Goal: Information Seeking & Learning: Learn about a topic

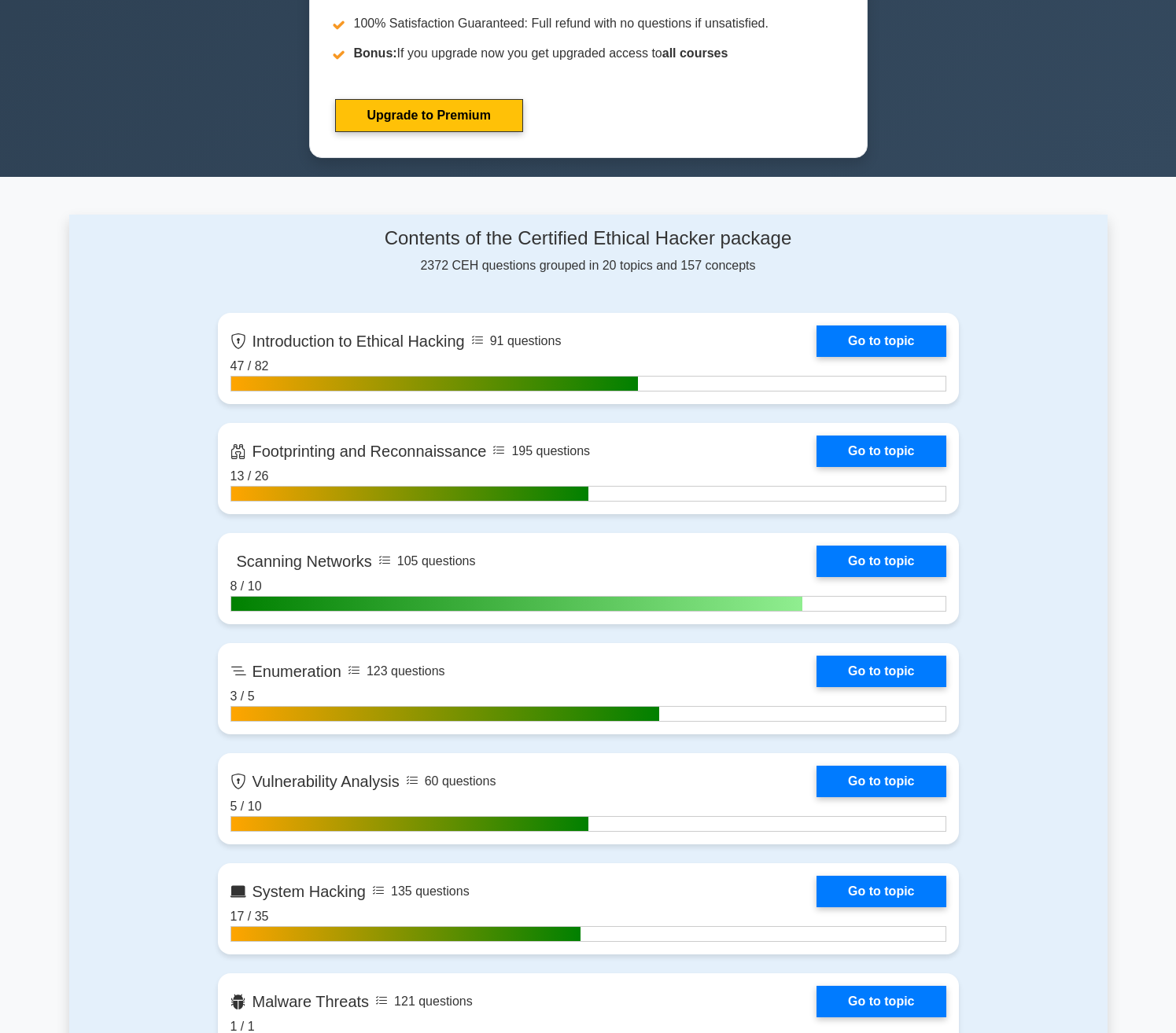
scroll to position [1022, 0]
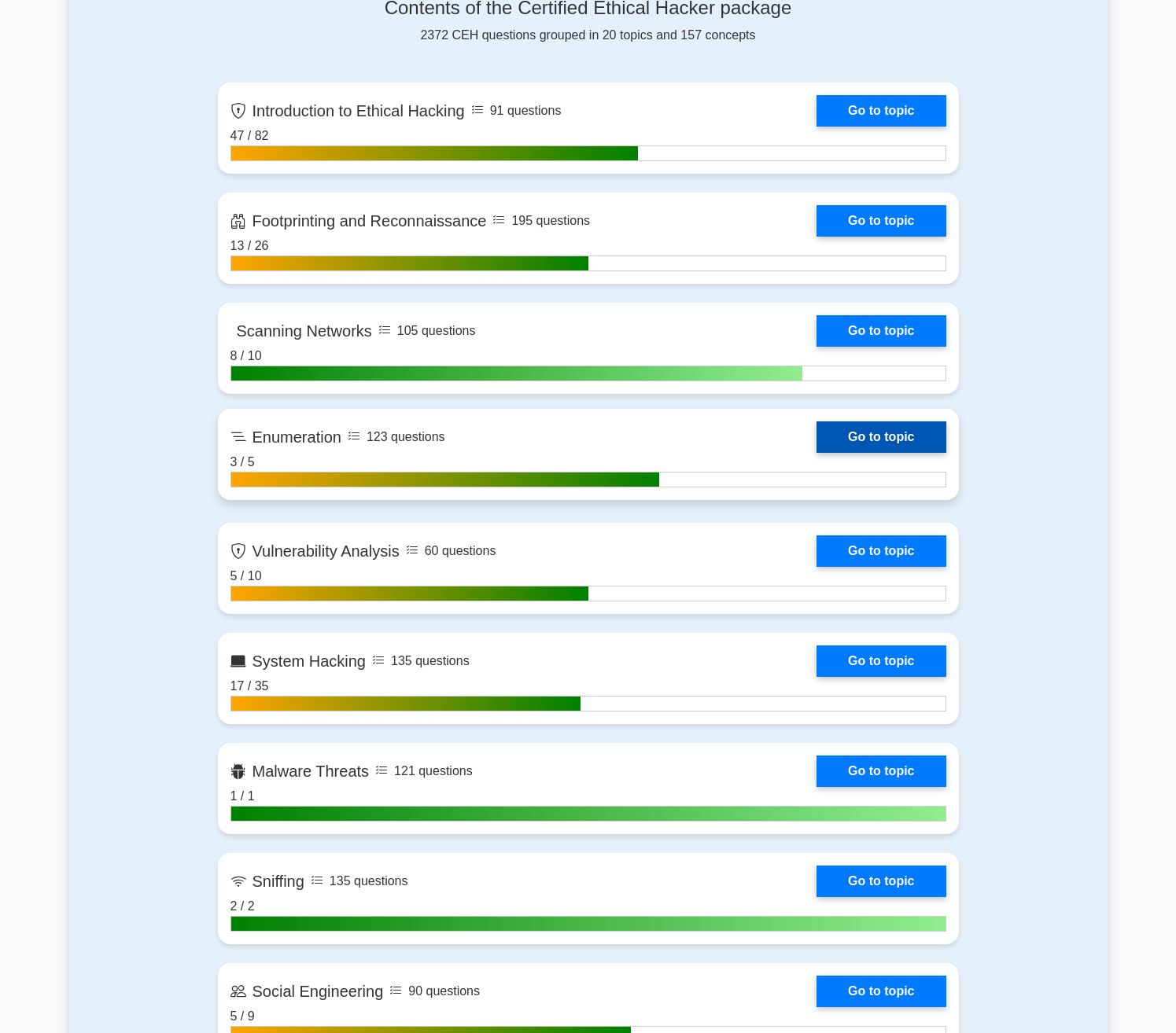
click at [817, 447] on link "Go to topic" at bounding box center [881, 437] width 129 height 32
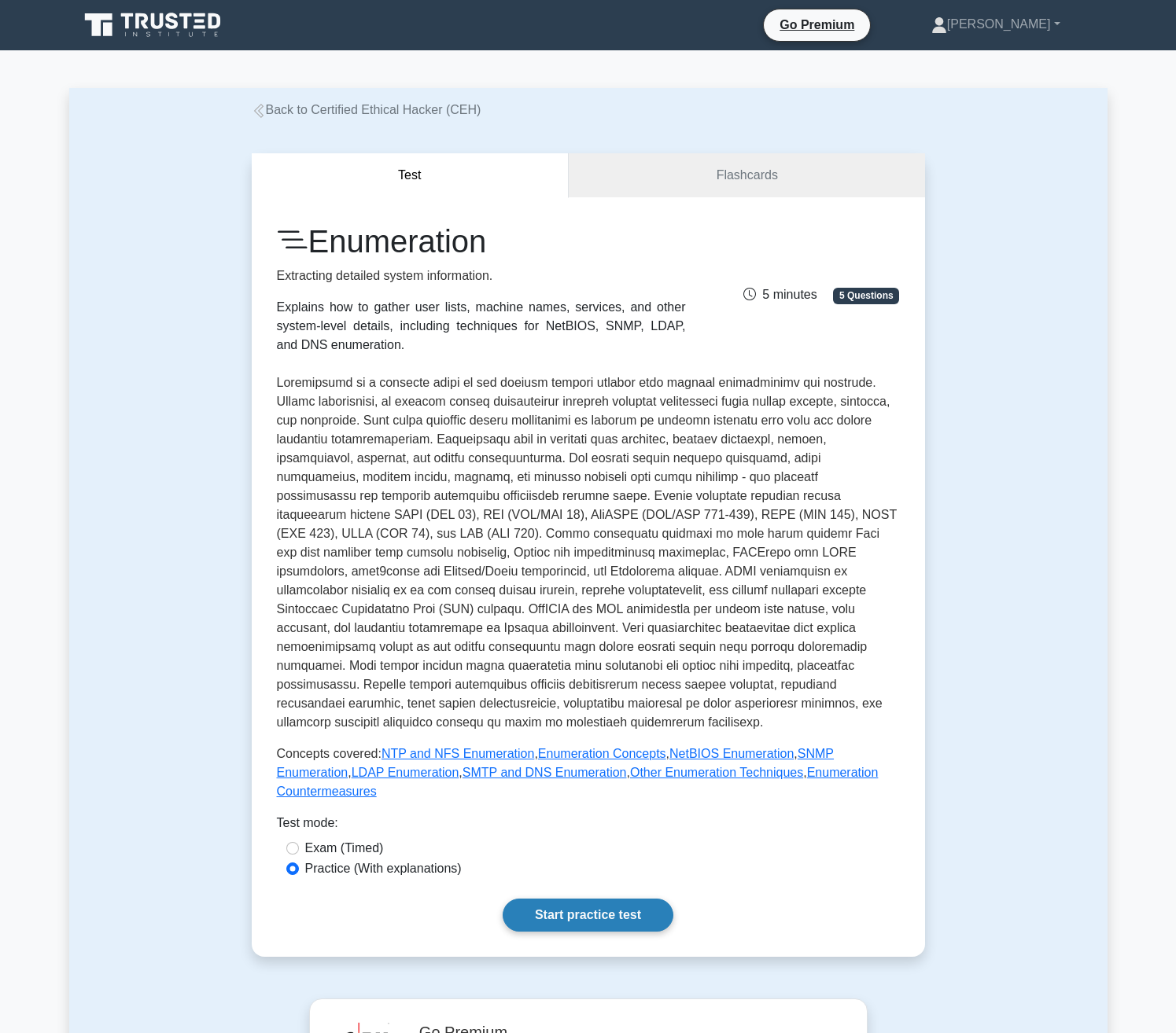
click at [587, 899] on link "Start practice test" at bounding box center [588, 915] width 171 height 33
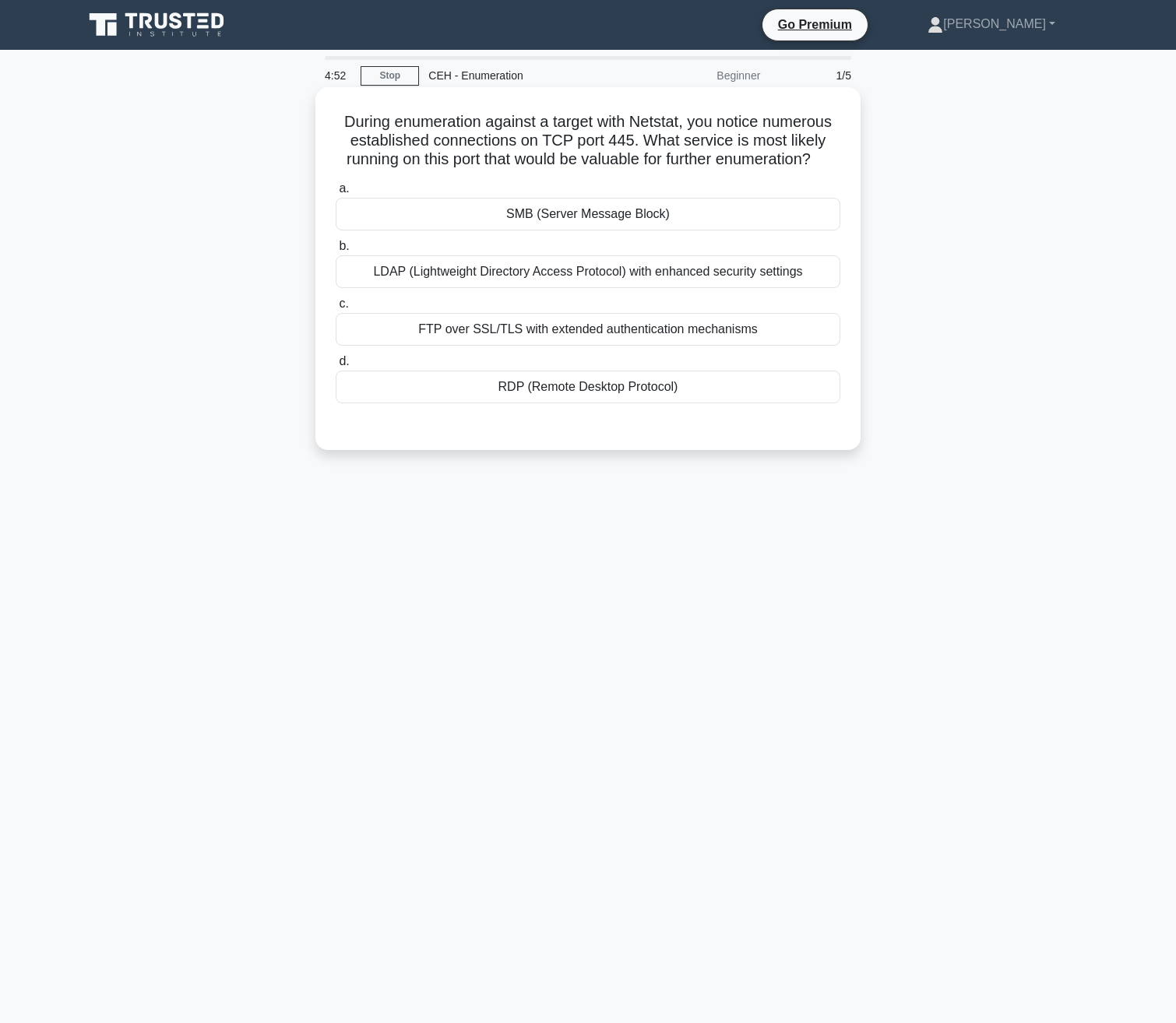
click at [596, 220] on div "SMB (Server Message Block)" at bounding box center [588, 214] width 505 height 33
click at [335, 194] on input "a. SMB (Server Message Block)" at bounding box center [335, 189] width 0 height 10
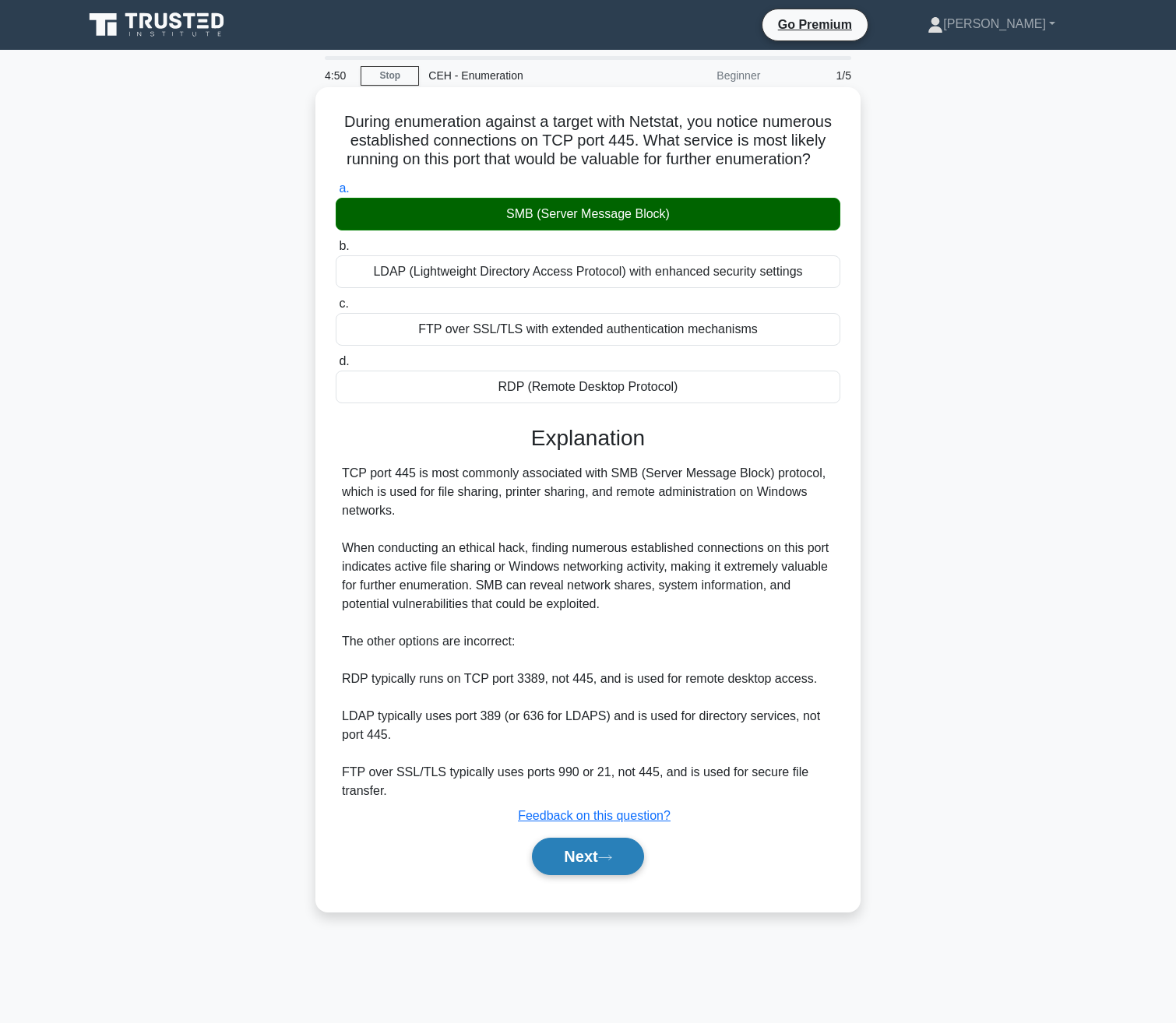
click at [555, 875] on button "Next" at bounding box center [588, 856] width 111 height 37
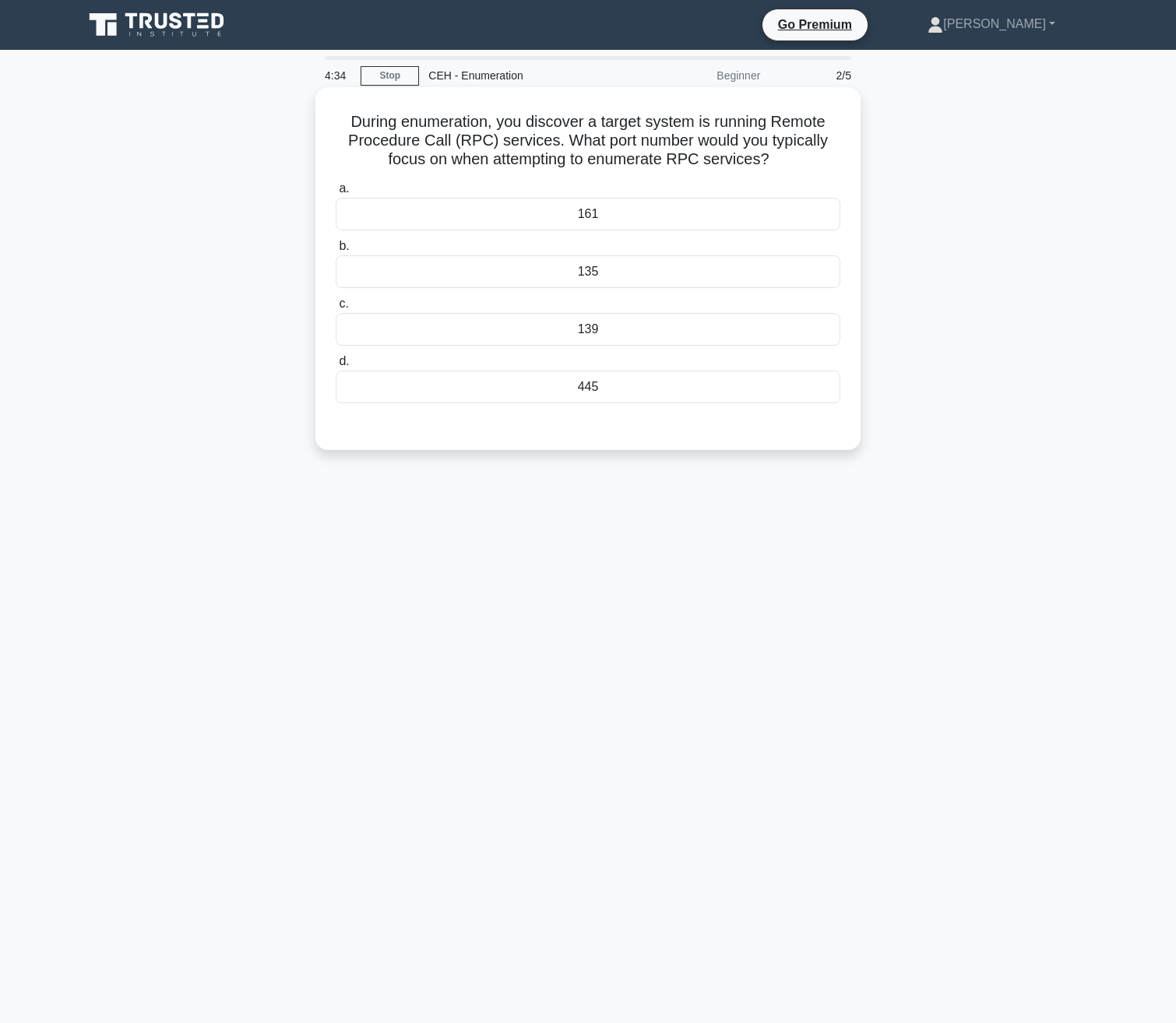
click at [582, 324] on div "139" at bounding box center [588, 329] width 505 height 33
click at [335, 309] on input "c. 139" at bounding box center [335, 304] width 0 height 10
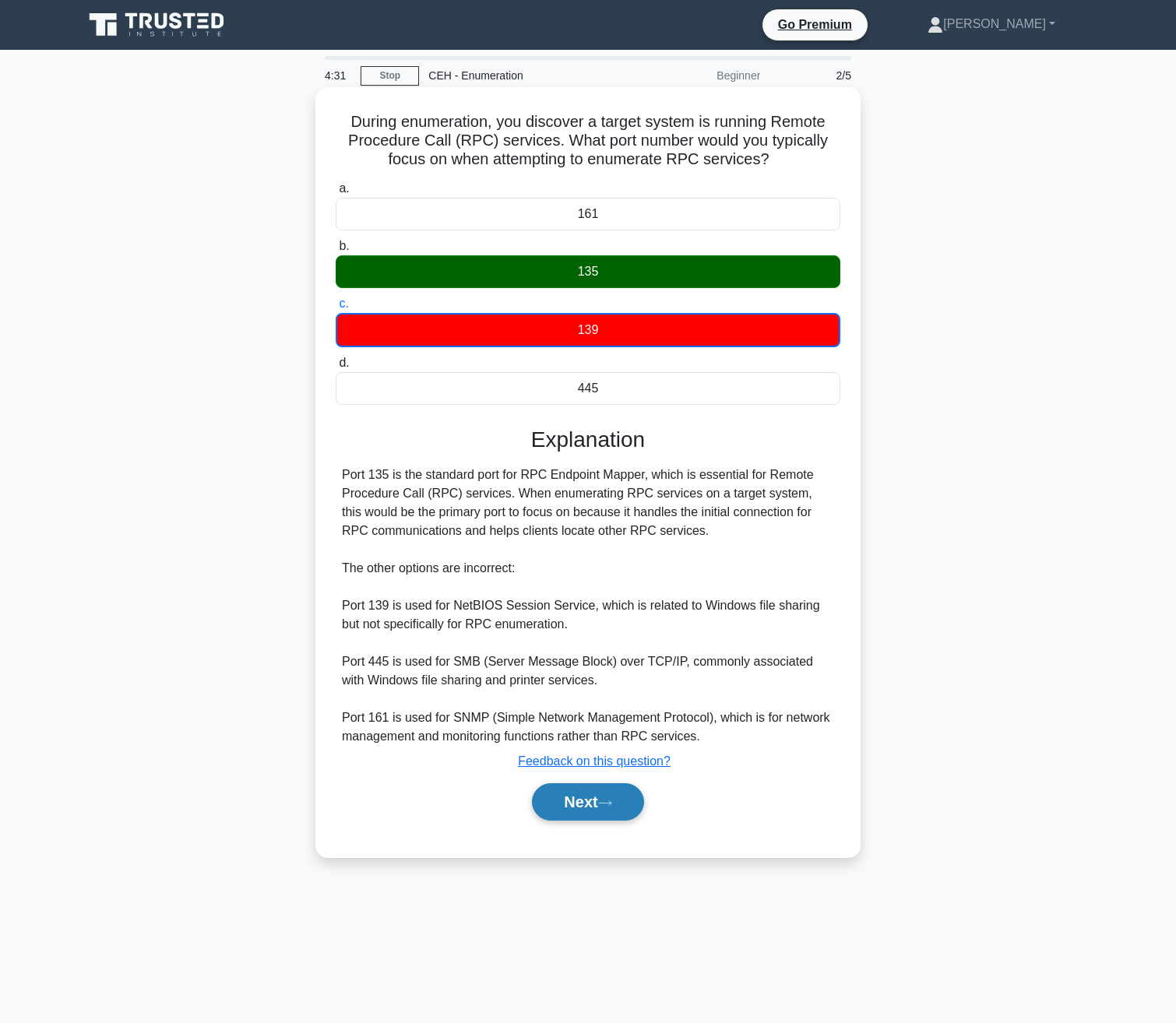
click at [590, 805] on button "Next" at bounding box center [588, 802] width 111 height 37
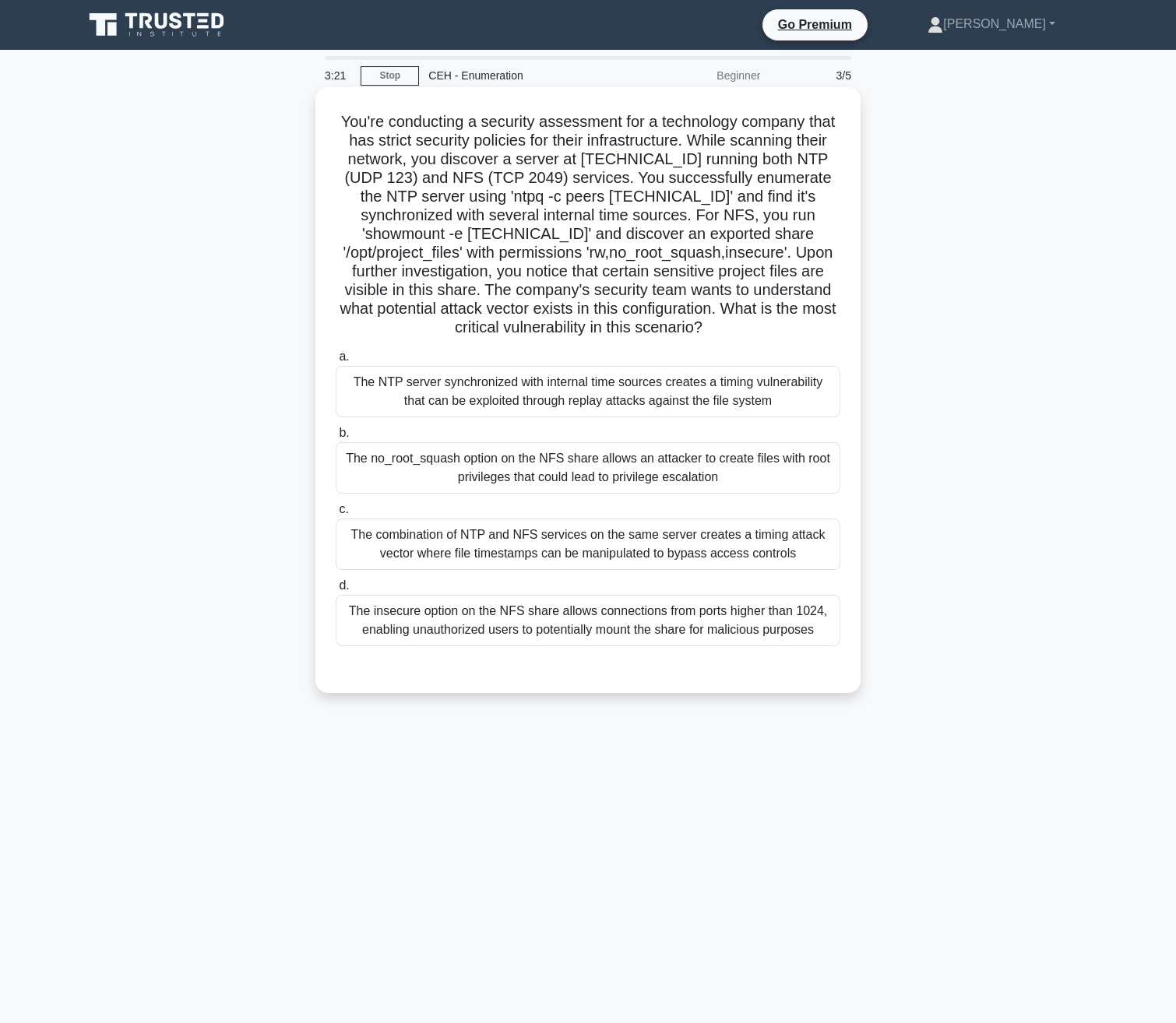
click at [613, 560] on div "The combination of NTP and NFS services on the same server creates a timing att…" at bounding box center [588, 544] width 505 height 52
click at [335, 514] on input "c. The combination of NTP and NFS services on the same server creates a timing …" at bounding box center [335, 509] width 0 height 10
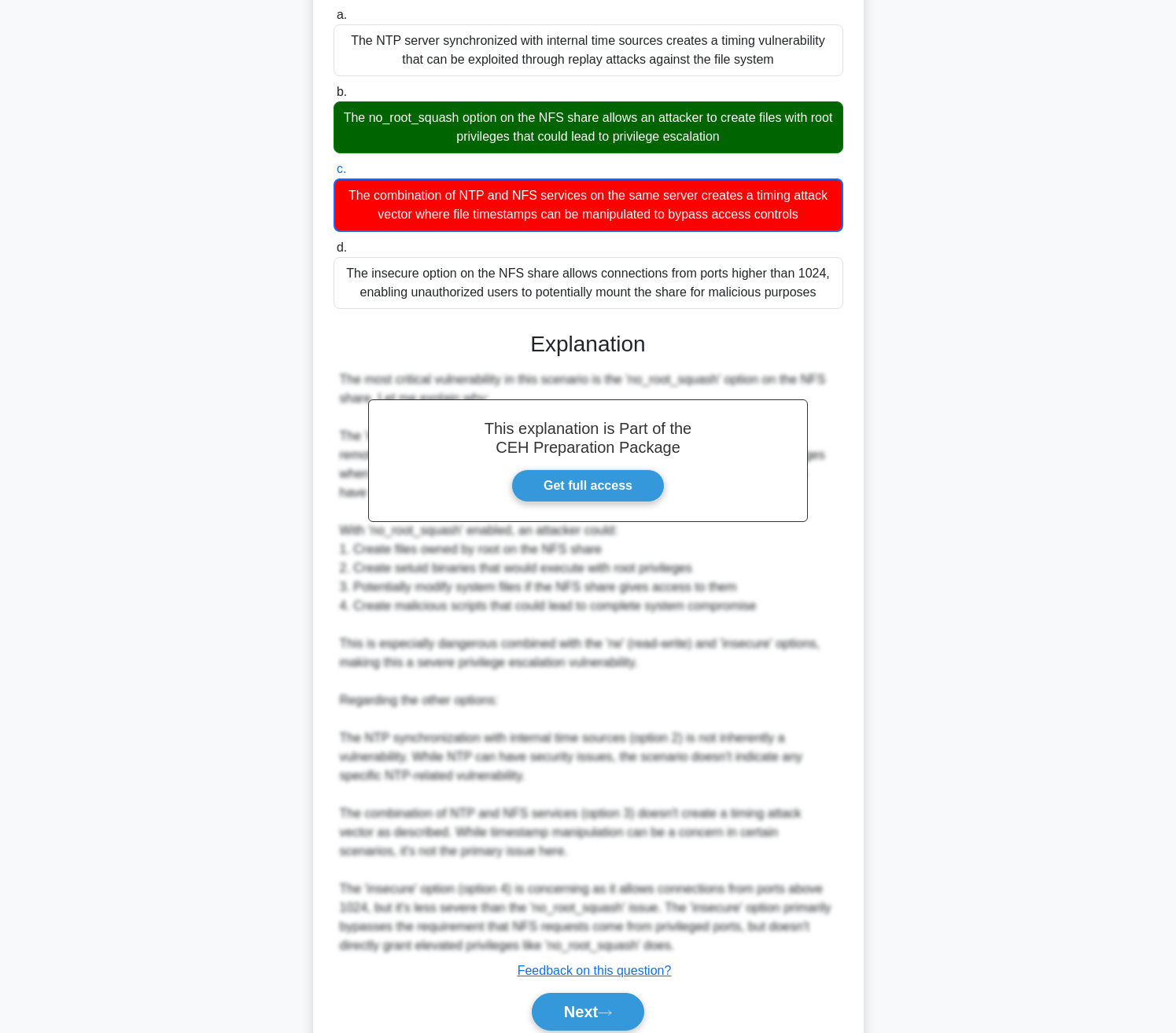
scroll to position [410, 0]
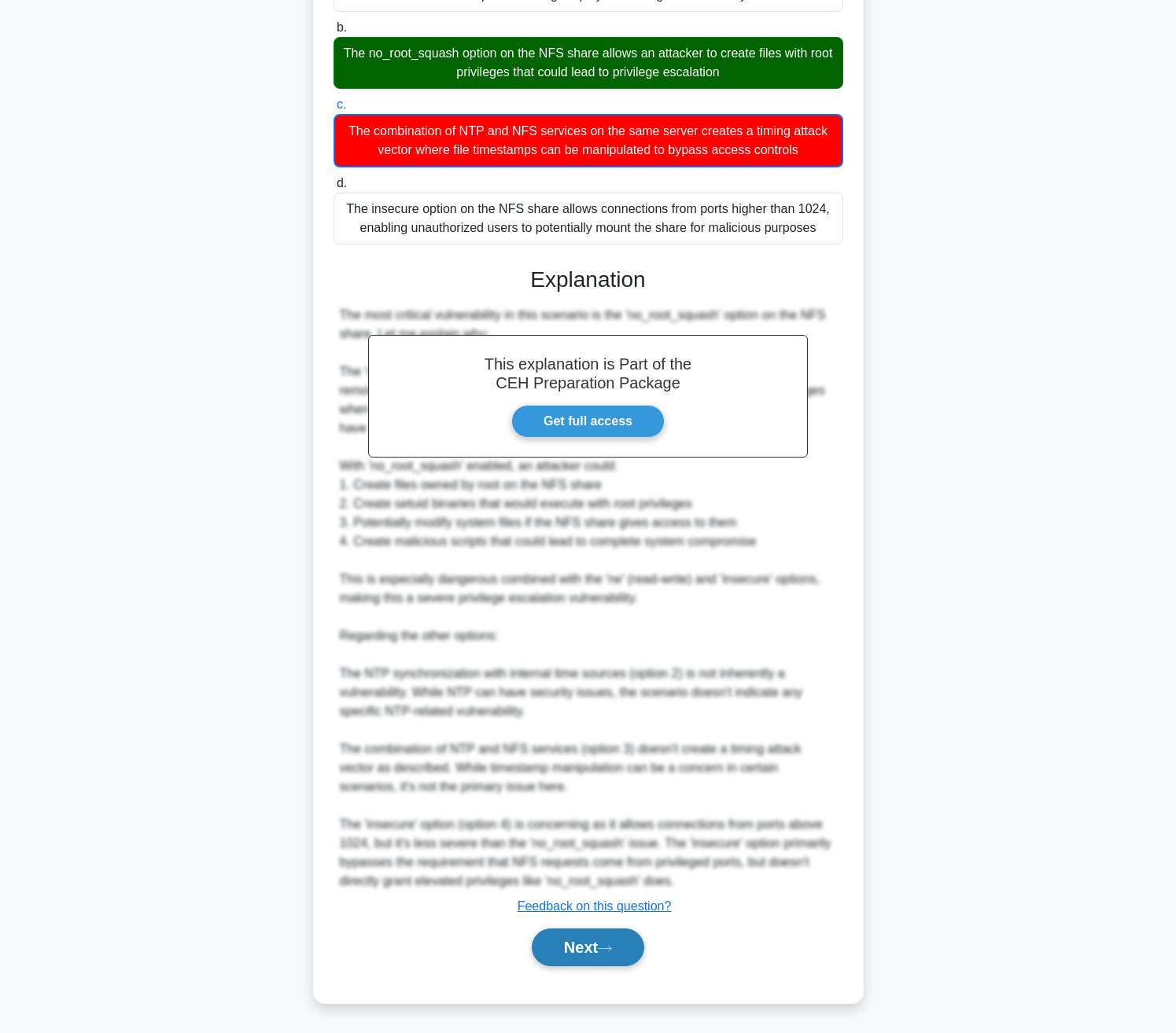
click at [622, 951] on button "Next" at bounding box center [588, 948] width 112 height 37
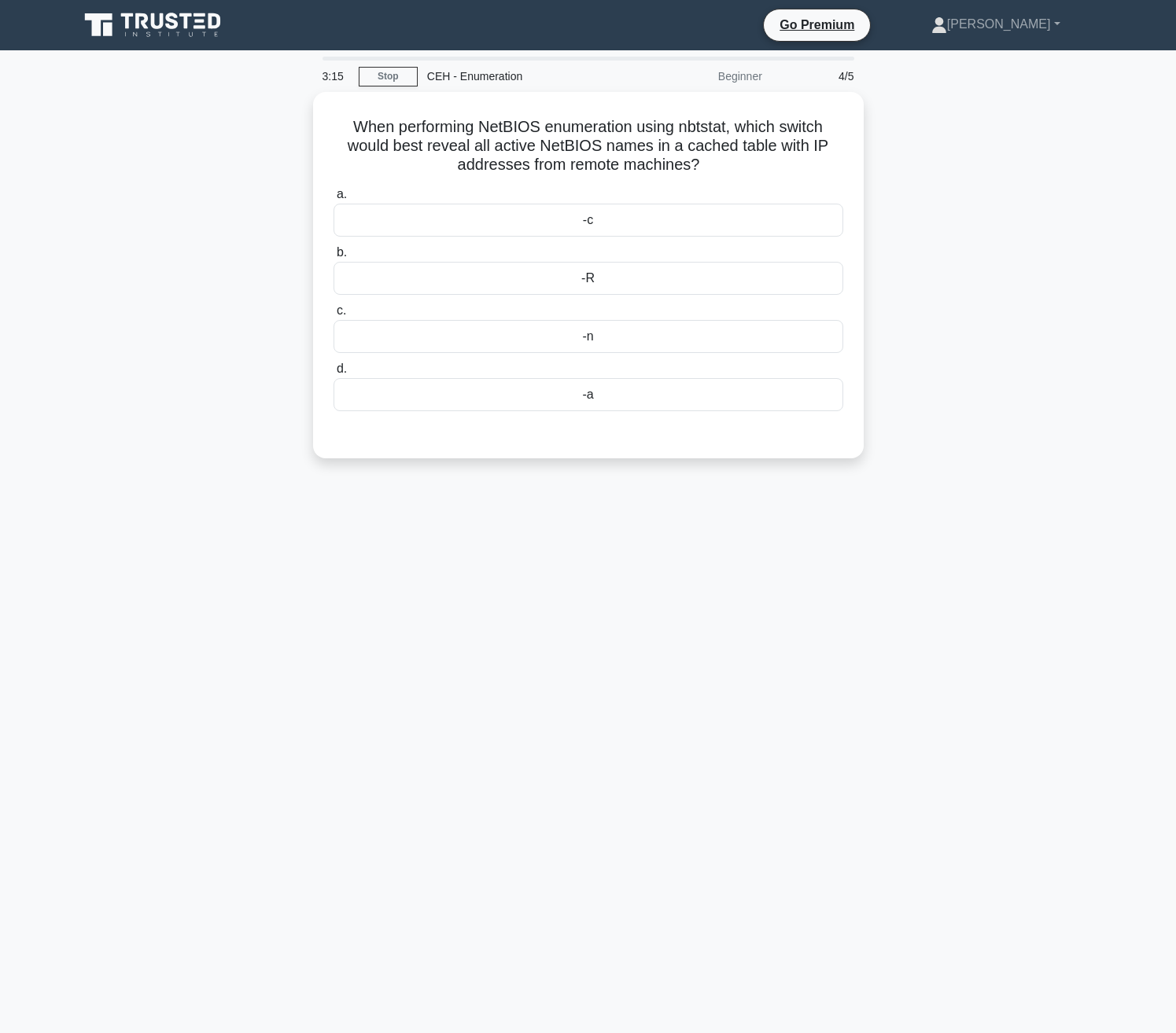
scroll to position [0, 0]
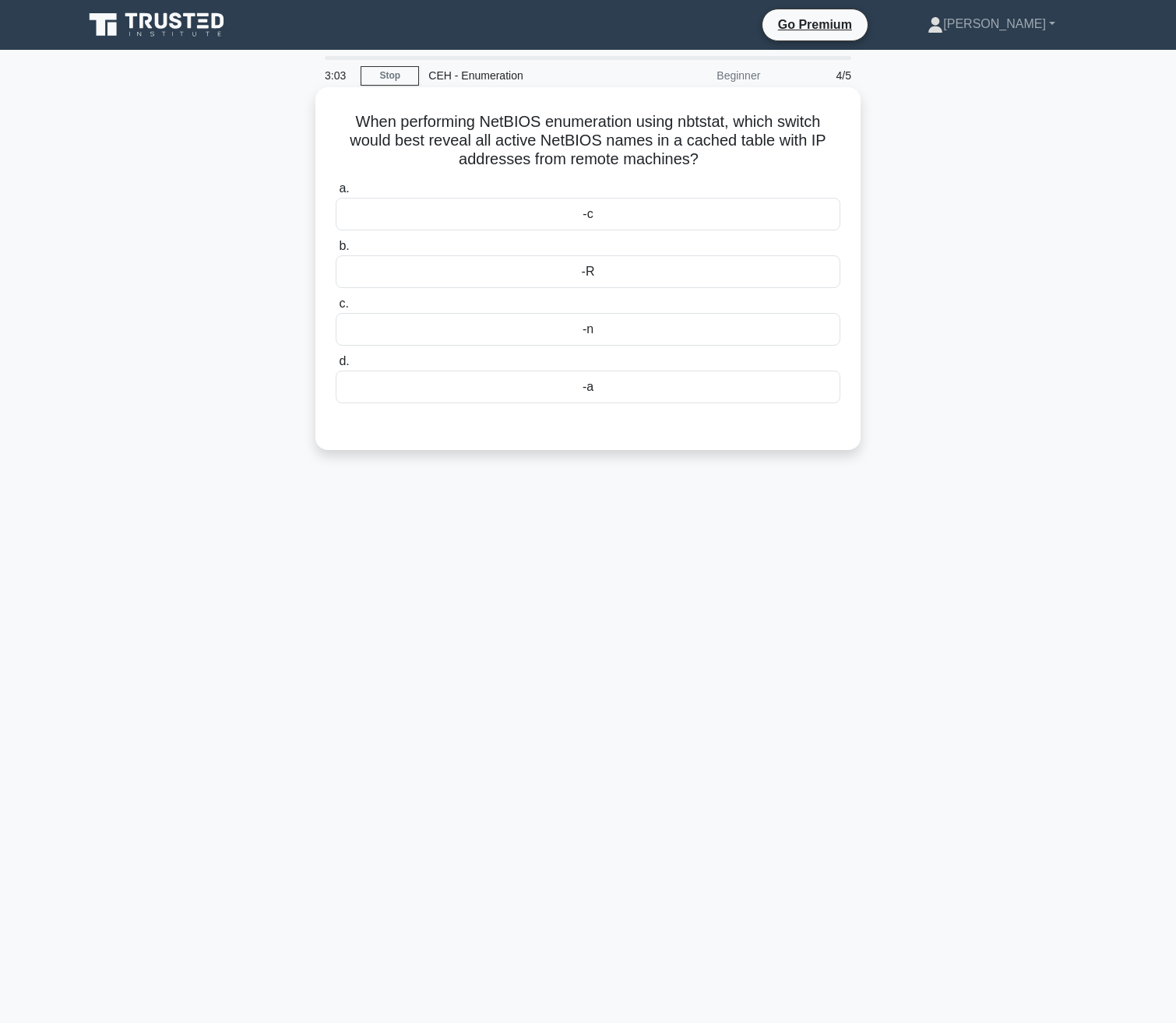
click at [617, 227] on div "-c" at bounding box center [588, 214] width 505 height 33
click at [335, 194] on input "a. -c" at bounding box center [335, 189] width 0 height 10
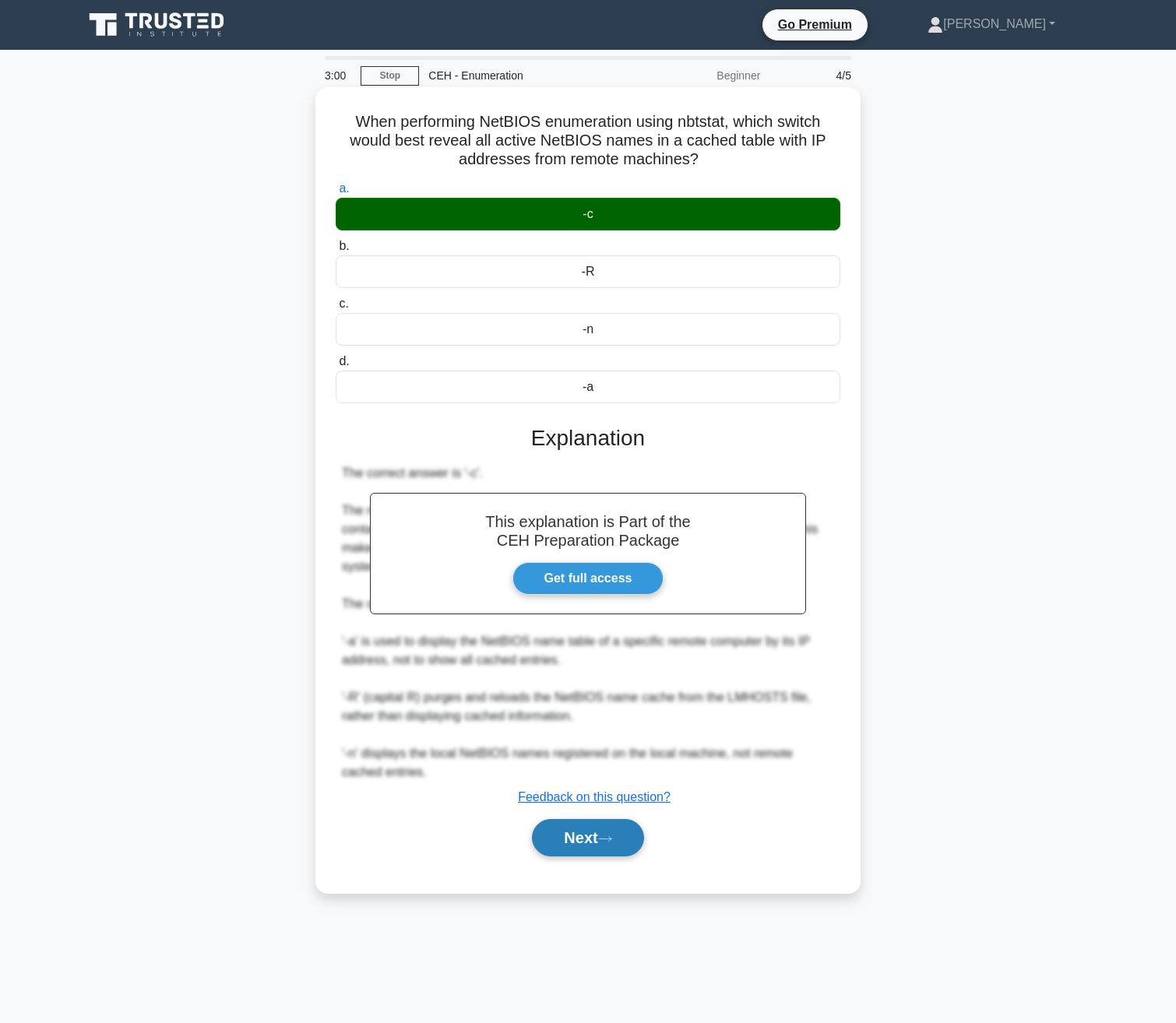
click at [585, 833] on button "Next" at bounding box center [588, 838] width 111 height 37
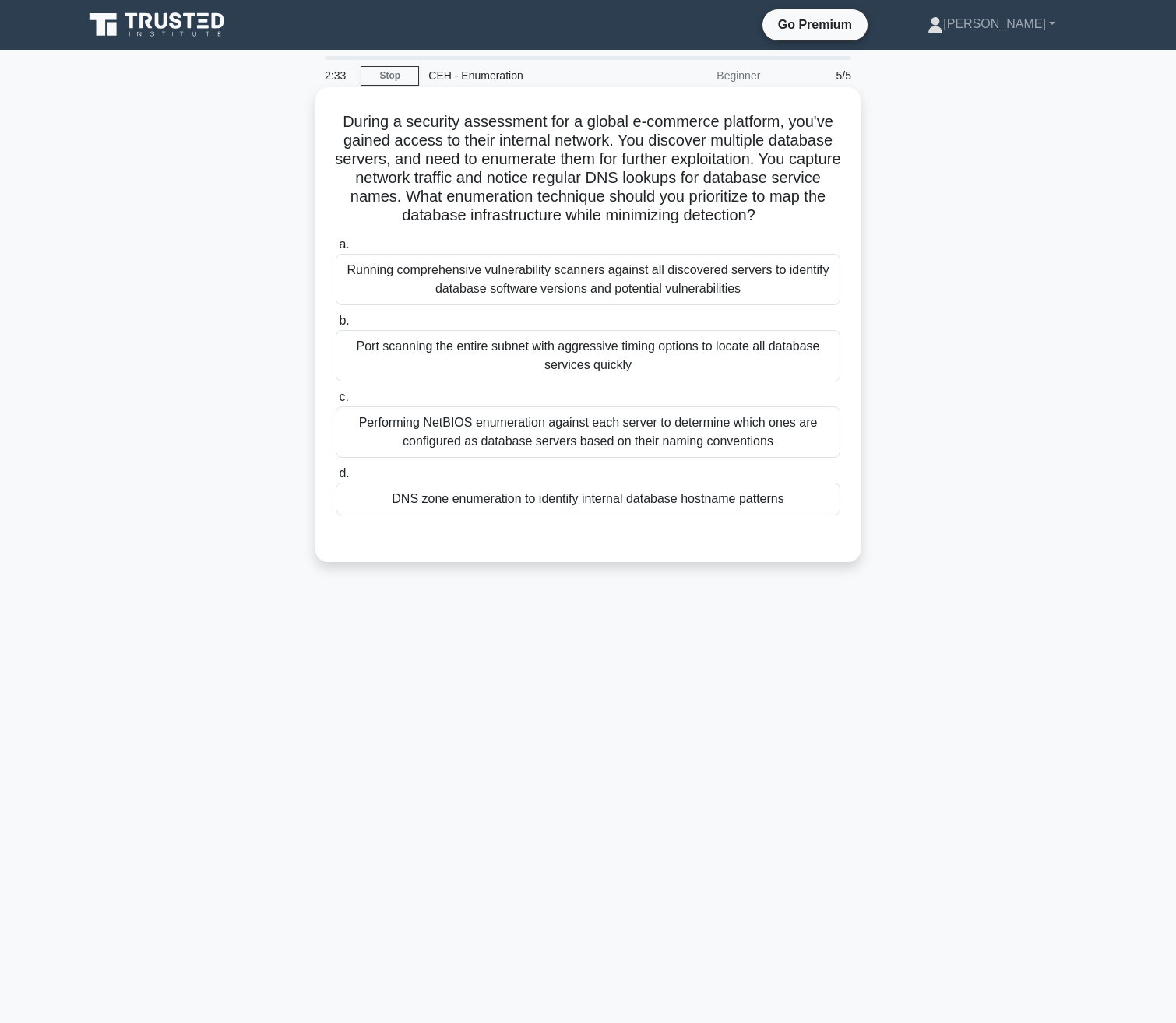
click at [462, 492] on div "DNS zone enumeration to identify internal database hostname patterns" at bounding box center [588, 499] width 505 height 33
click at [335, 479] on input "d. DNS zone enumeration to identify internal database hostname patterns" at bounding box center [335, 474] width 0 height 10
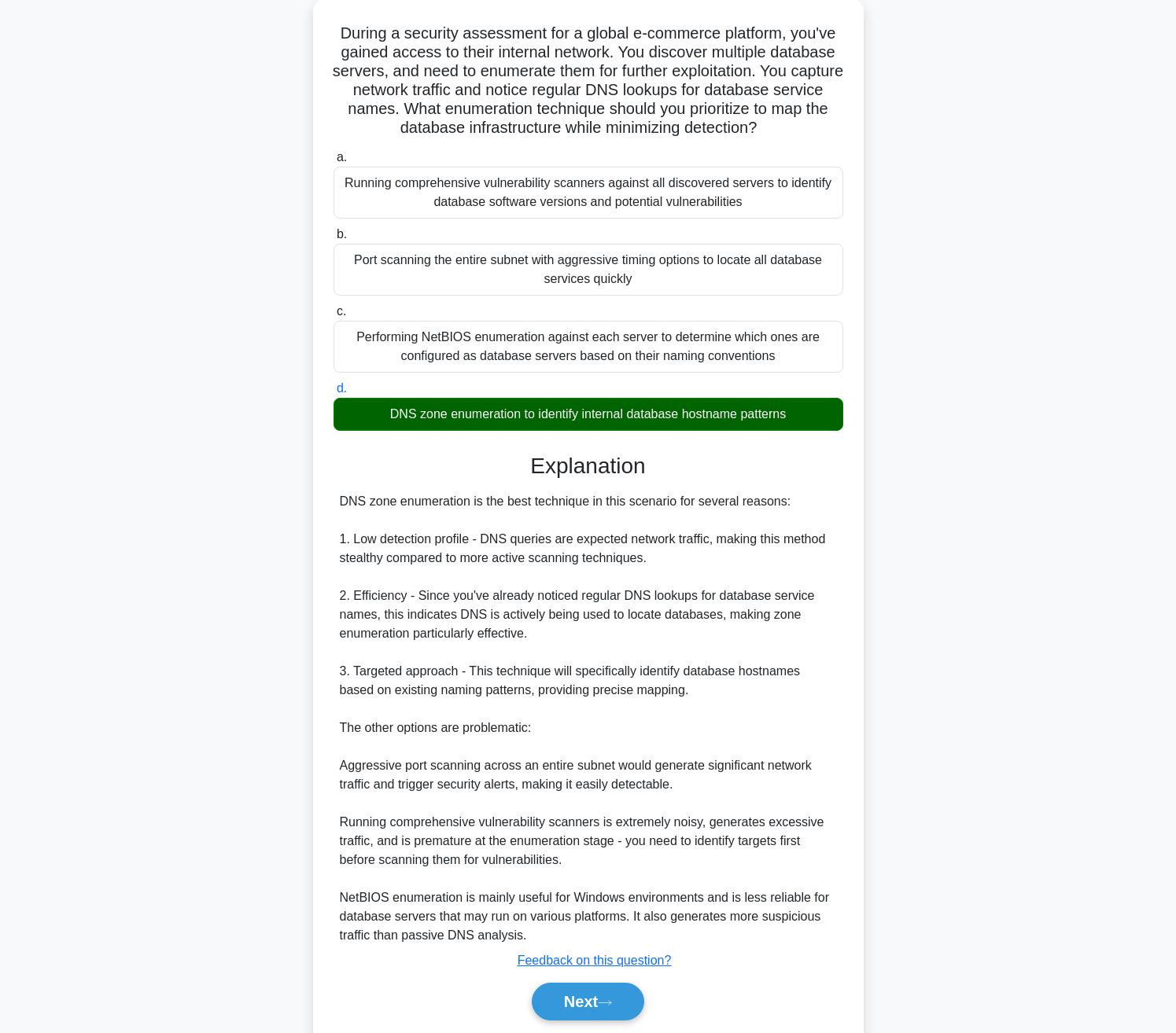
scroll to position [145, 0]
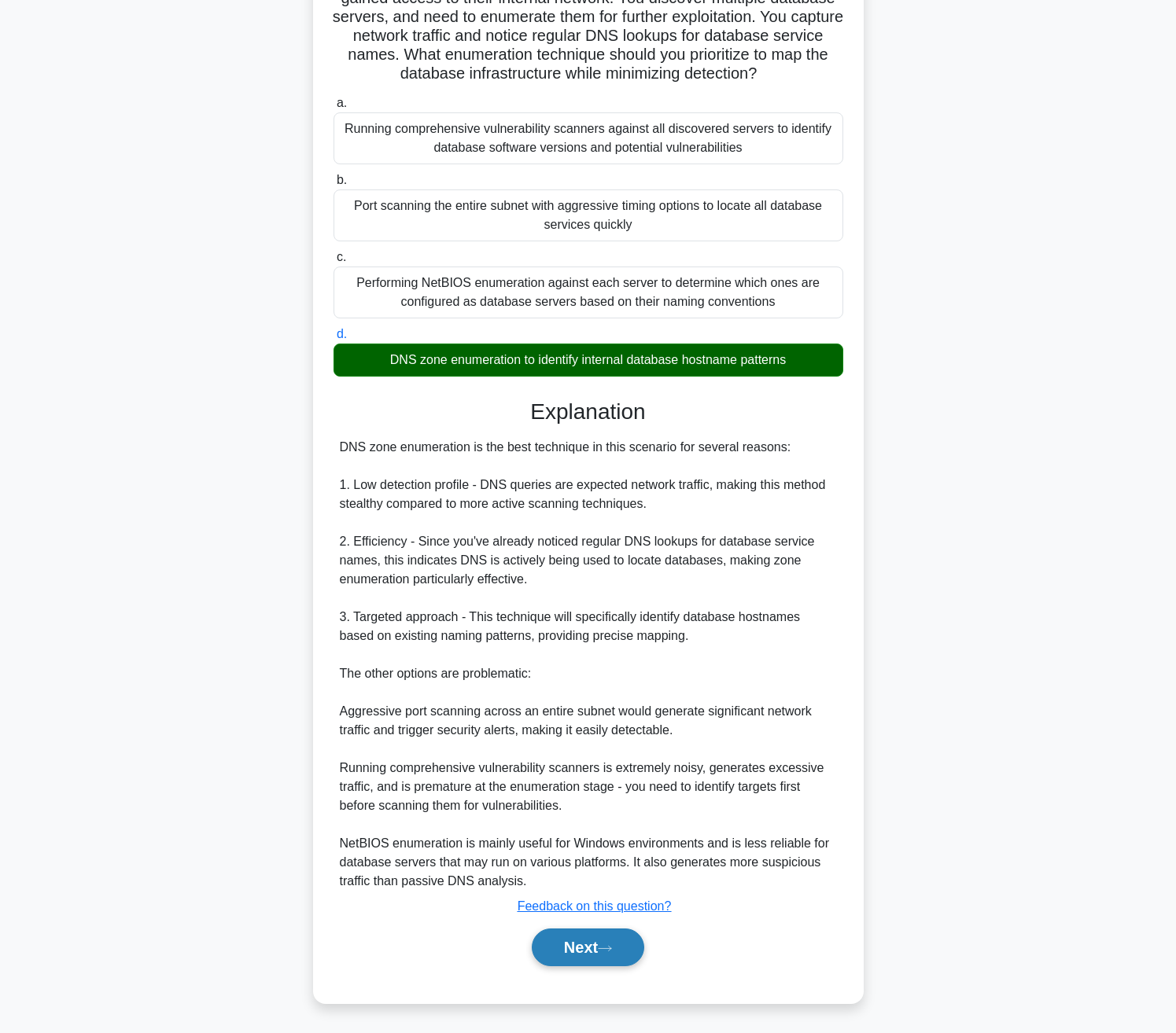
click at [555, 939] on button "Next" at bounding box center [588, 948] width 112 height 37
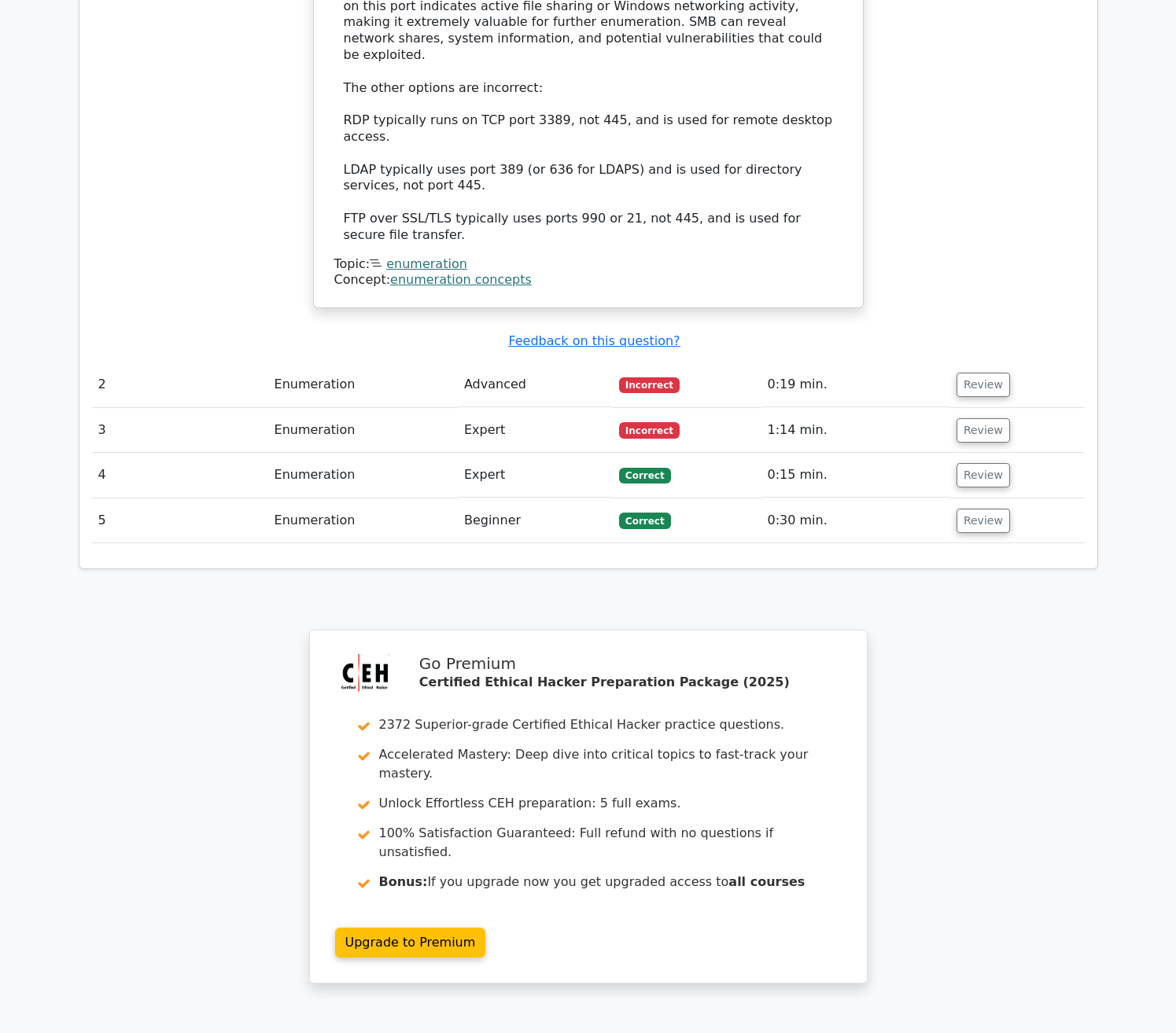
scroll to position [1691, 0]
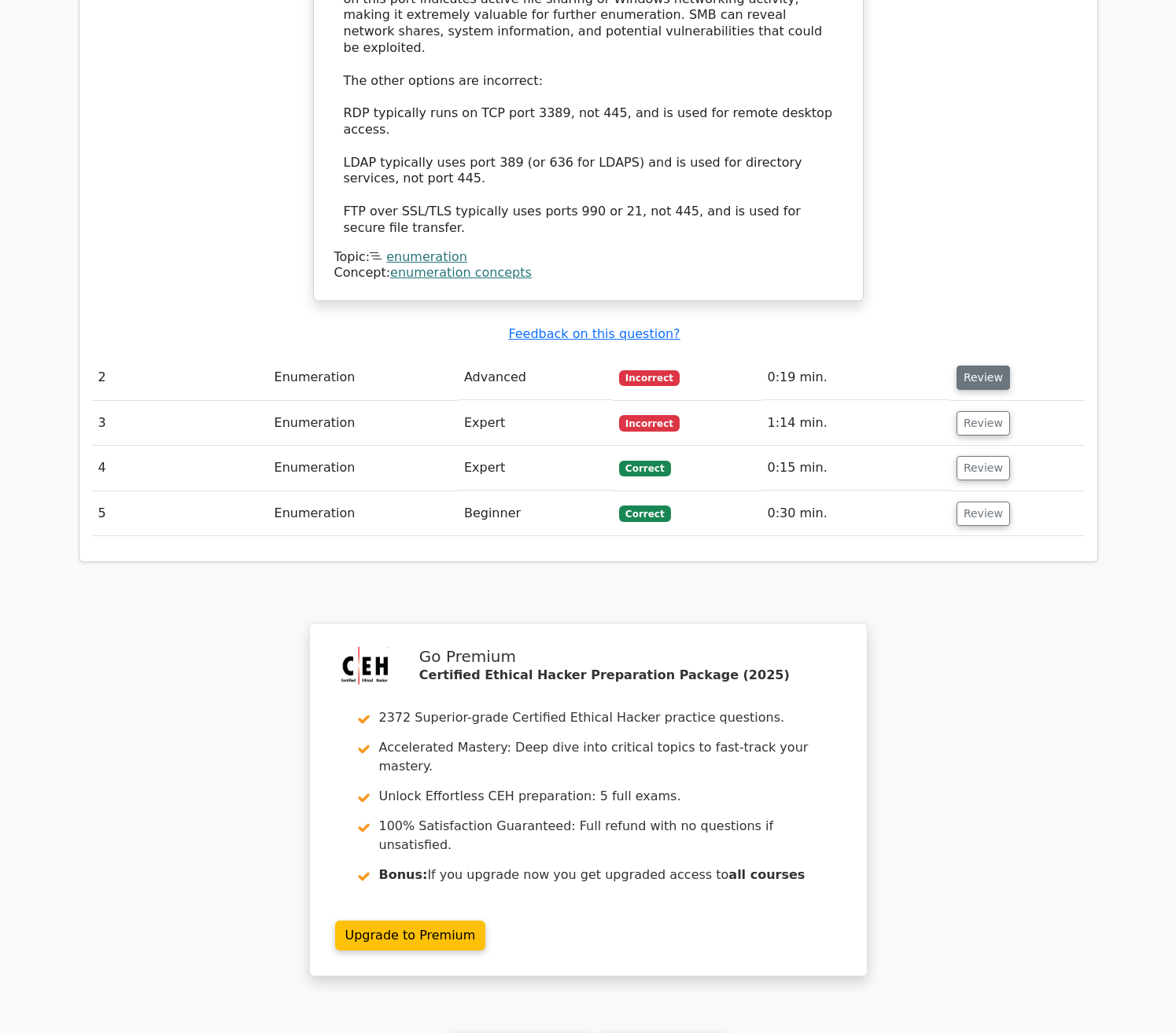
click at [973, 365] on button "Review" at bounding box center [984, 378] width 54 height 24
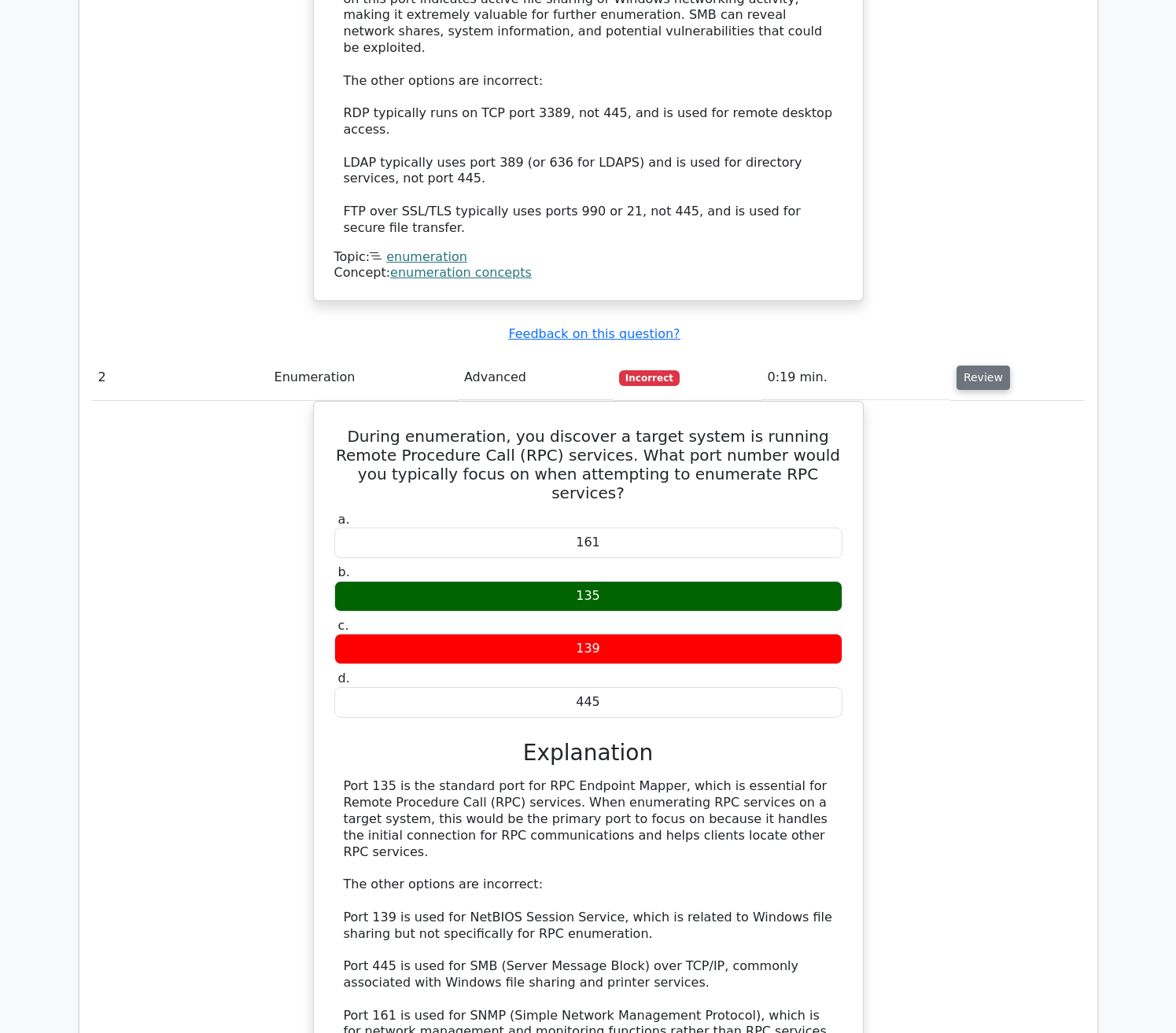
click at [963, 365] on button "Review" at bounding box center [984, 378] width 54 height 24
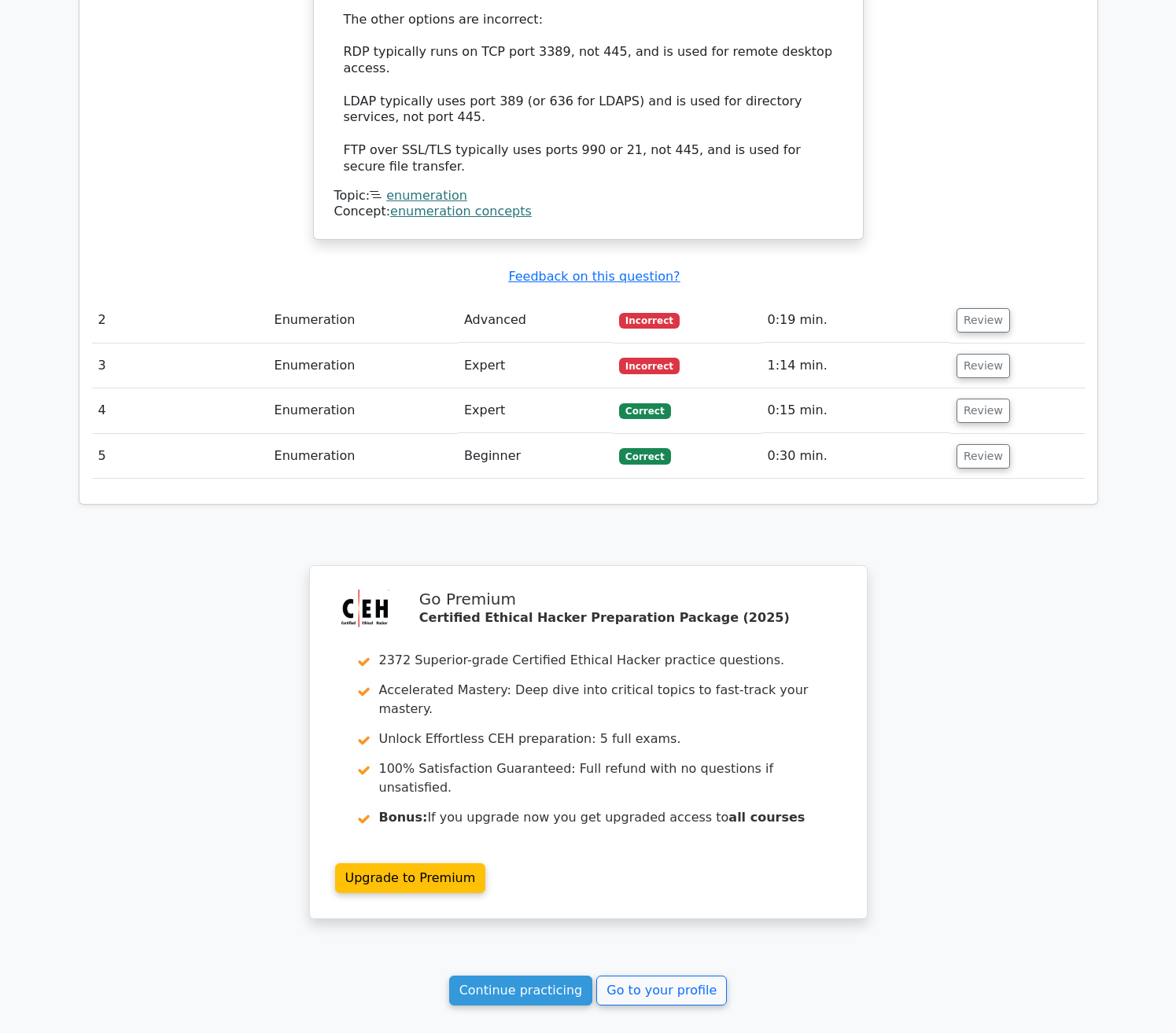
scroll to position [1848, 0]
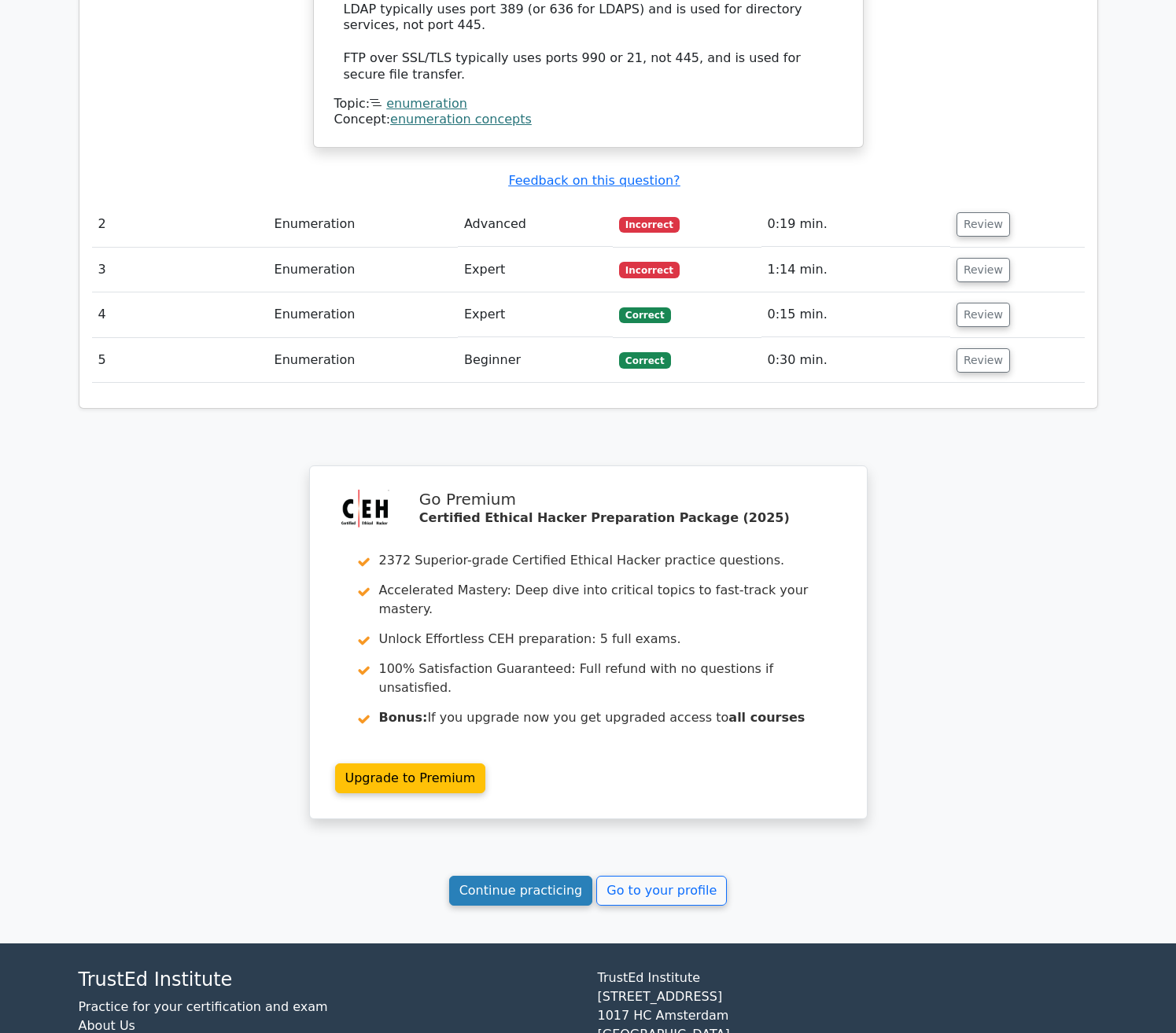
click at [472, 876] on link "Continue practicing" at bounding box center [521, 891] width 144 height 30
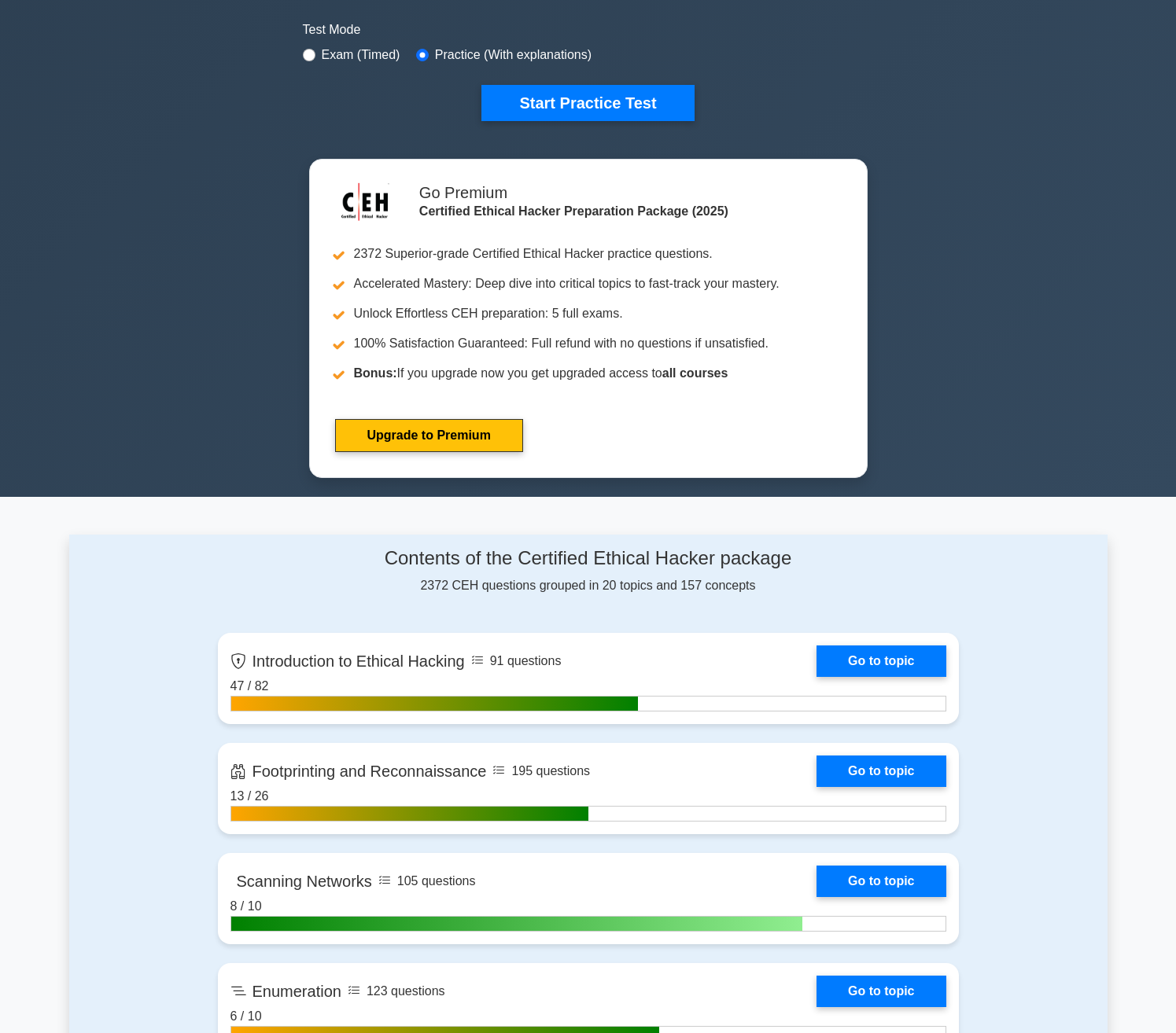
scroll to position [943, 0]
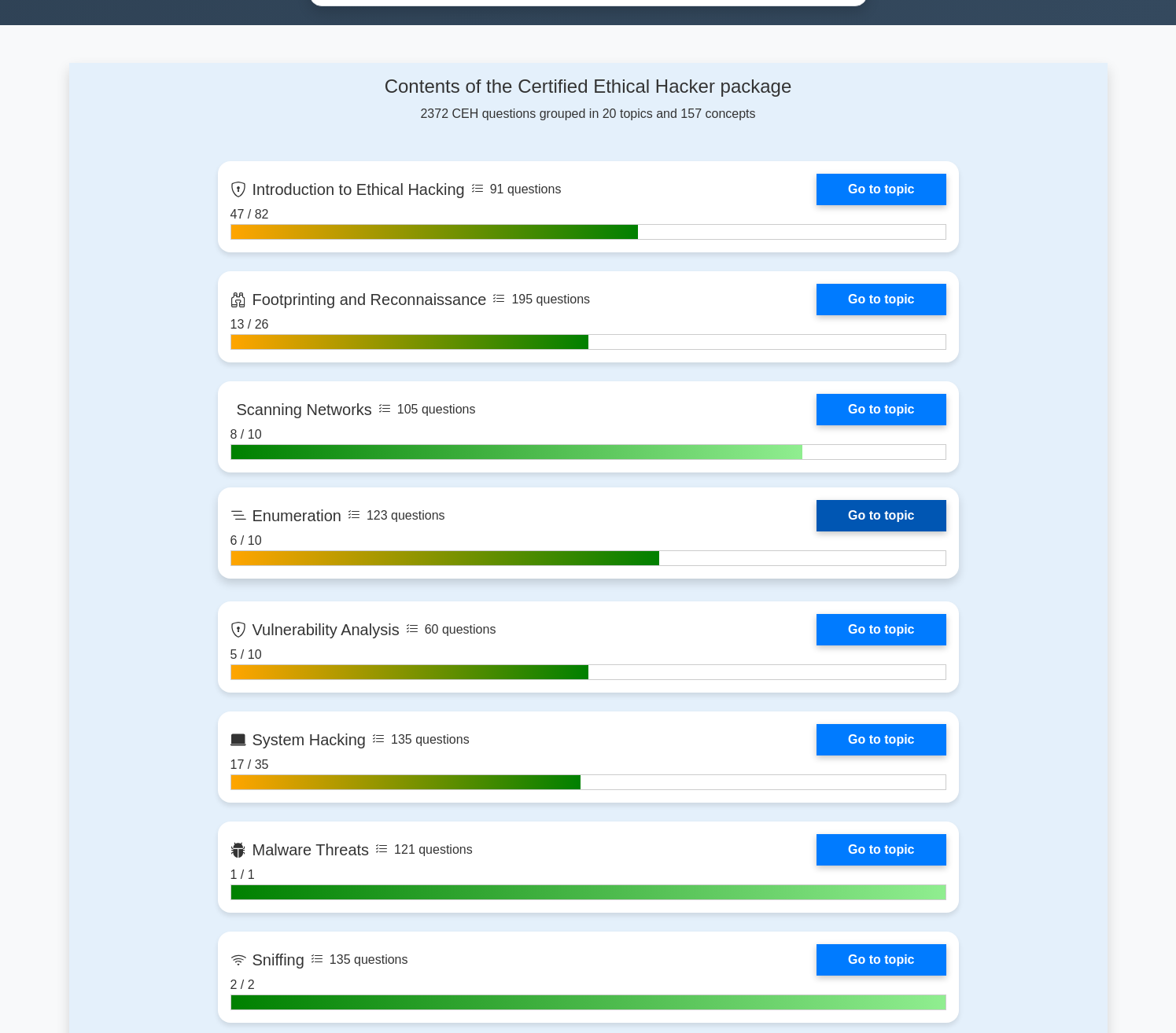
click at [817, 521] on link "Go to topic" at bounding box center [881, 515] width 129 height 32
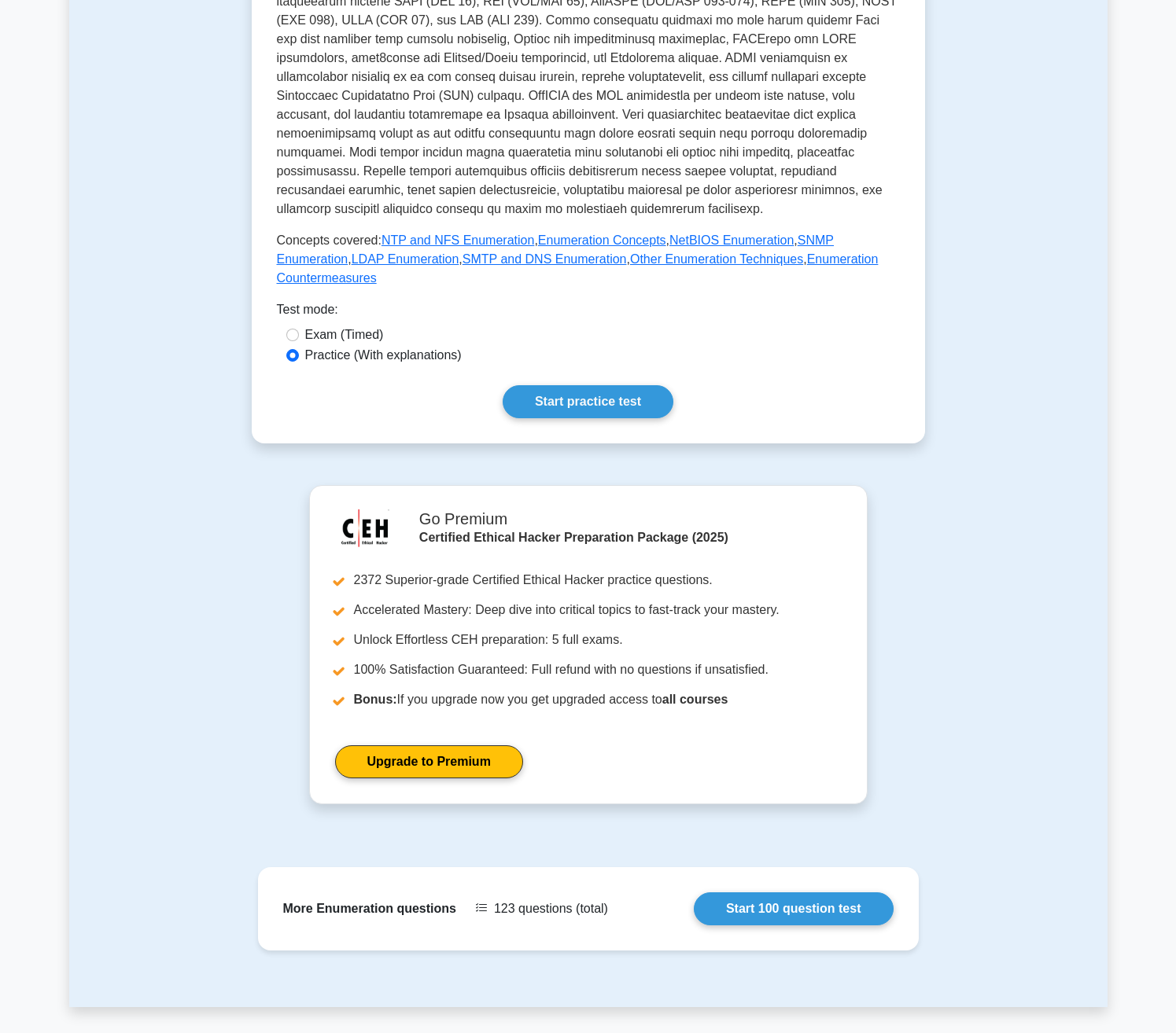
scroll to position [550, 0]
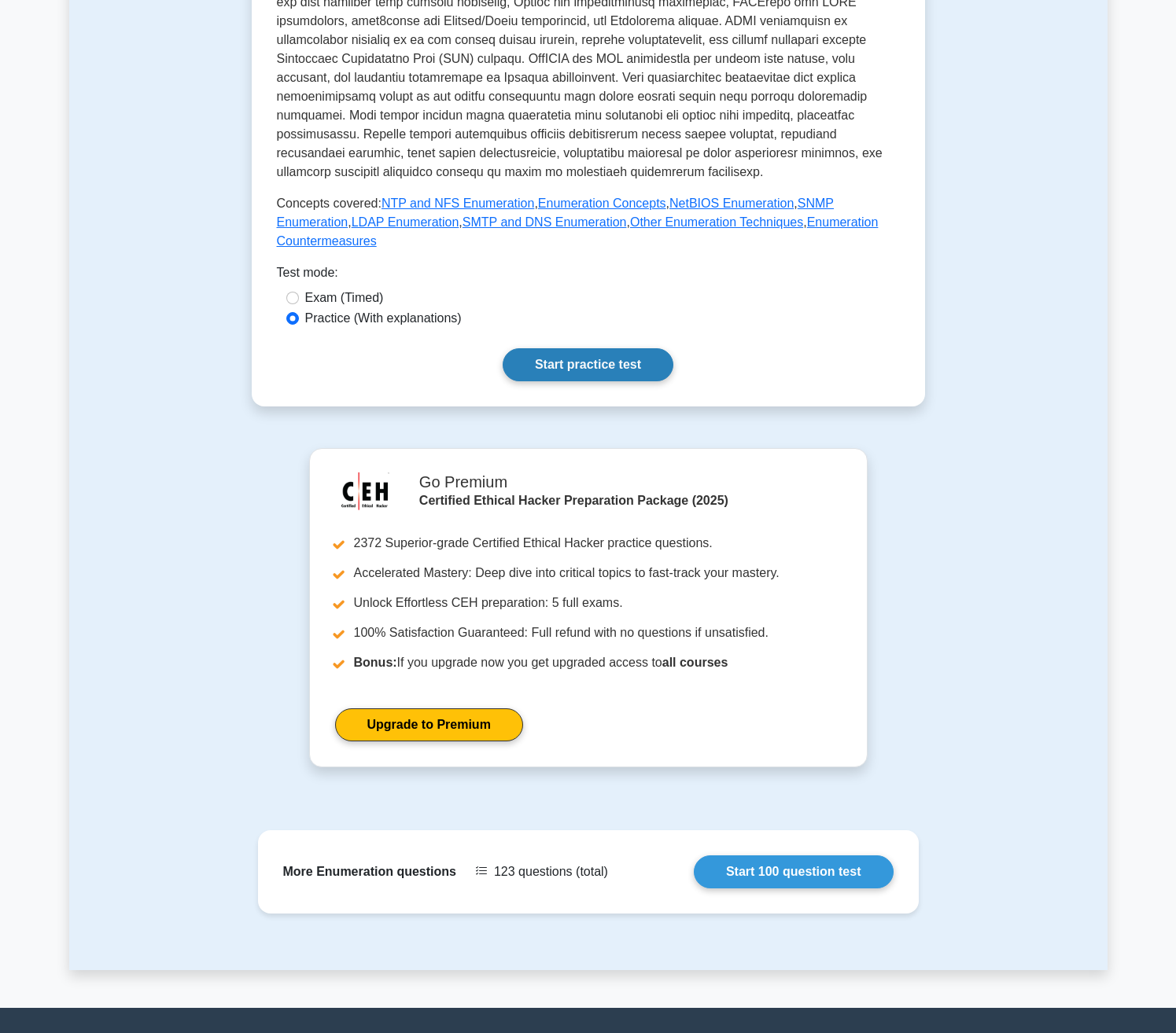
click at [566, 348] on link "Start practice test" at bounding box center [588, 365] width 171 height 33
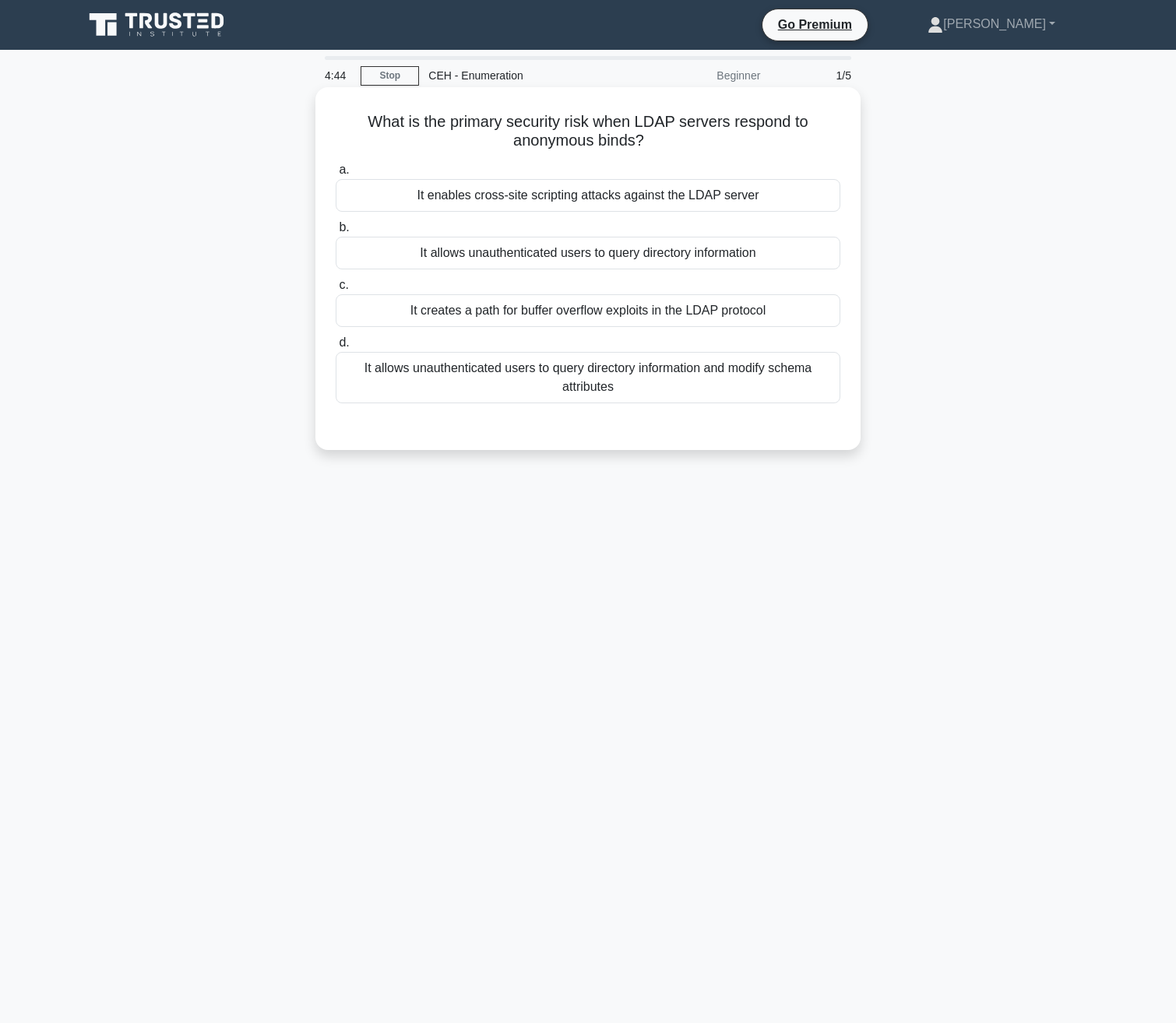
click at [669, 250] on div "It allows unauthenticated users to query directory information" at bounding box center [588, 253] width 505 height 33
click at [335, 233] on input "b. It allows unauthenticated users to query directory information" at bounding box center [335, 227] width 0 height 10
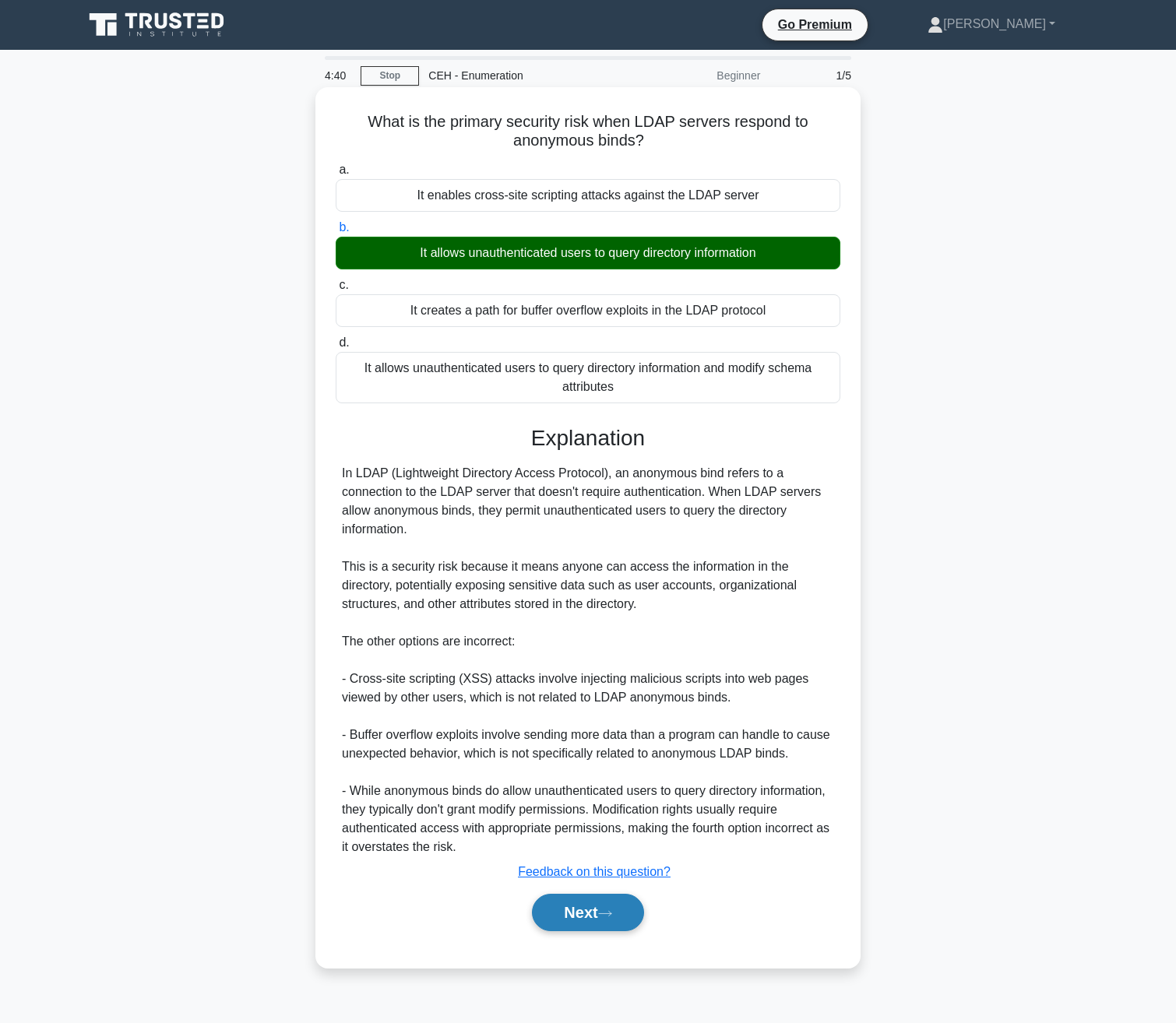
click at [562, 916] on button "Next" at bounding box center [588, 913] width 111 height 37
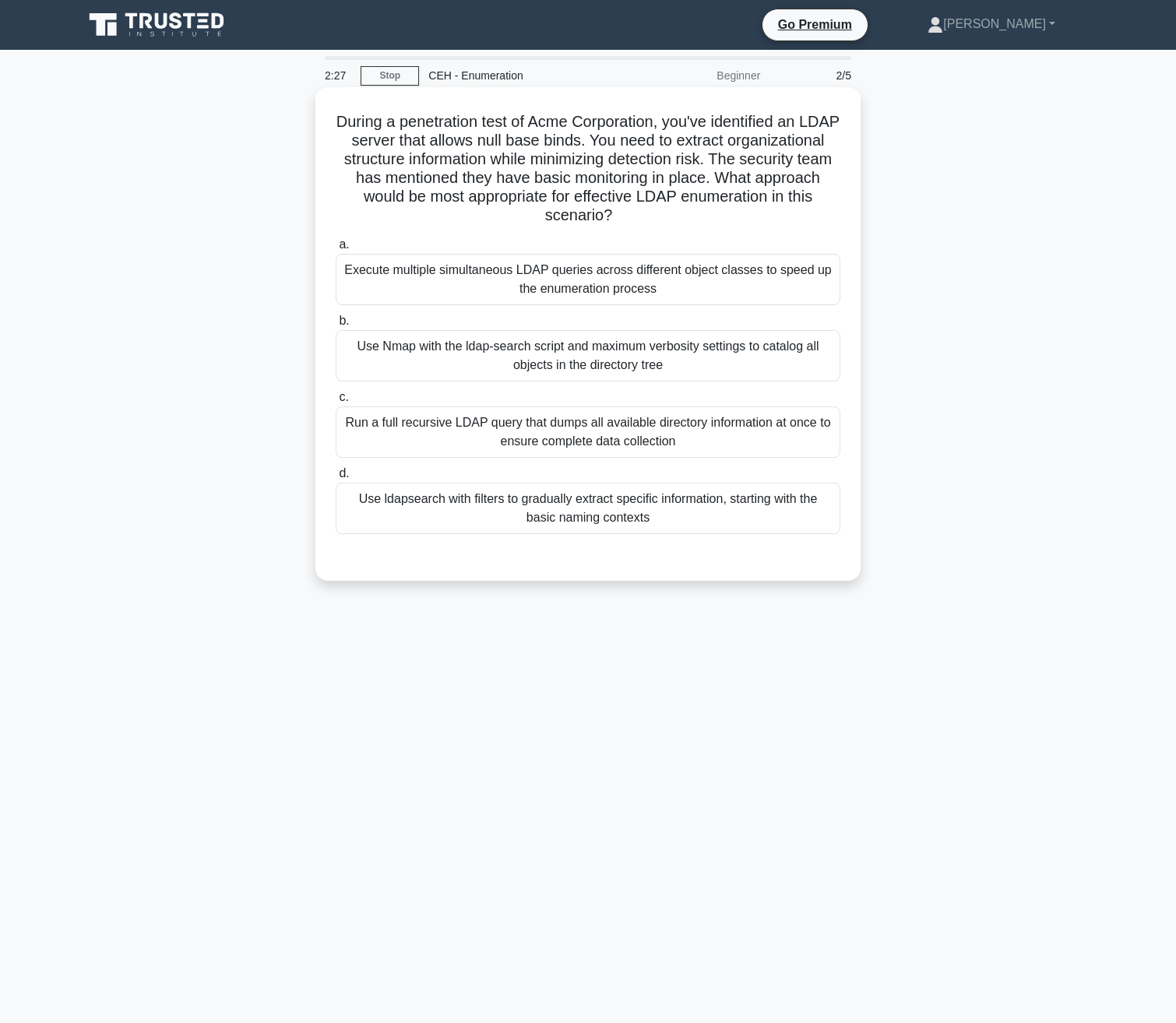
click at [630, 277] on div "Execute multiple simultaneous LDAP queries across different object classes to s…" at bounding box center [588, 280] width 505 height 52
click at [335, 250] on input "a. Execute multiple simultaneous LDAP queries across different object classes t…" at bounding box center [335, 245] width 0 height 10
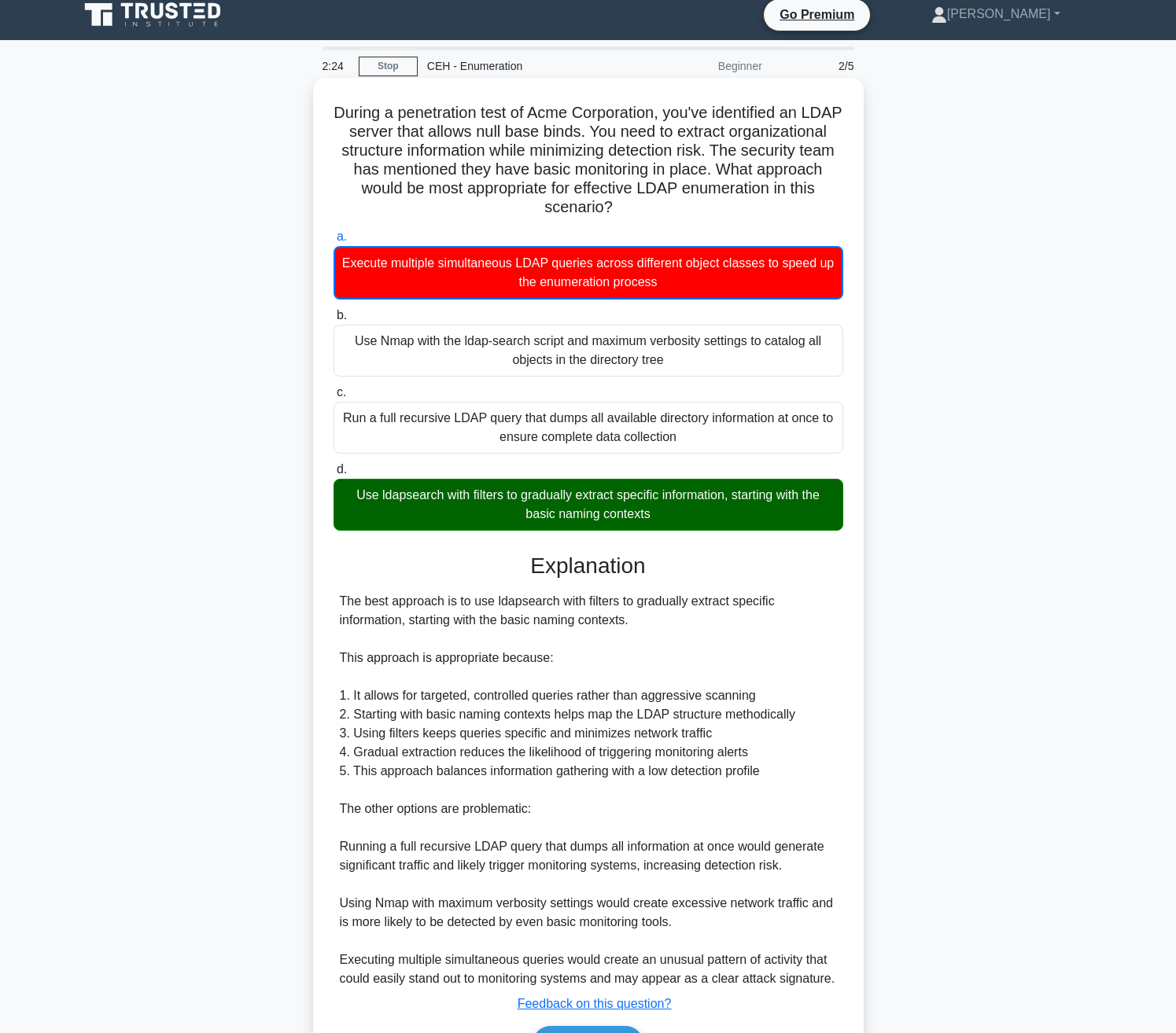
scroll to position [108, 0]
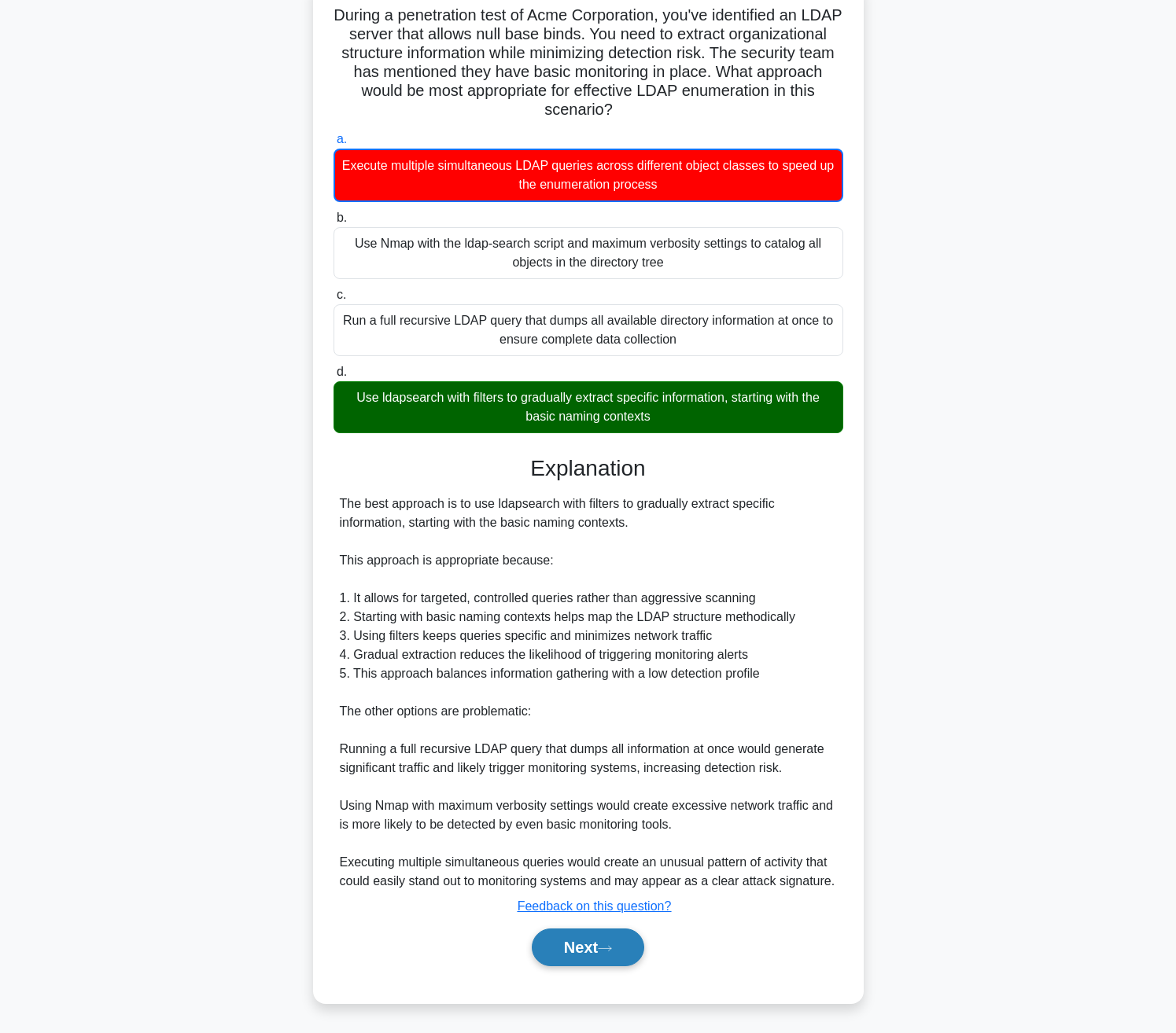
click at [575, 944] on button "Next" at bounding box center [588, 948] width 112 height 37
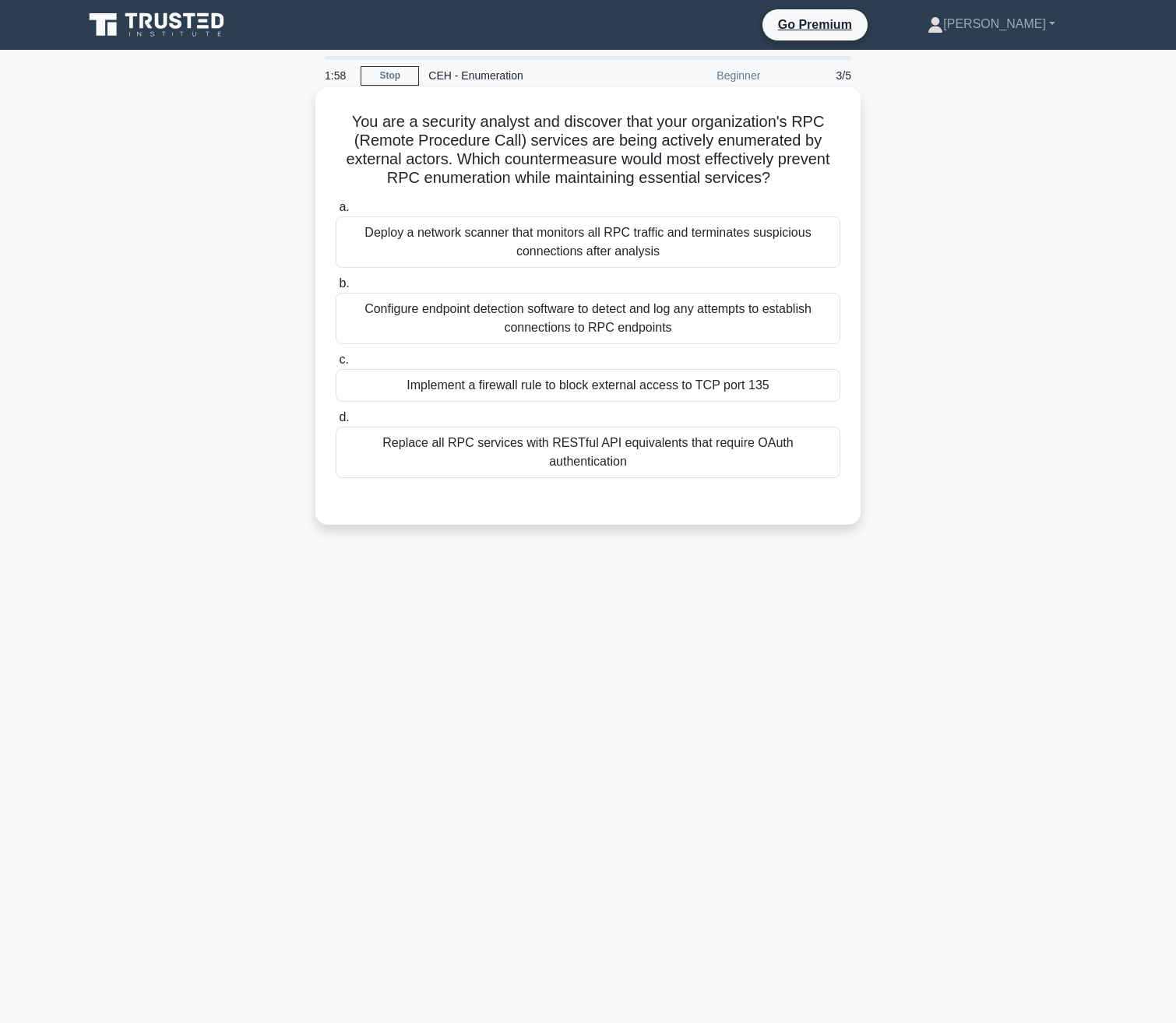
click at [572, 393] on div "Implement a firewall rule to block external access to TCP port 135" at bounding box center [588, 385] width 505 height 33
click at [335, 365] on input "c. Implement a firewall rule to block external access to TCP port 135" at bounding box center [335, 360] width 0 height 10
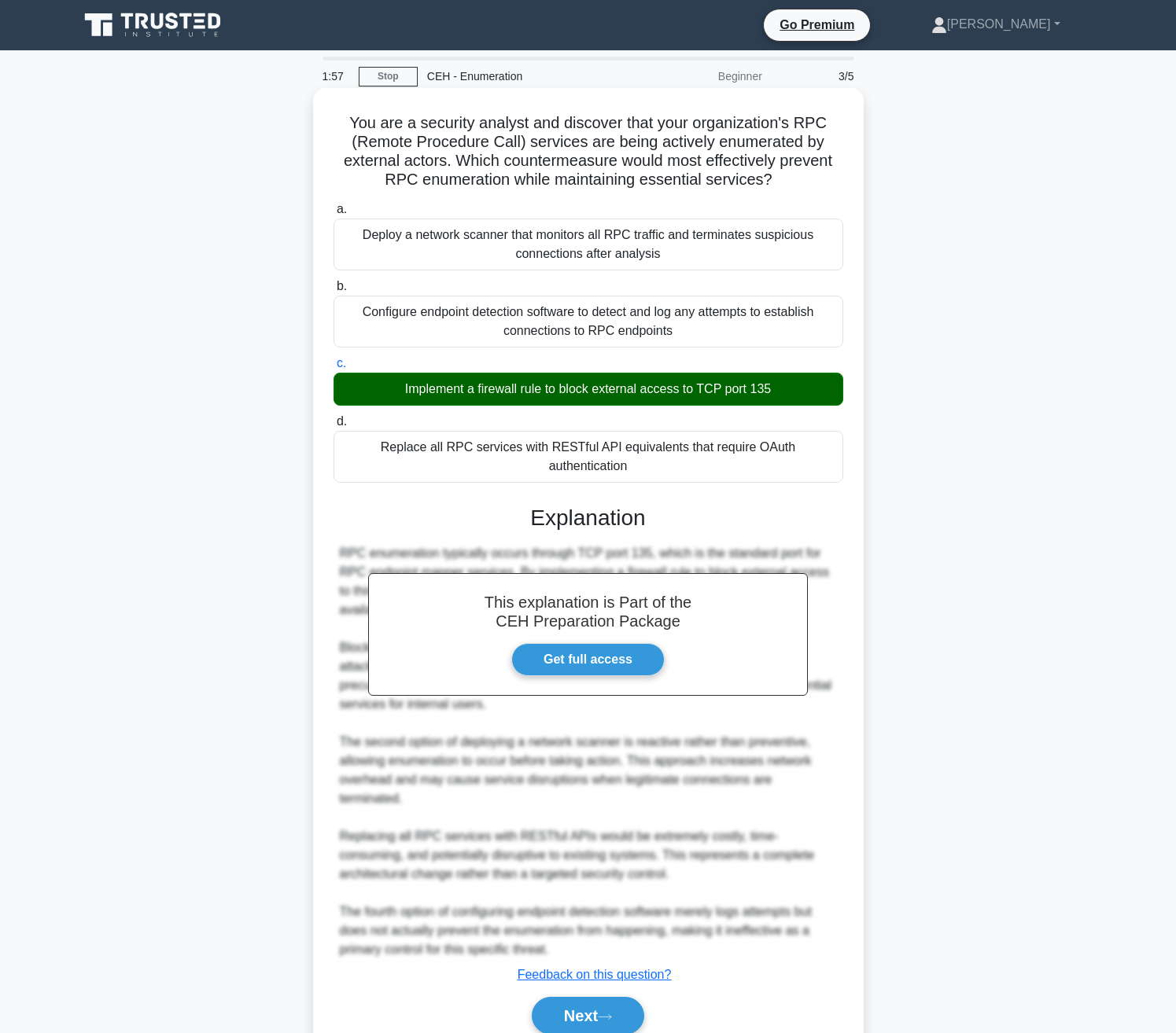
scroll to position [32, 0]
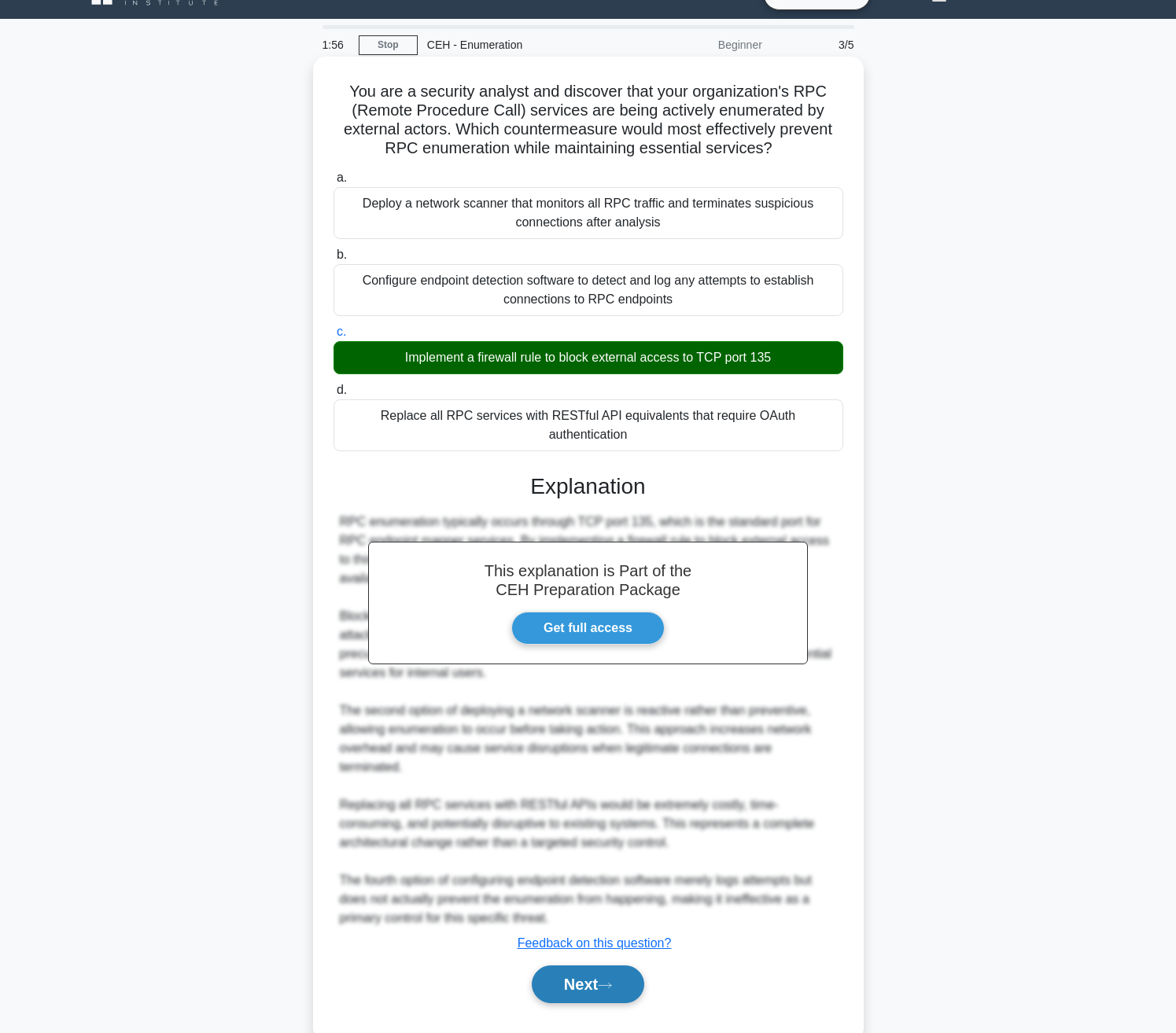
click at [572, 965] on button "Next" at bounding box center [588, 984] width 112 height 37
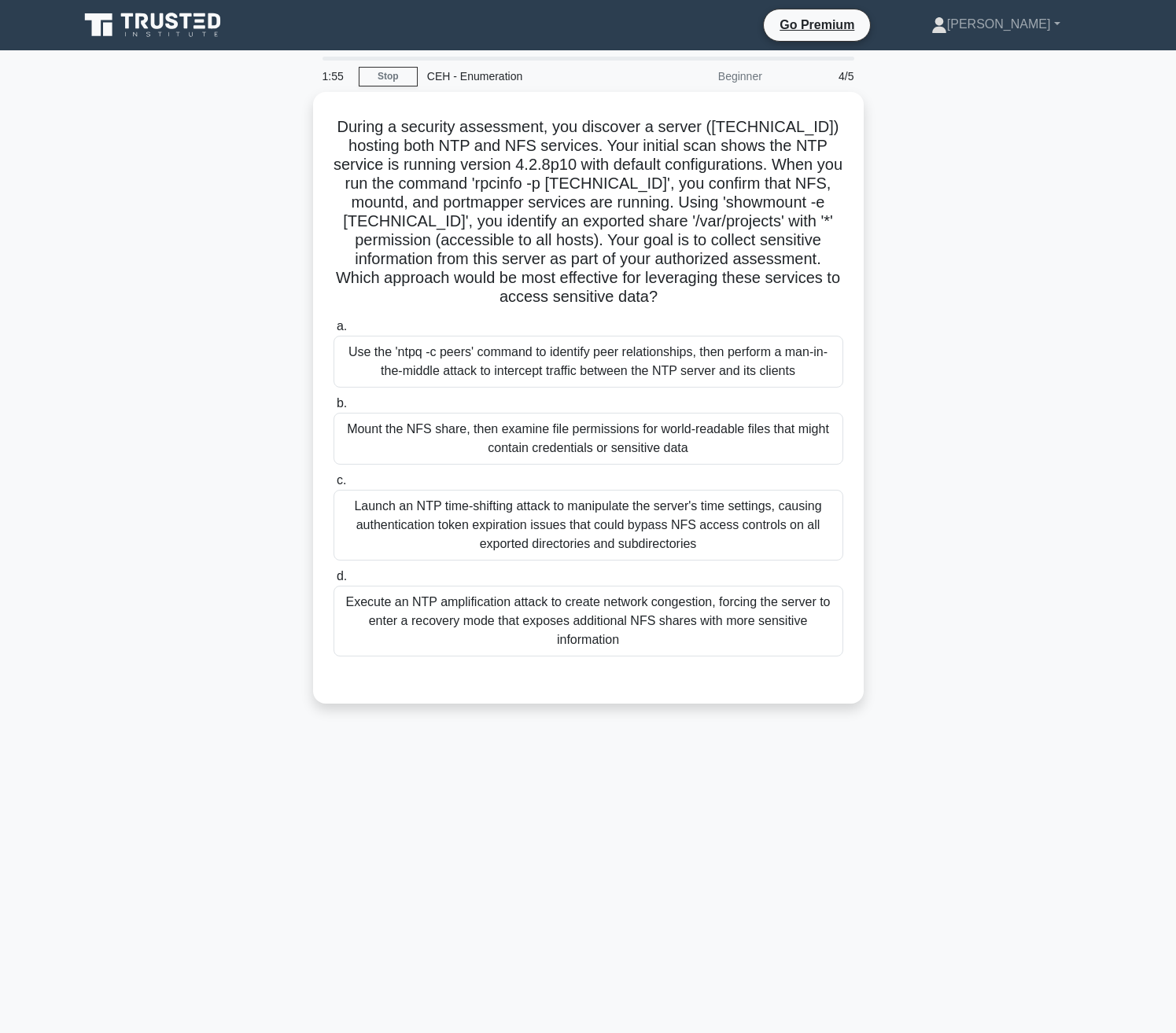
scroll to position [0, 0]
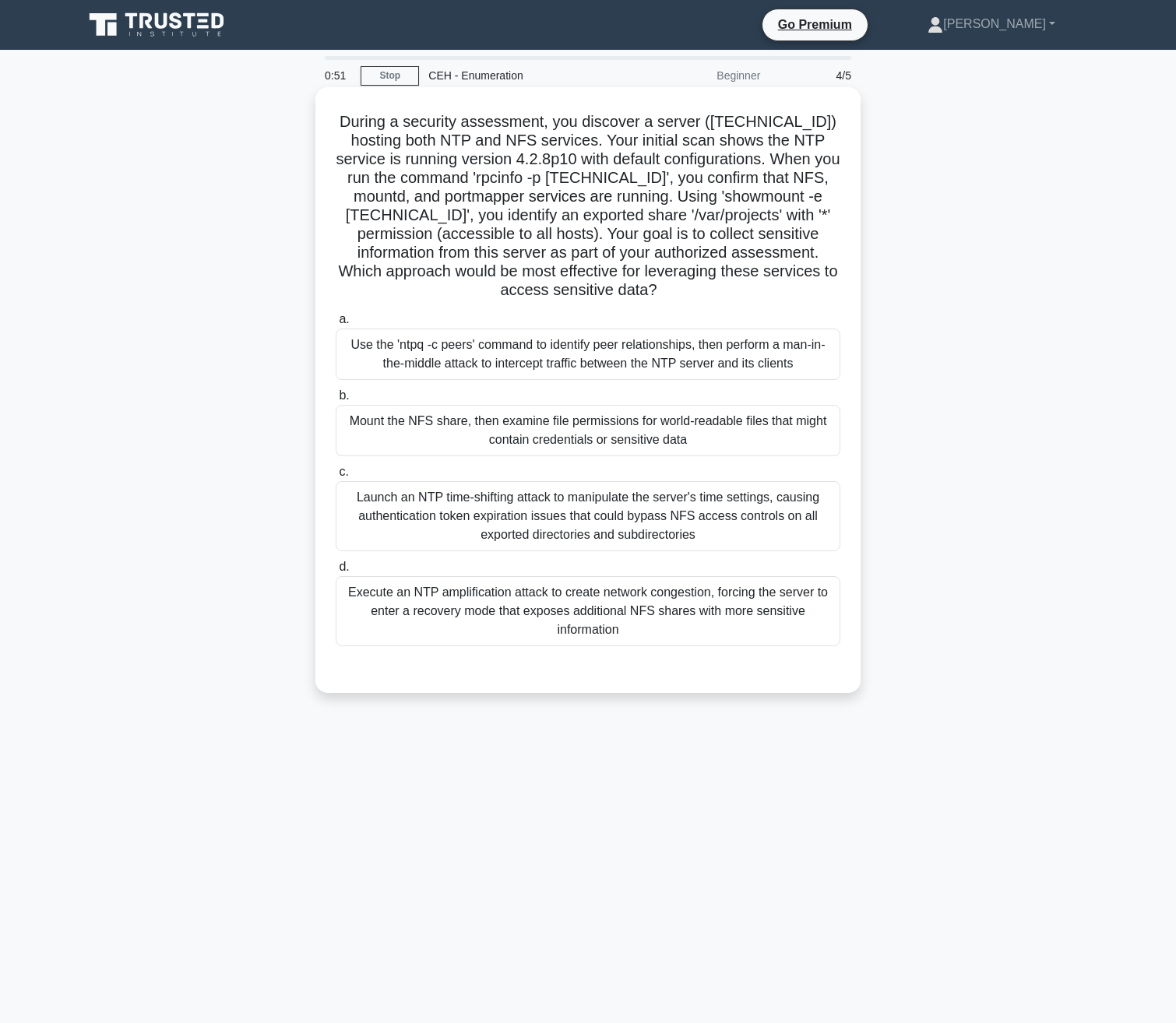
click at [480, 621] on div "Execute an NTP amplification attack to create network congestion, forcing the s…" at bounding box center [588, 611] width 505 height 70
click at [335, 572] on input "d. Execute an NTP amplification attack to create network congestion, forcing th…" at bounding box center [335, 567] width 0 height 10
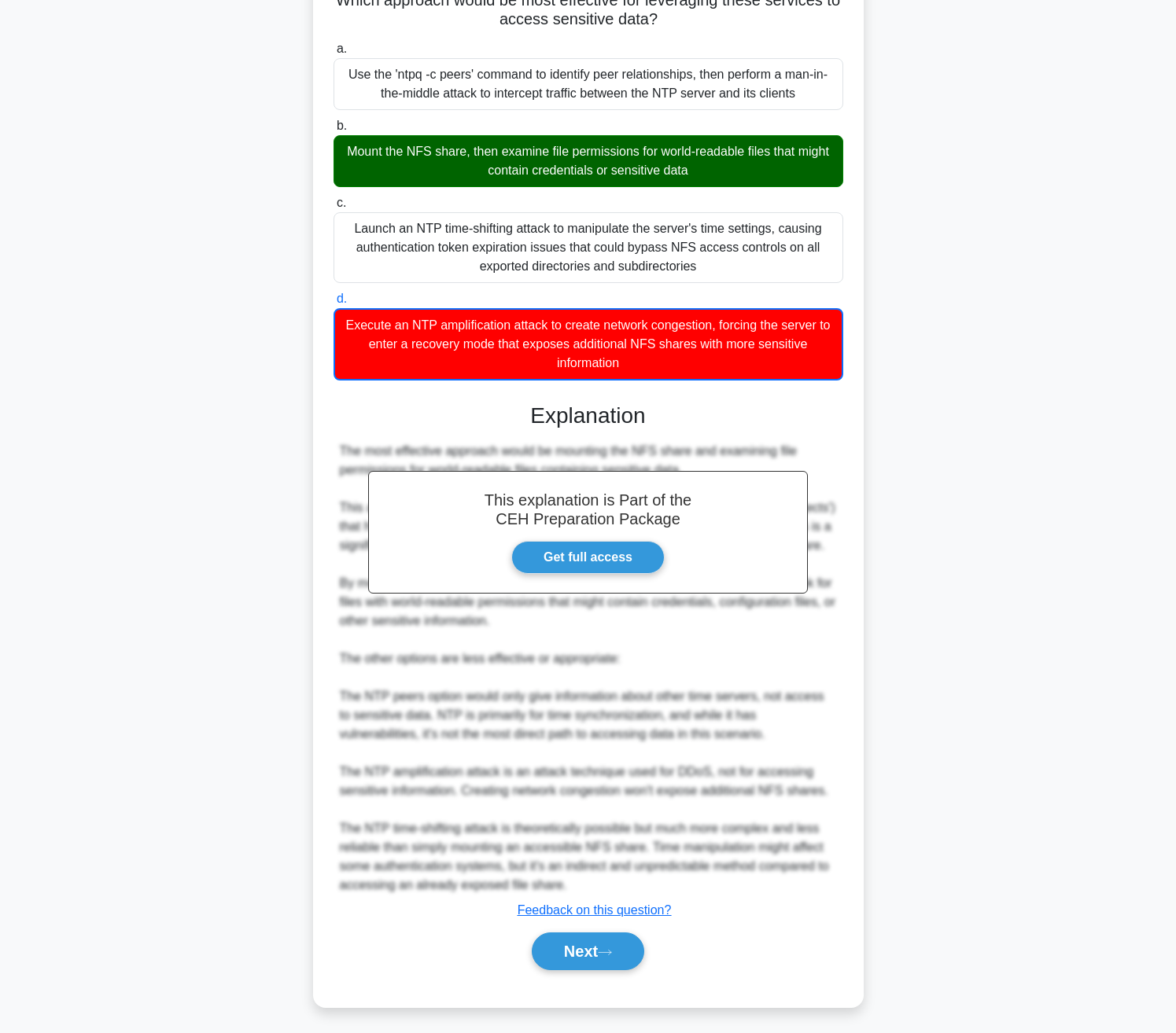
scroll to position [278, 0]
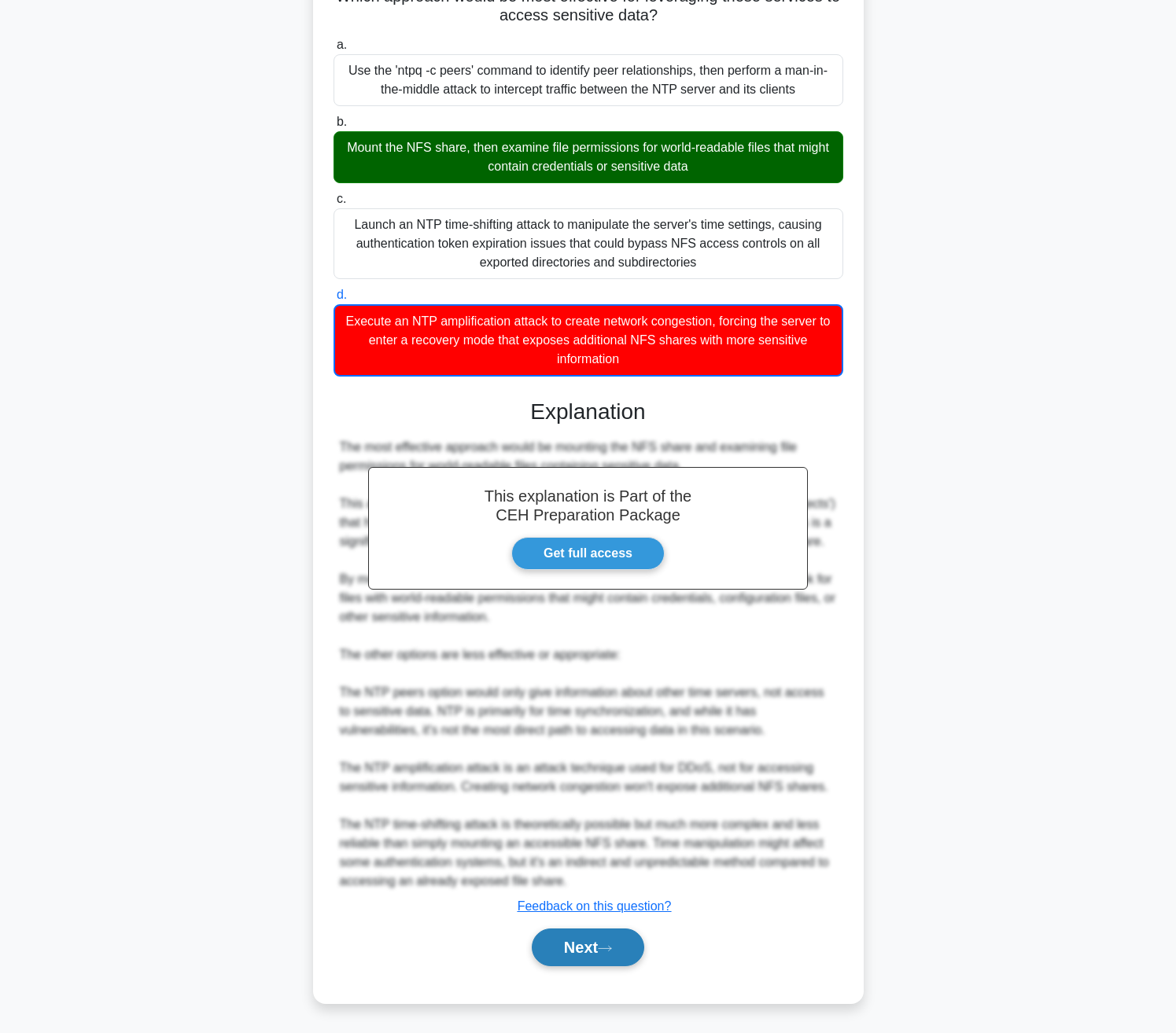
click at [581, 944] on button "Next" at bounding box center [588, 948] width 112 height 37
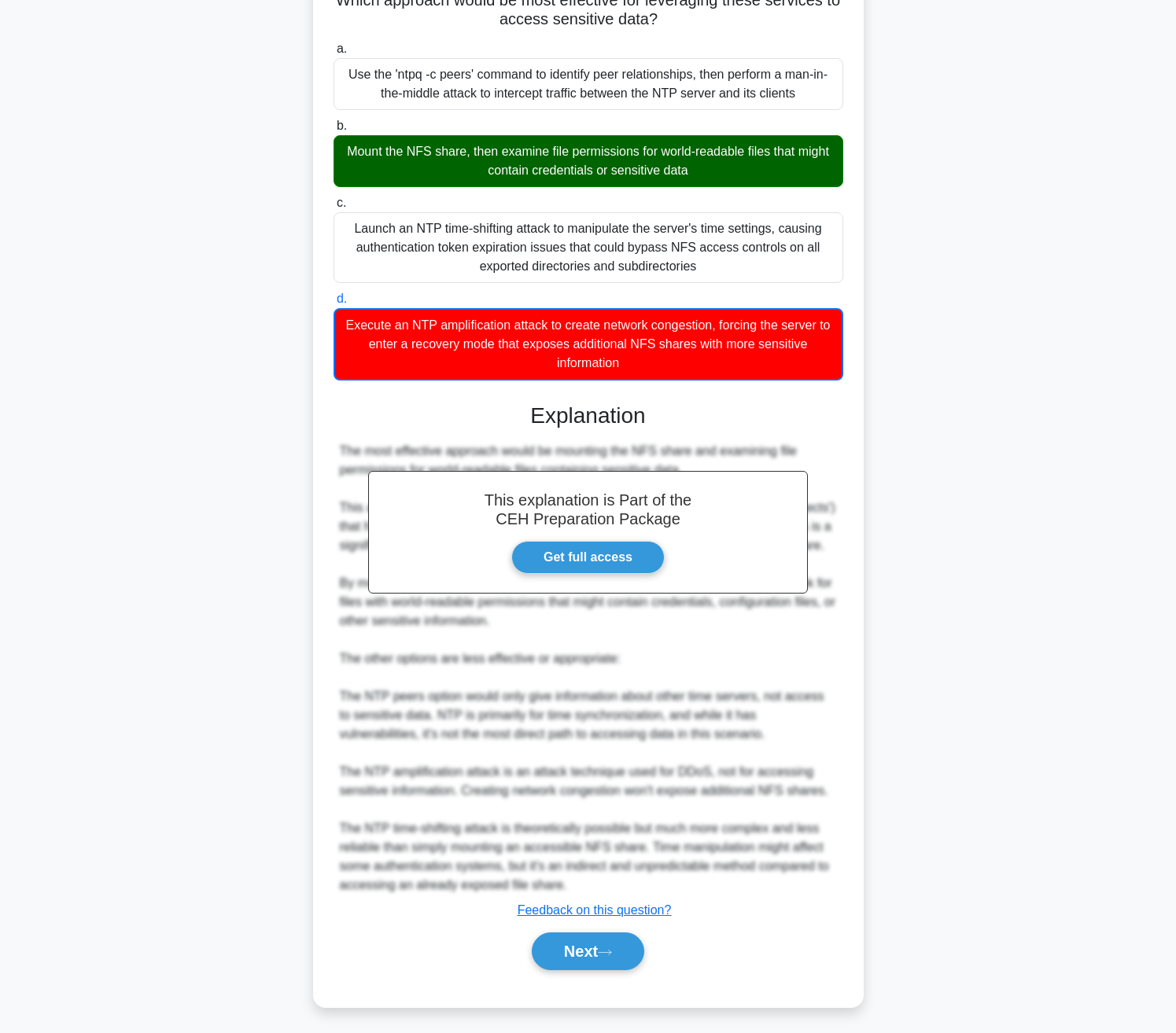
scroll to position [0, 0]
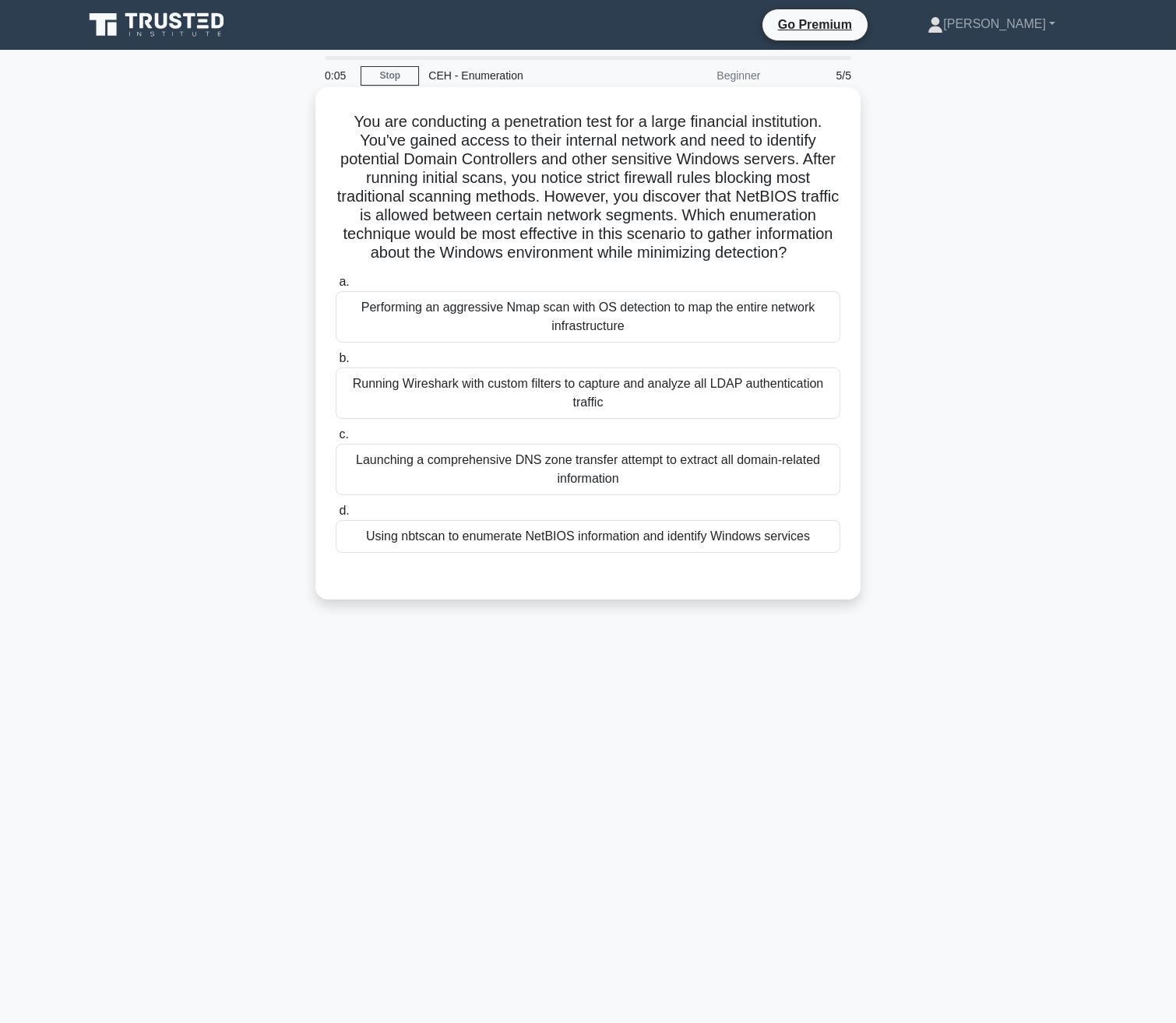
click at [512, 553] on div "Using nbtscan to enumerate NetBIOS information and identify Windows services" at bounding box center [588, 536] width 505 height 33
click at [335, 516] on input "d. Using nbtscan to enumerate NetBIOS information and identify Windows services" at bounding box center [335, 511] width 0 height 10
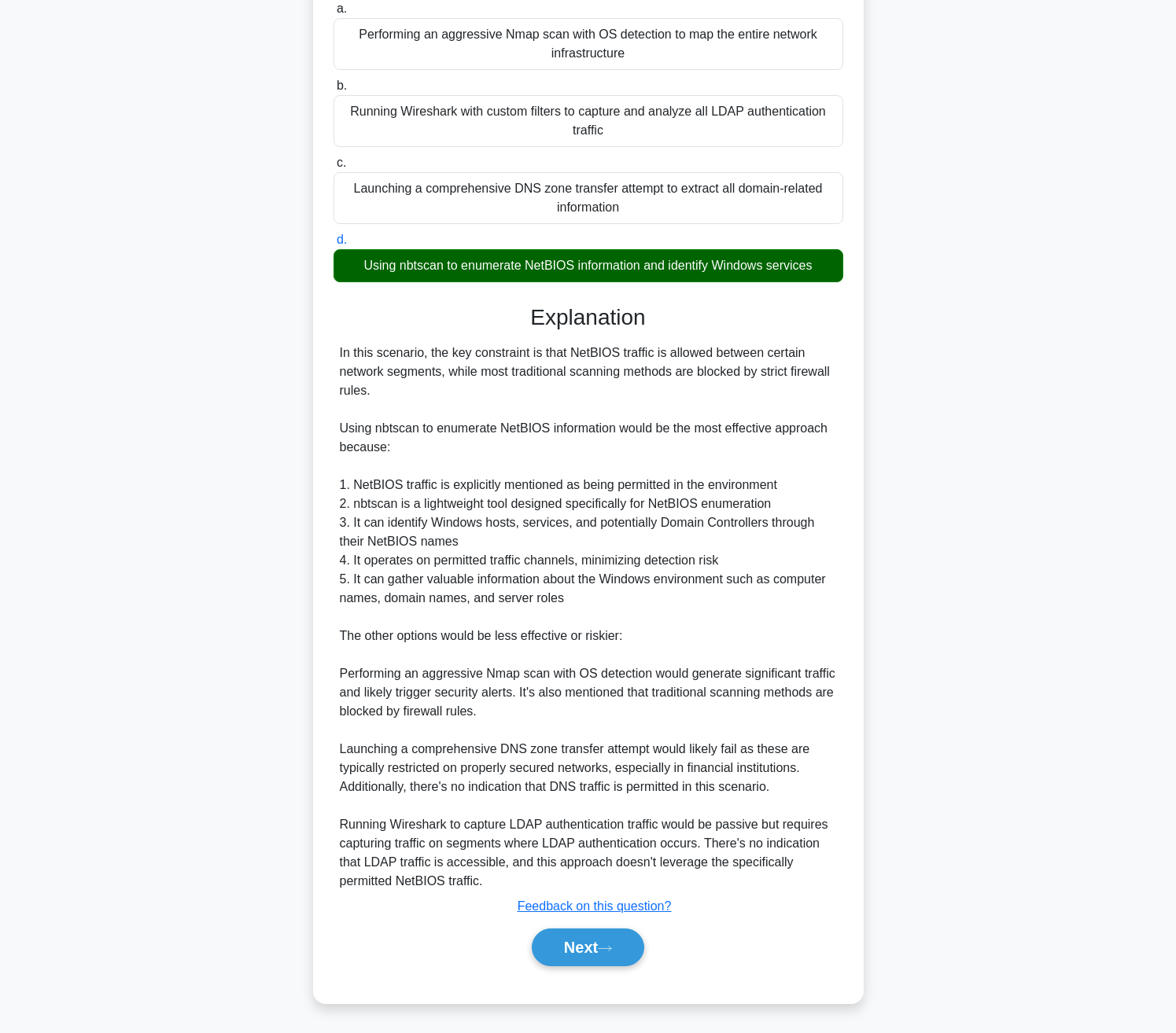
scroll to position [157, 0]
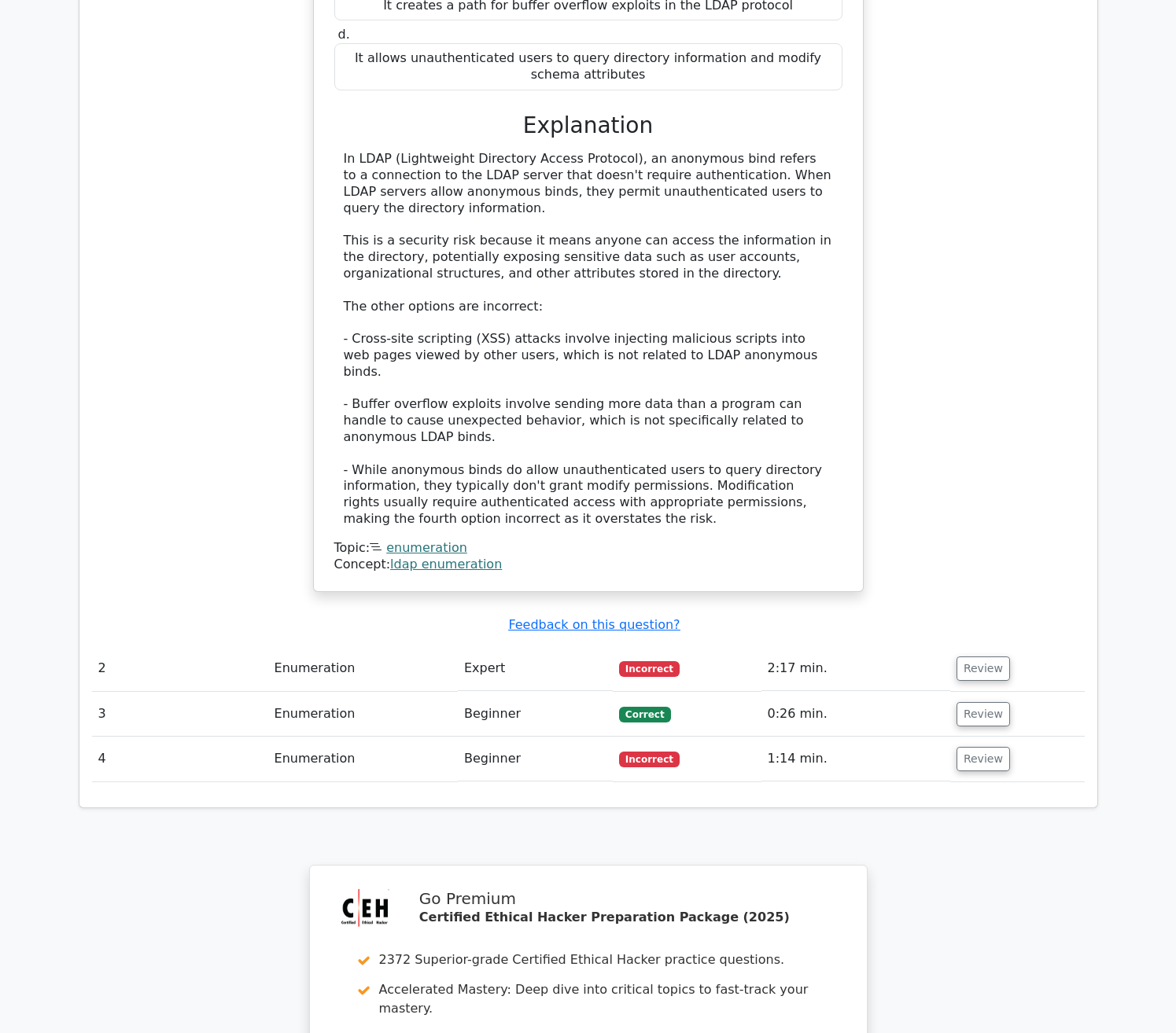
scroll to position [1501, 0]
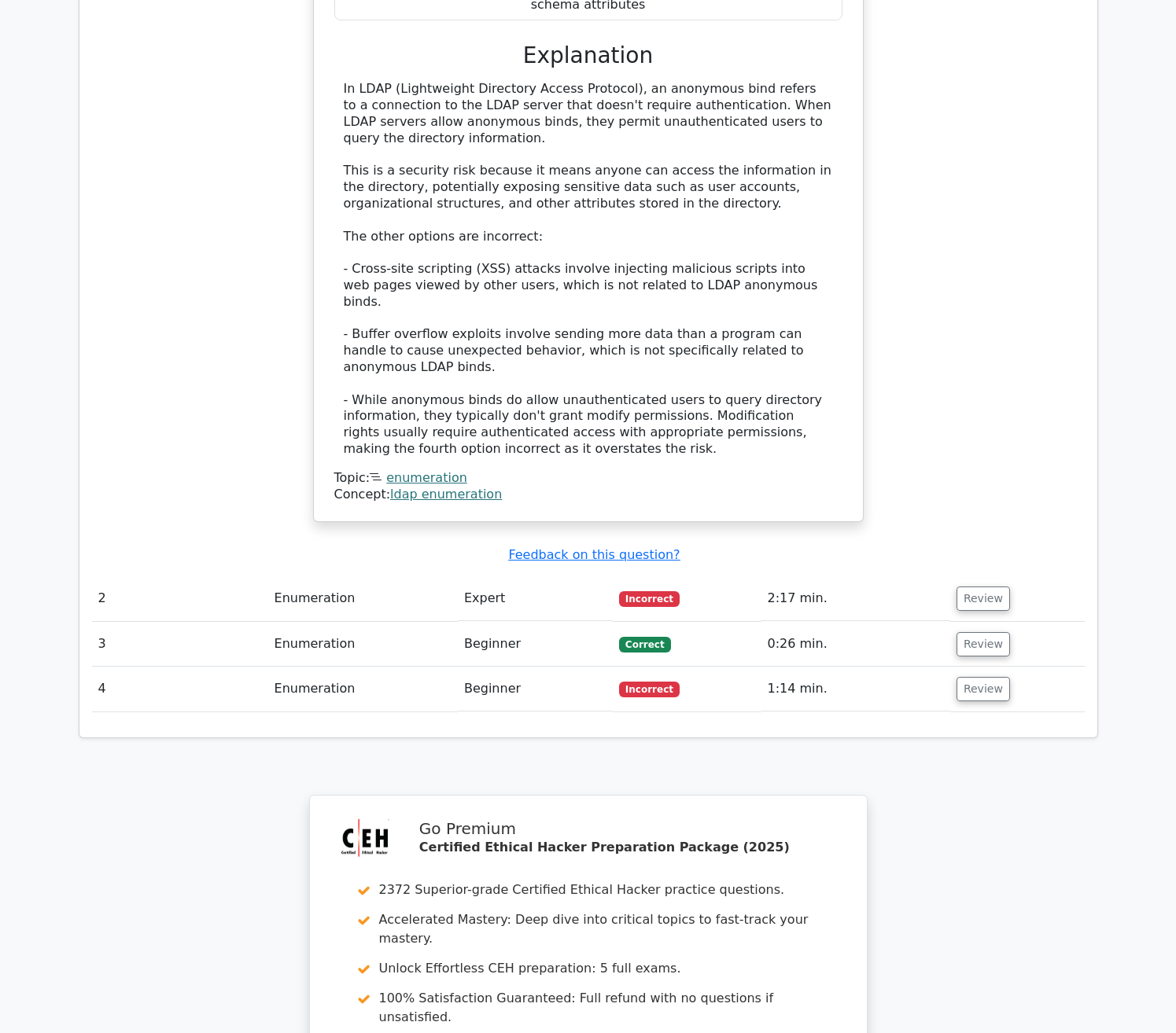
drag, startPoint x: 1163, startPoint y: 648, endPoint x: 1156, endPoint y: 688, distance: 40.6
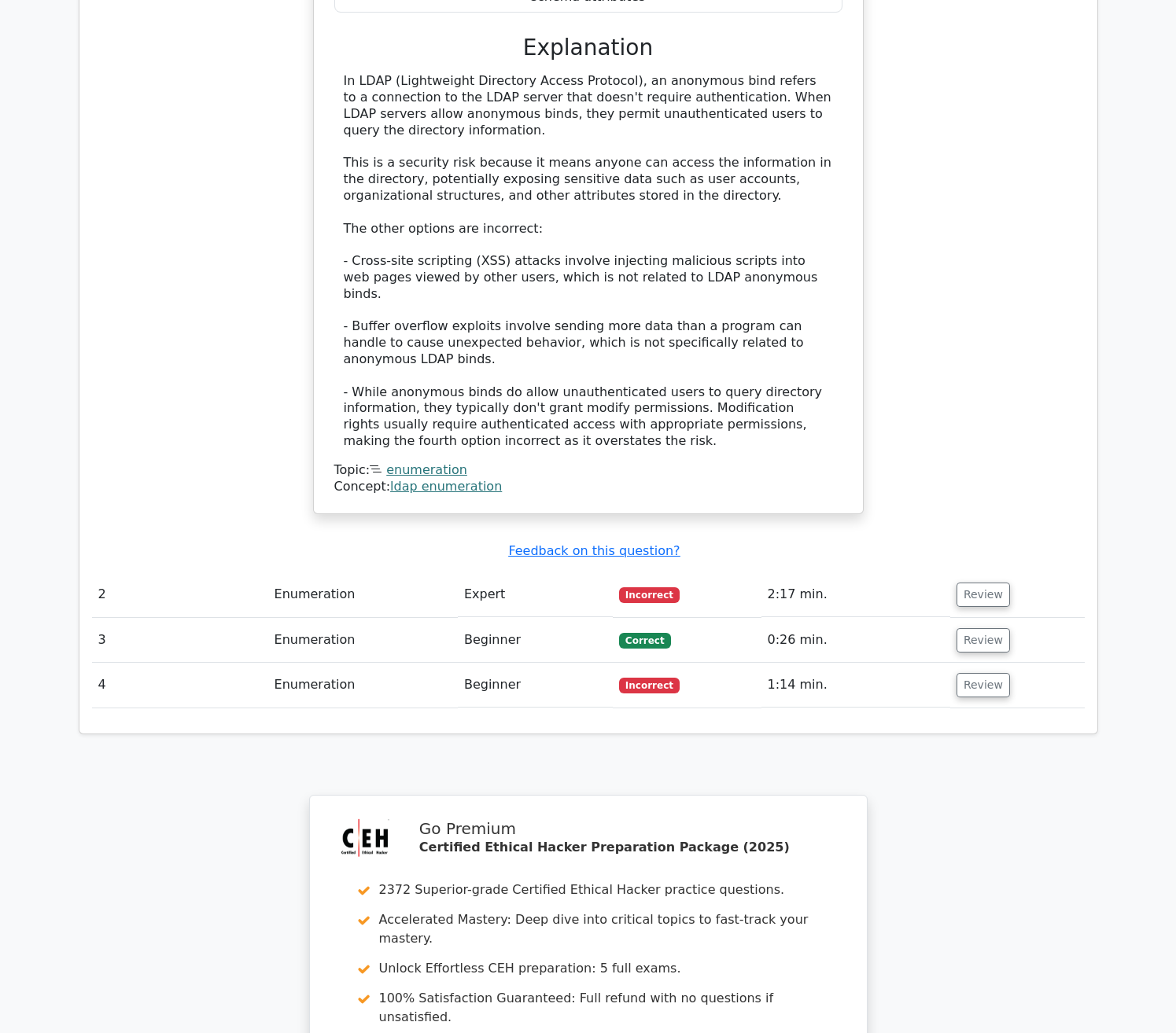
click at [406, 479] on link "ldap enumeration" at bounding box center [445, 486] width 112 height 15
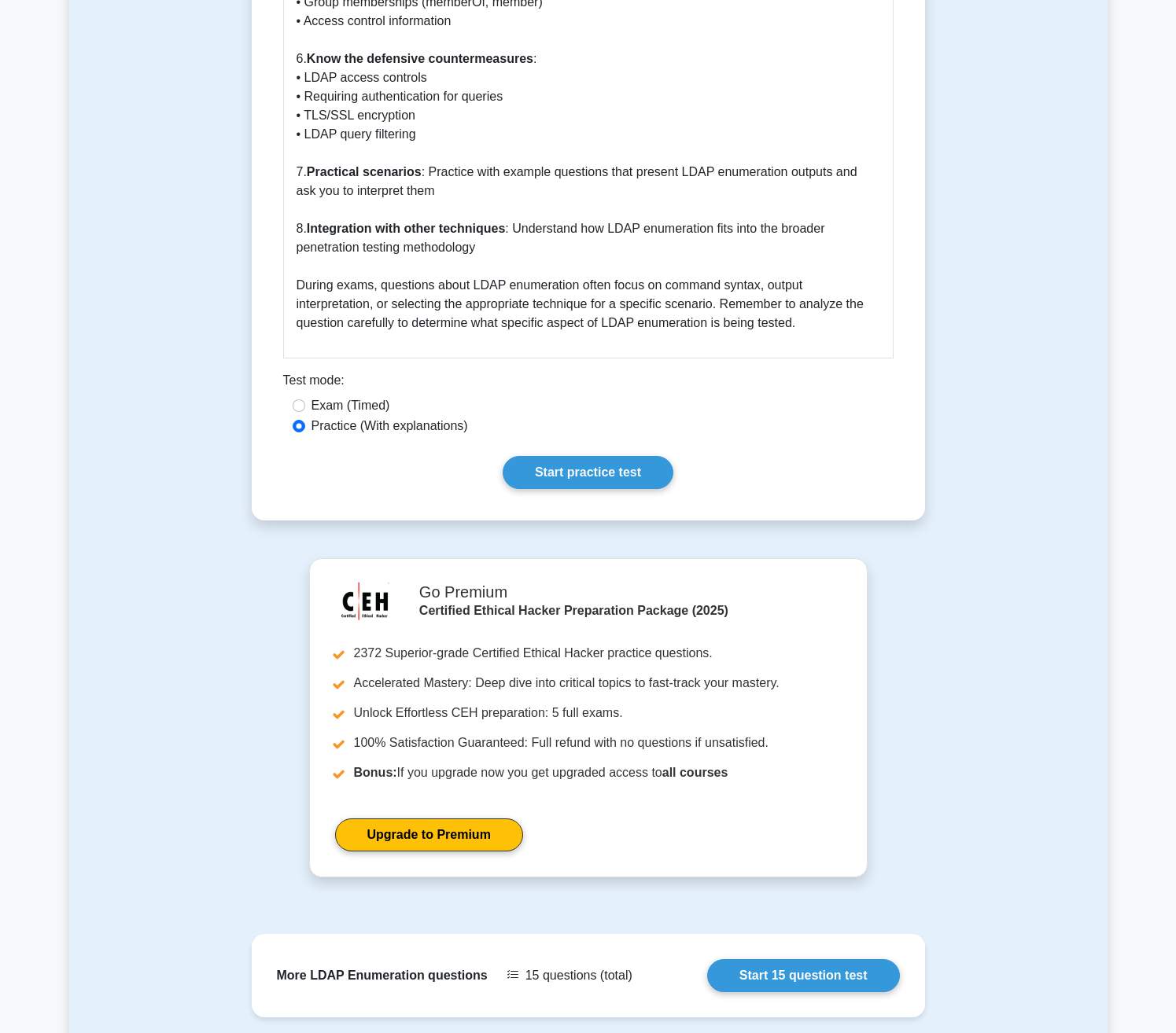
scroll to position [2007, 0]
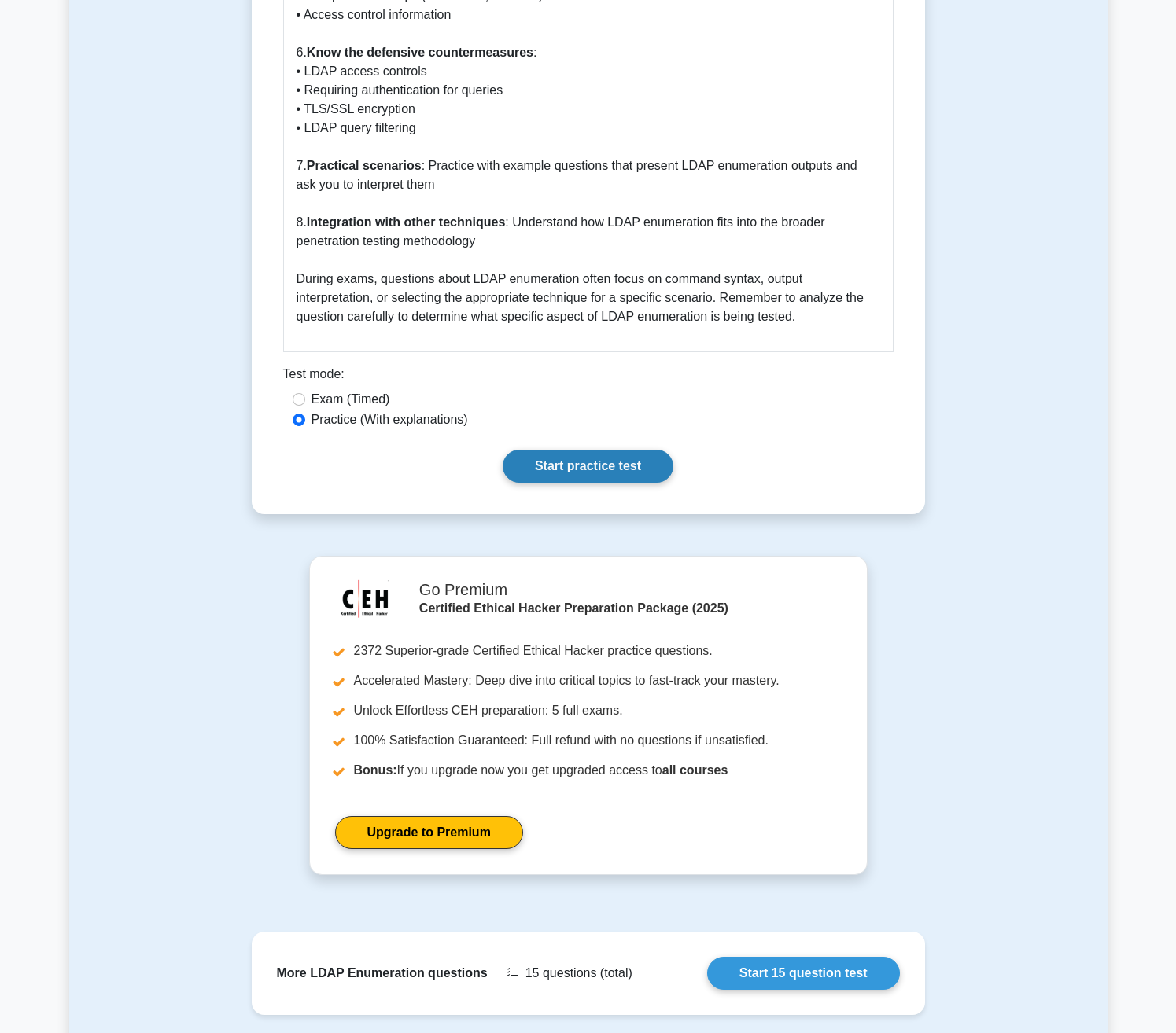
click at [586, 450] on link "Start practice test" at bounding box center [588, 466] width 171 height 33
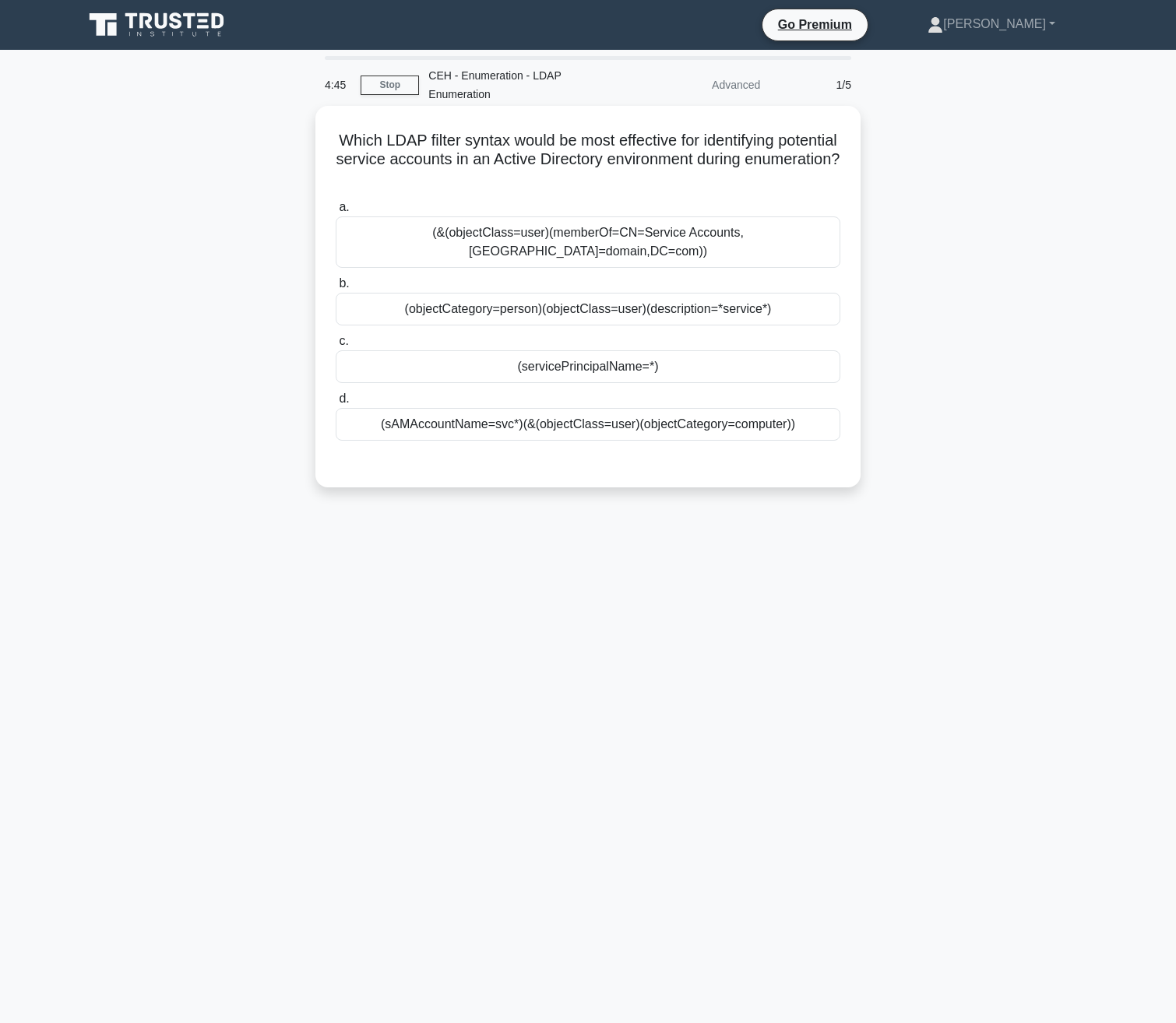
click at [482, 223] on div "(&(objectClass=user)(memberOf=CN=Service Accounts,[GEOGRAPHIC_DATA]=domain,DC=c…" at bounding box center [588, 243] width 505 height 52
click at [335, 213] on input "a. (&(objectClass=user)(memberOf=CN=Service Accounts,[GEOGRAPHIC_DATA]=domain,D…" at bounding box center [335, 207] width 0 height 10
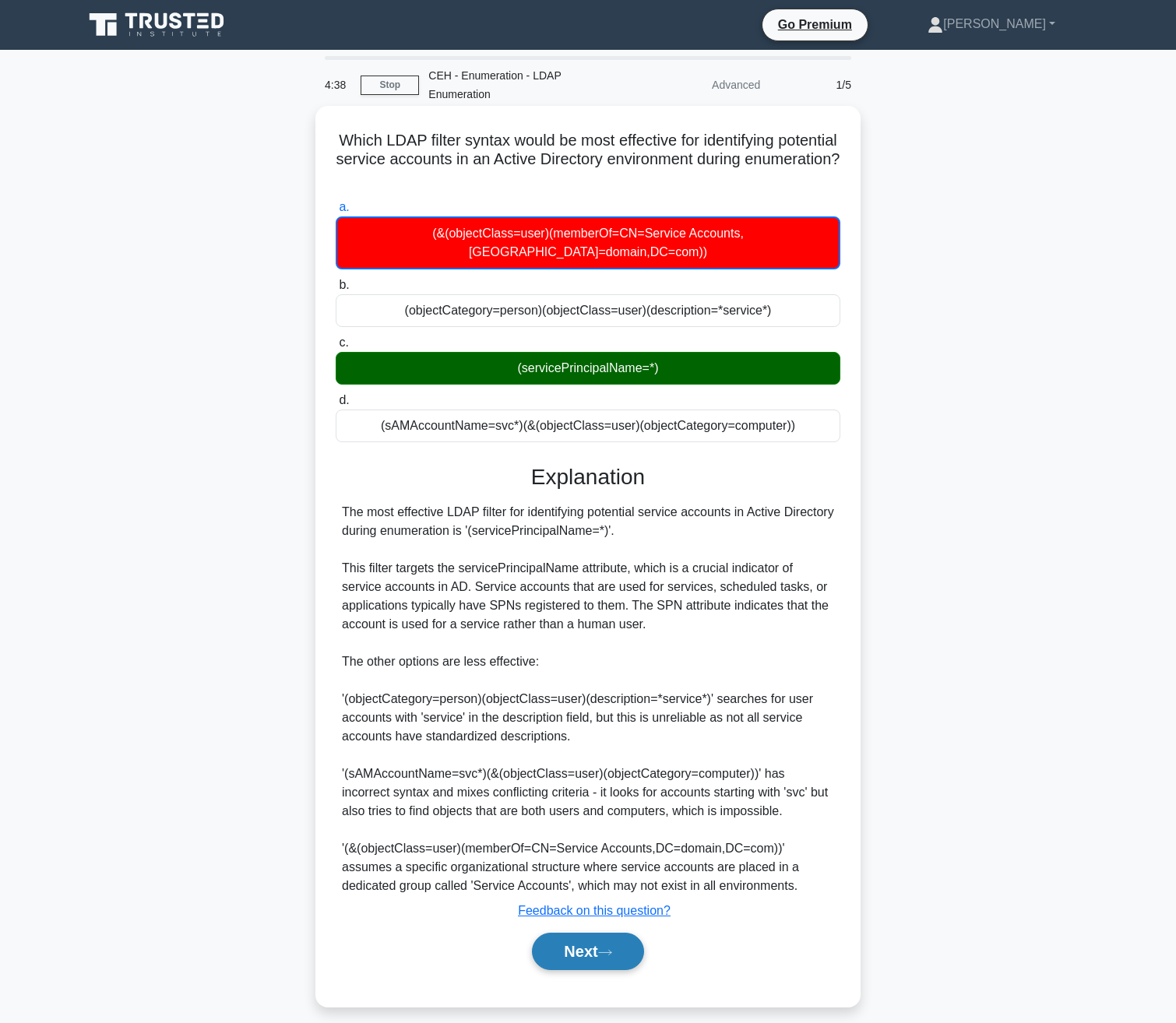
click at [557, 933] on button "Next" at bounding box center [588, 951] width 111 height 37
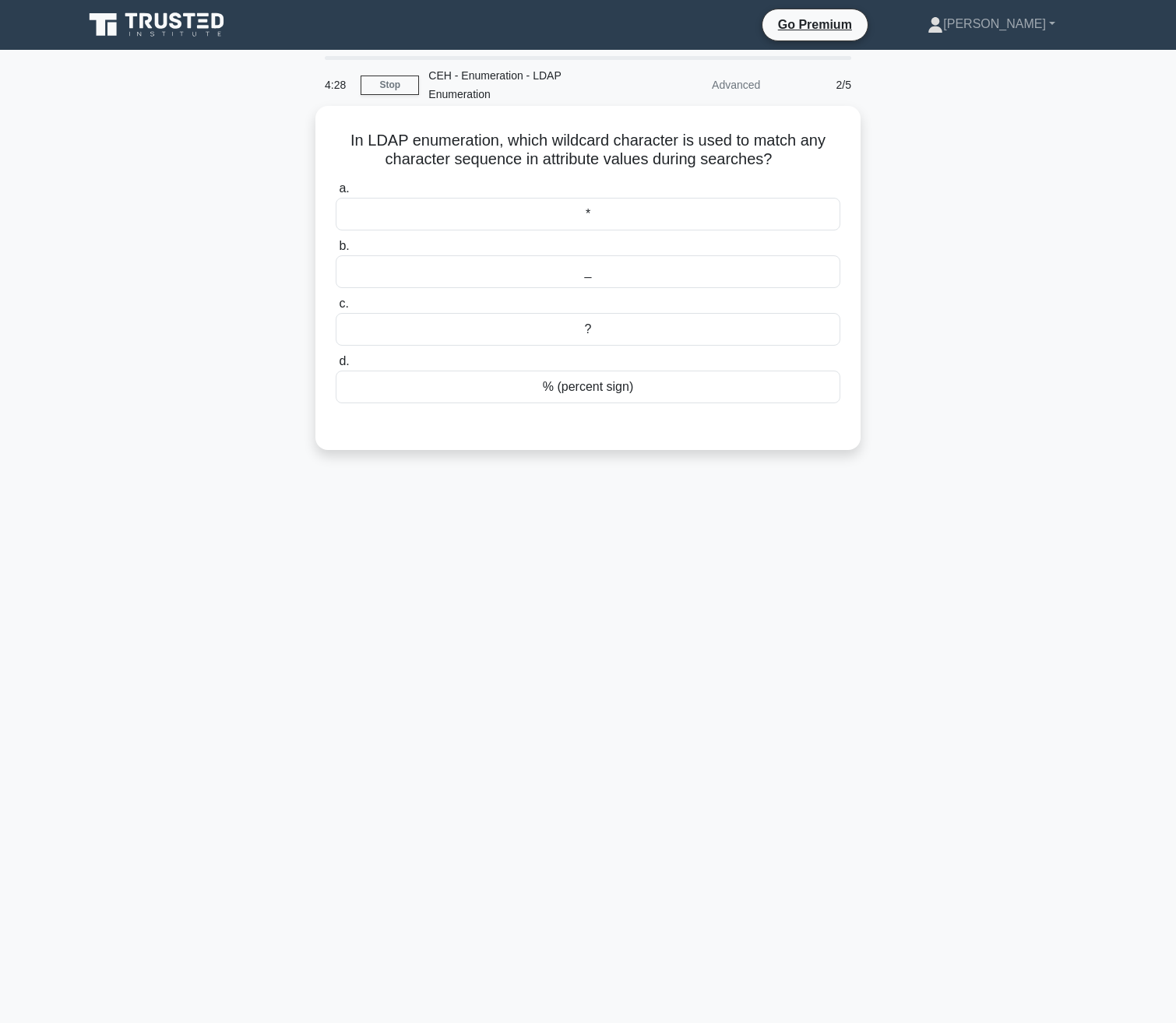
click at [595, 198] on div "*" at bounding box center [588, 214] width 505 height 33
click at [335, 188] on input "a. *" at bounding box center [335, 189] width 0 height 10
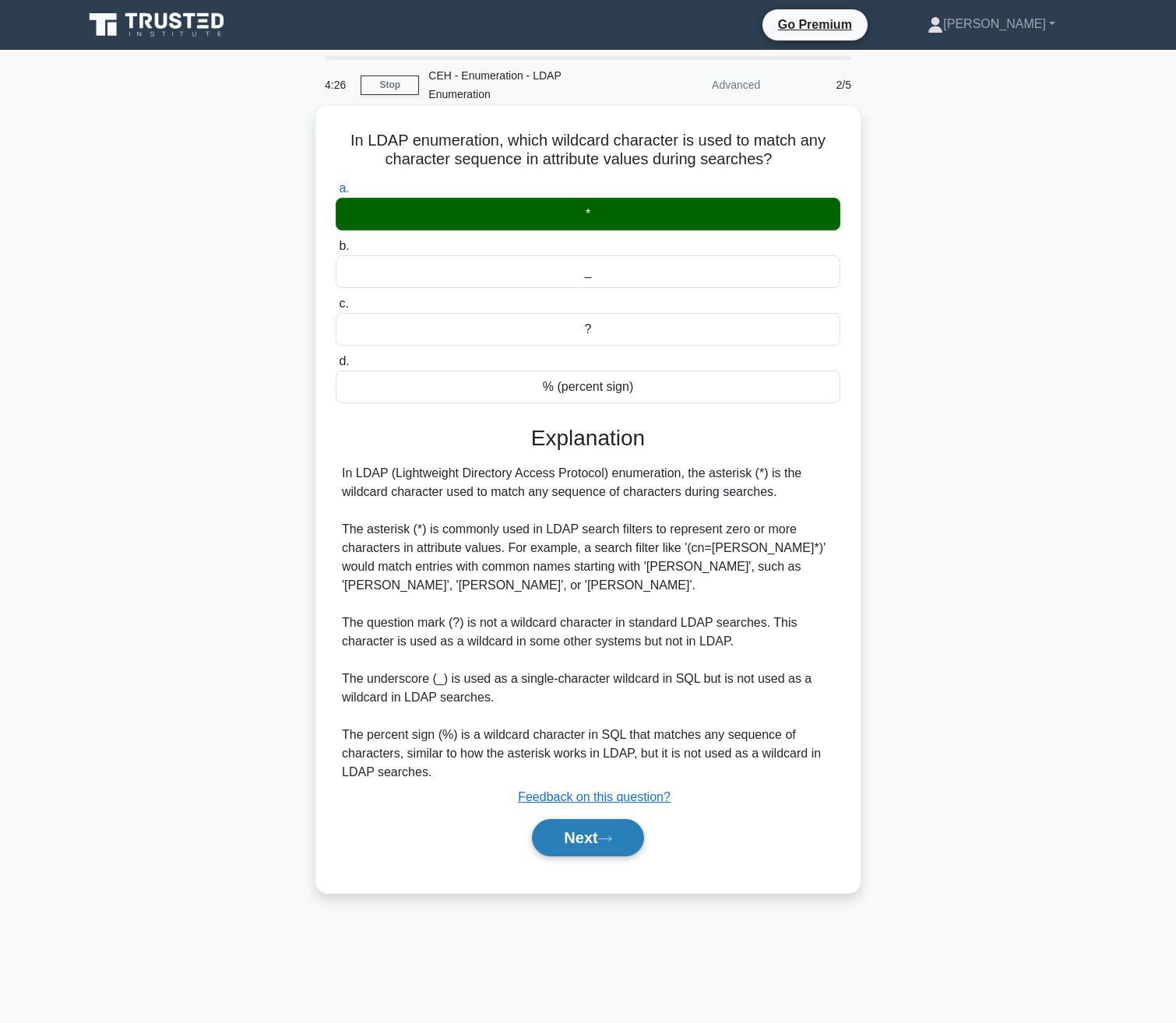
click at [547, 819] on button "Next" at bounding box center [588, 838] width 111 height 37
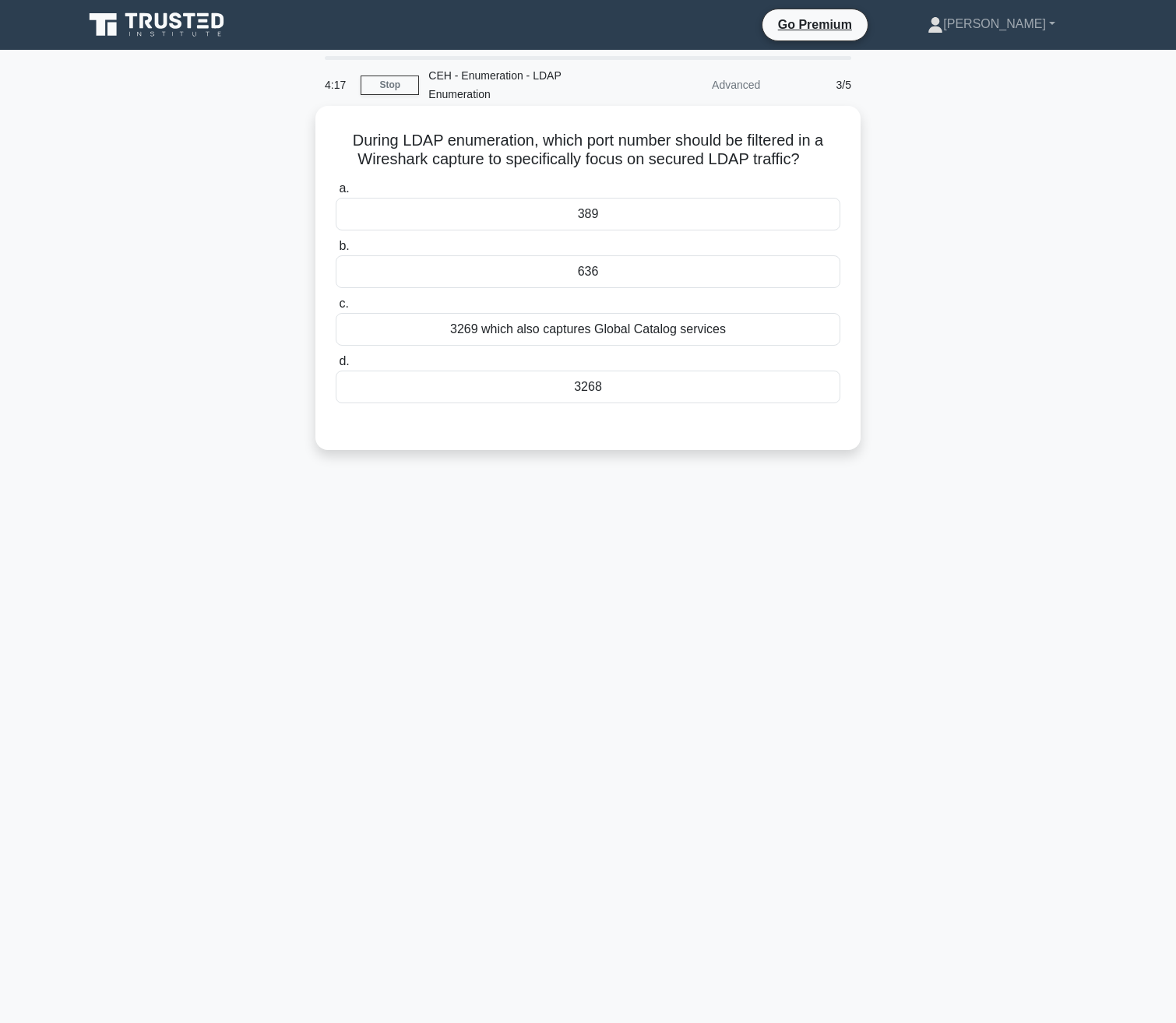
click at [584, 256] on div "636" at bounding box center [588, 272] width 505 height 33
click at [335, 252] on input "b. 636" at bounding box center [335, 246] width 0 height 10
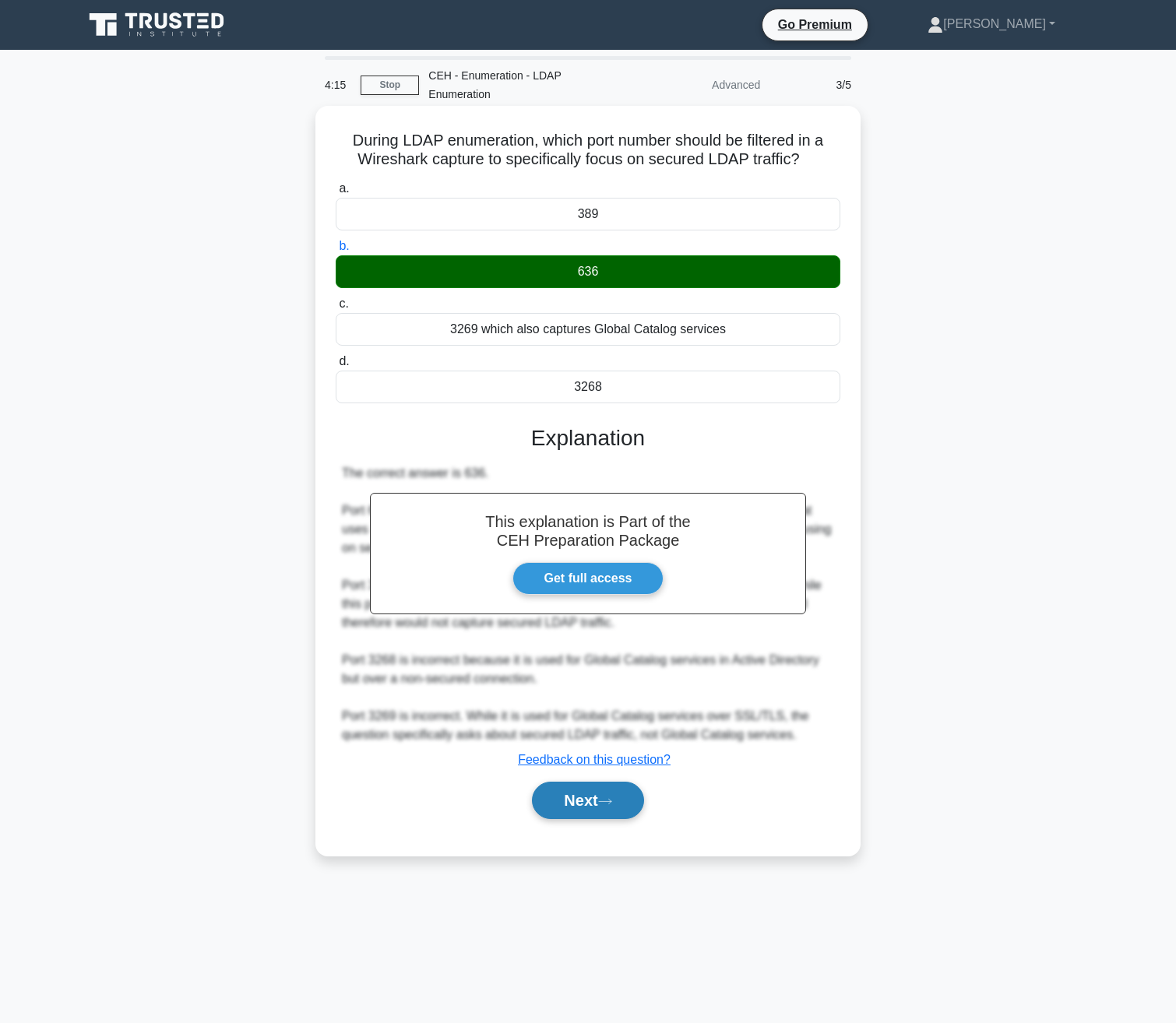
click at [555, 788] on button "Next" at bounding box center [588, 801] width 111 height 37
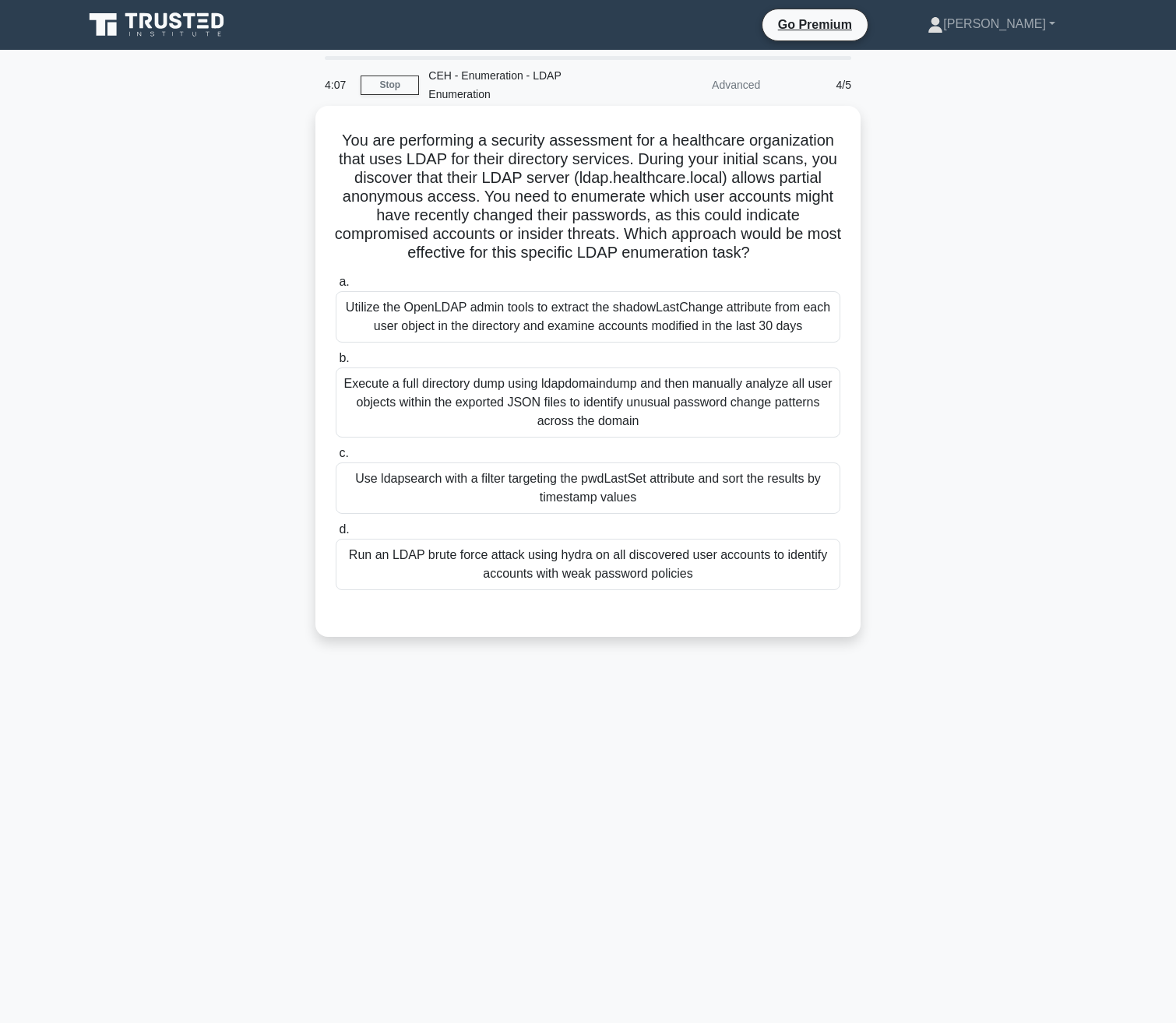
click at [535, 468] on div "Use ldapsearch with a filter targeting the pwdLastSet attribute and sort the re…" at bounding box center [588, 489] width 505 height 52
click at [335, 459] on input "c. Use ldapsearch with a filter targeting the pwdLastSet attribute and sort the…" at bounding box center [335, 453] width 0 height 10
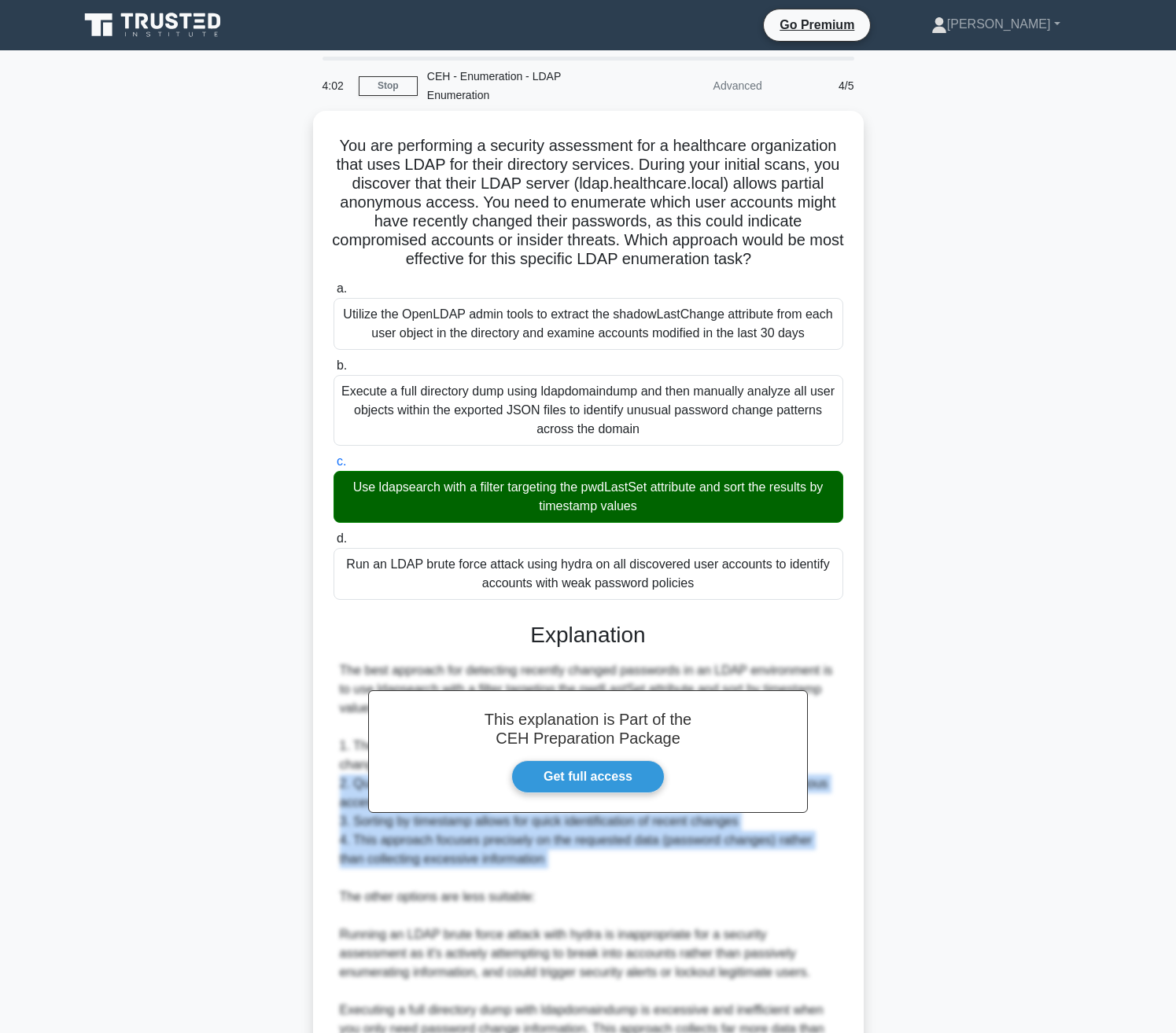
drag, startPoint x: 1016, startPoint y: 759, endPoint x: 1013, endPoint y: 843, distance: 84.1
click at [1013, 843] on div "You are performing a security assessment for a healthcare organization that use…" at bounding box center [588, 697] width 1038 height 1172
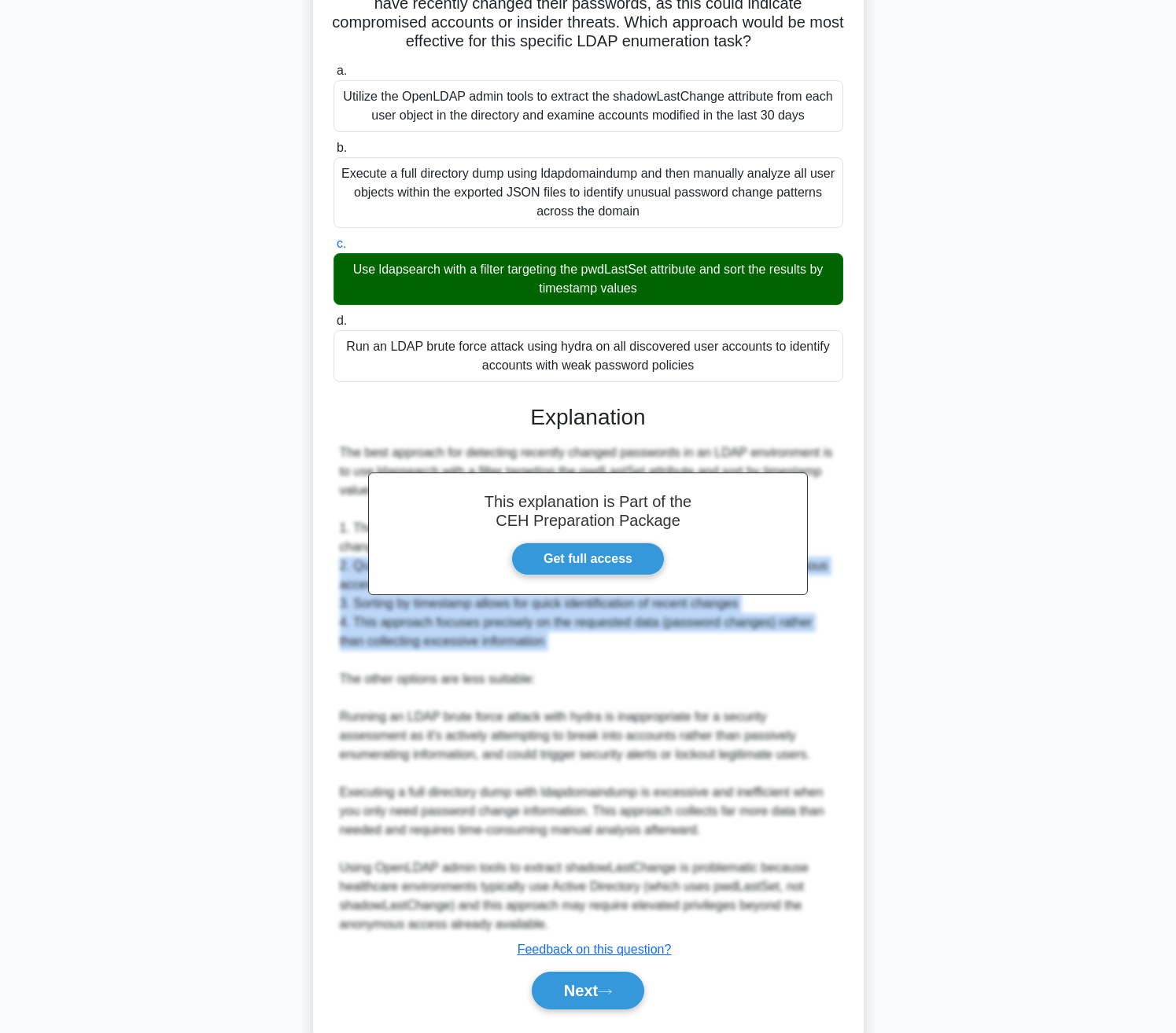
scroll to position [220, 0]
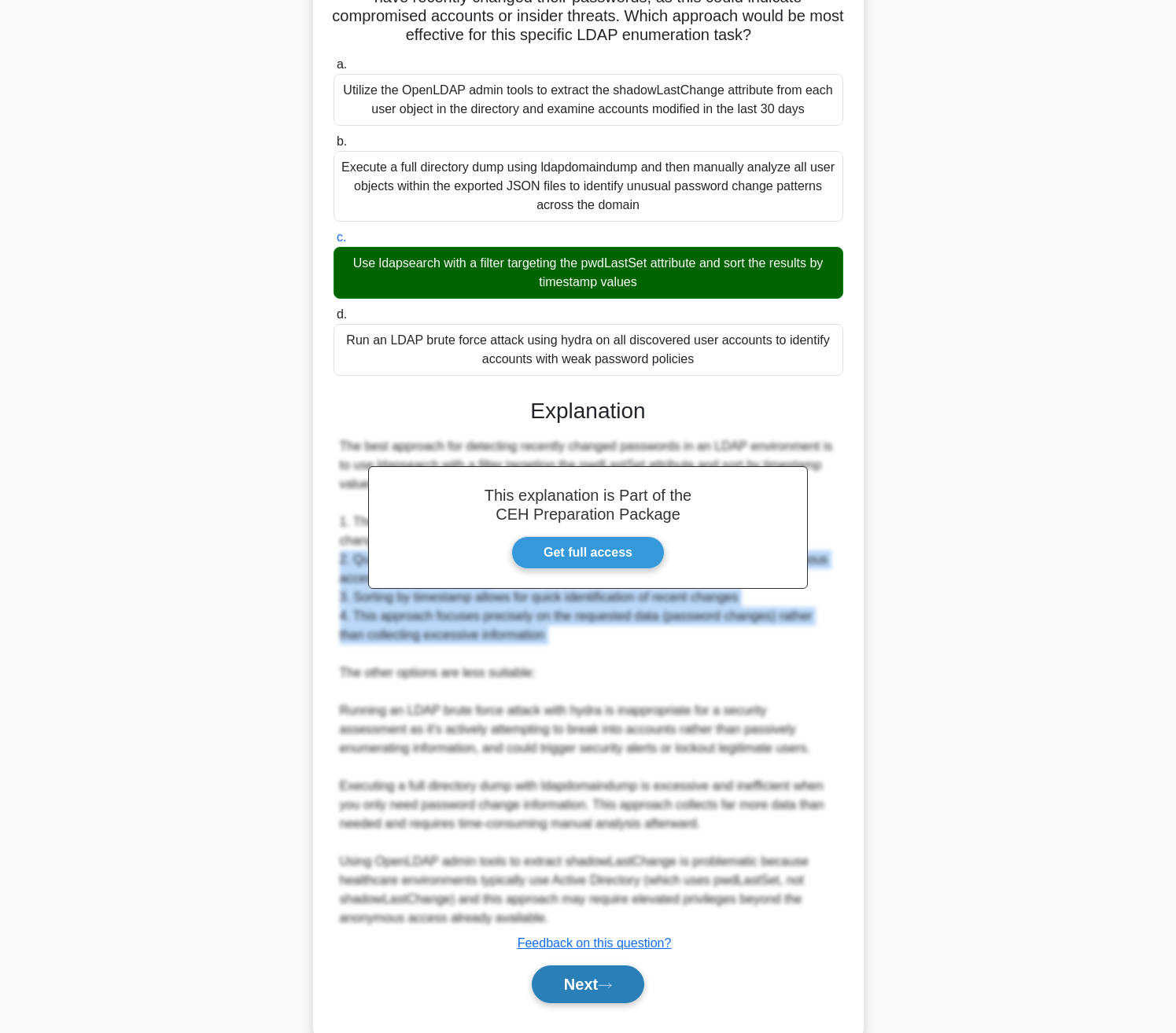
click at [557, 965] on button "Next" at bounding box center [588, 984] width 112 height 37
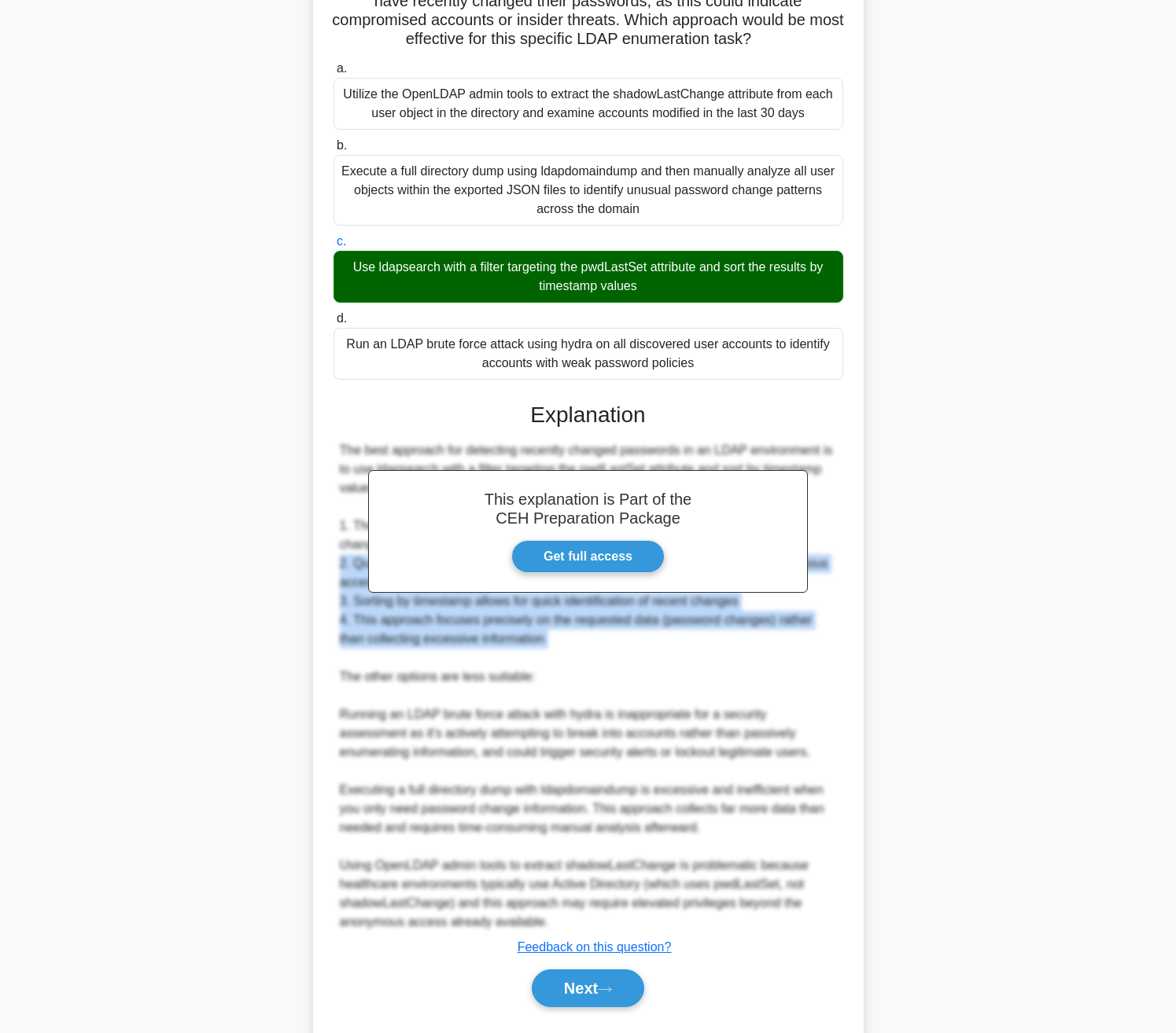
scroll to position [0, 0]
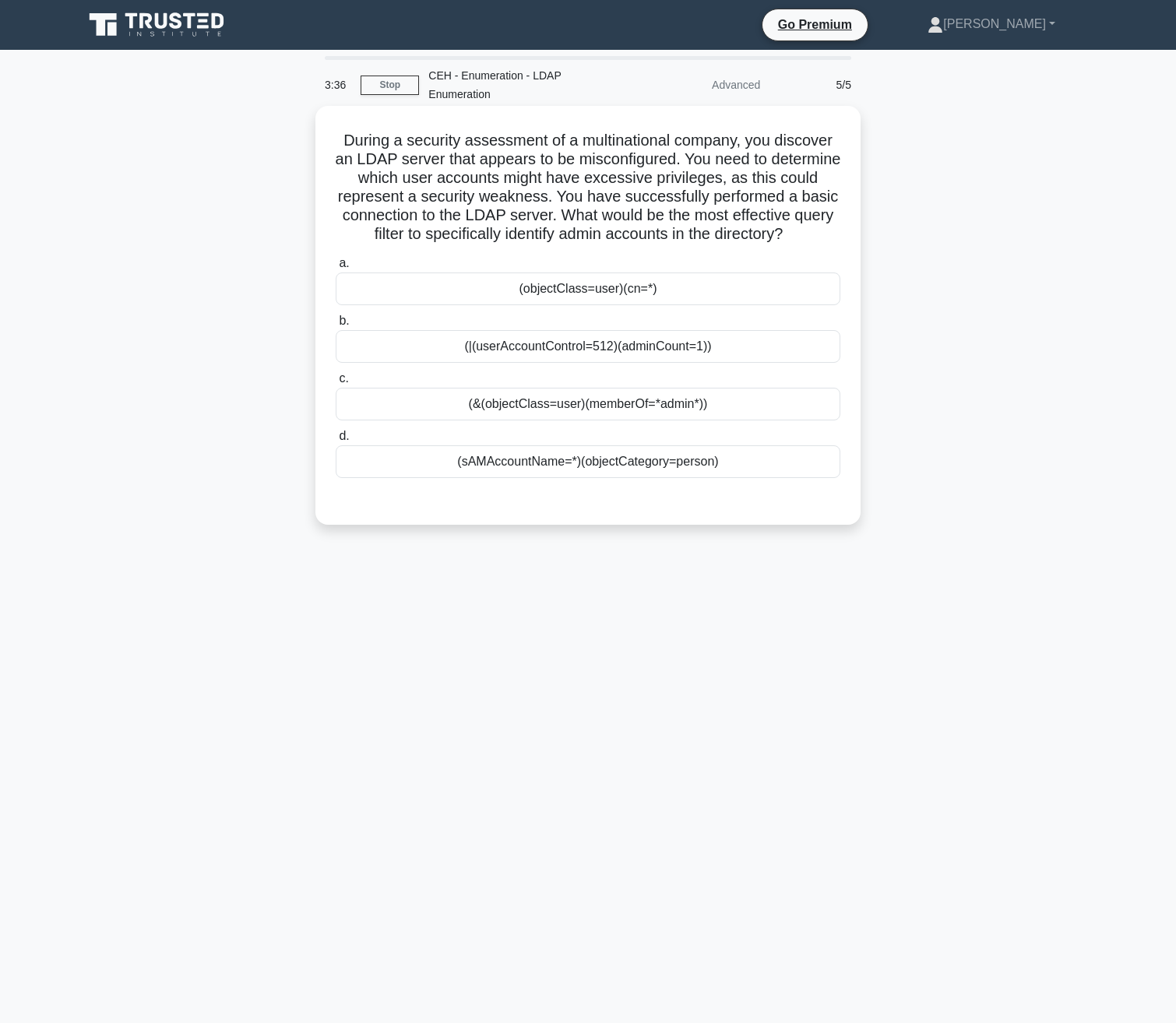
click at [654, 272] on div "(objectClass=user)(cn=*)" at bounding box center [588, 289] width 505 height 33
click at [335, 268] on input "a. (objectClass=user)(cn=*)" at bounding box center [335, 264] width 0 height 10
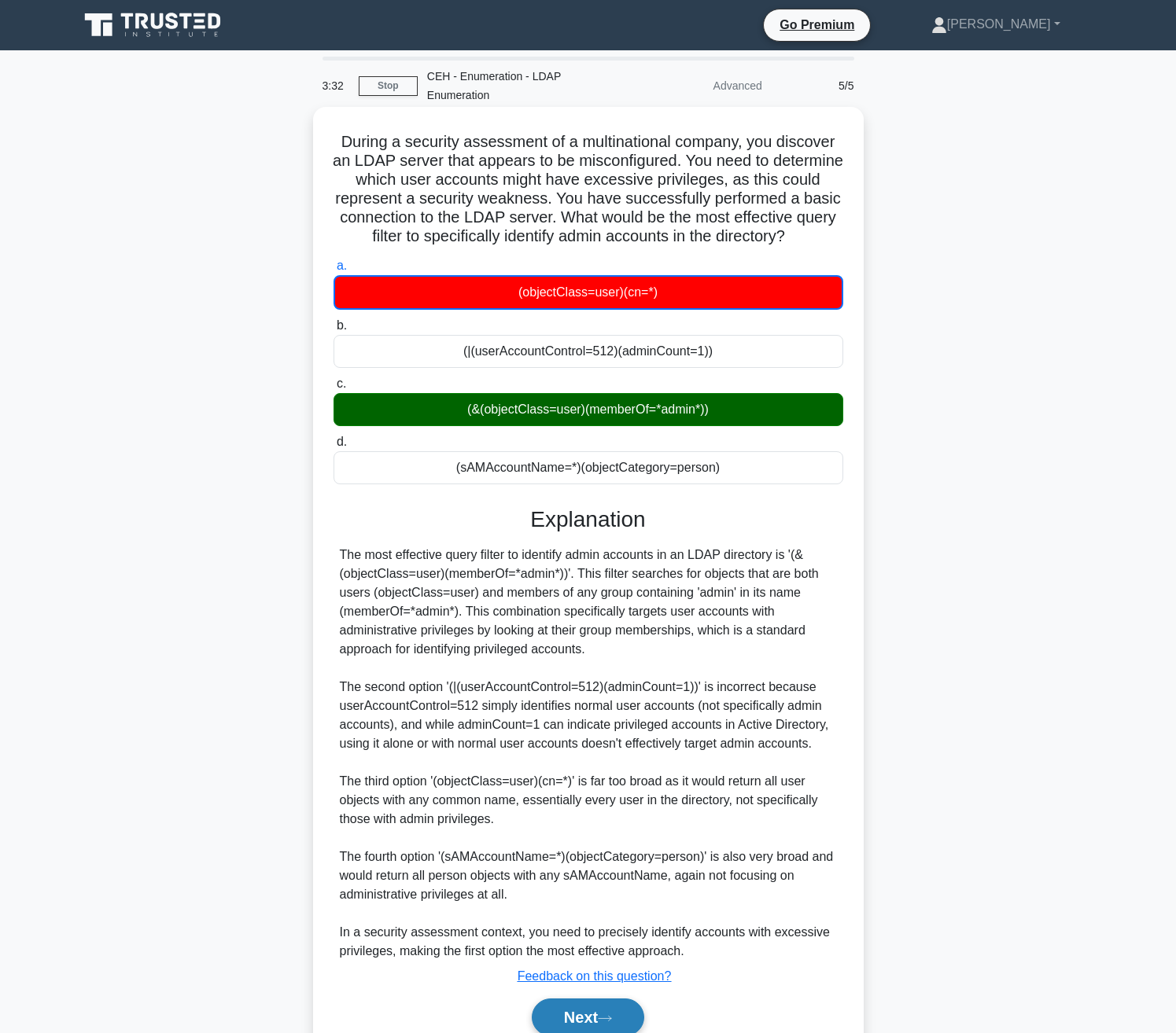
click at [586, 999] on button "Next" at bounding box center [588, 1018] width 112 height 37
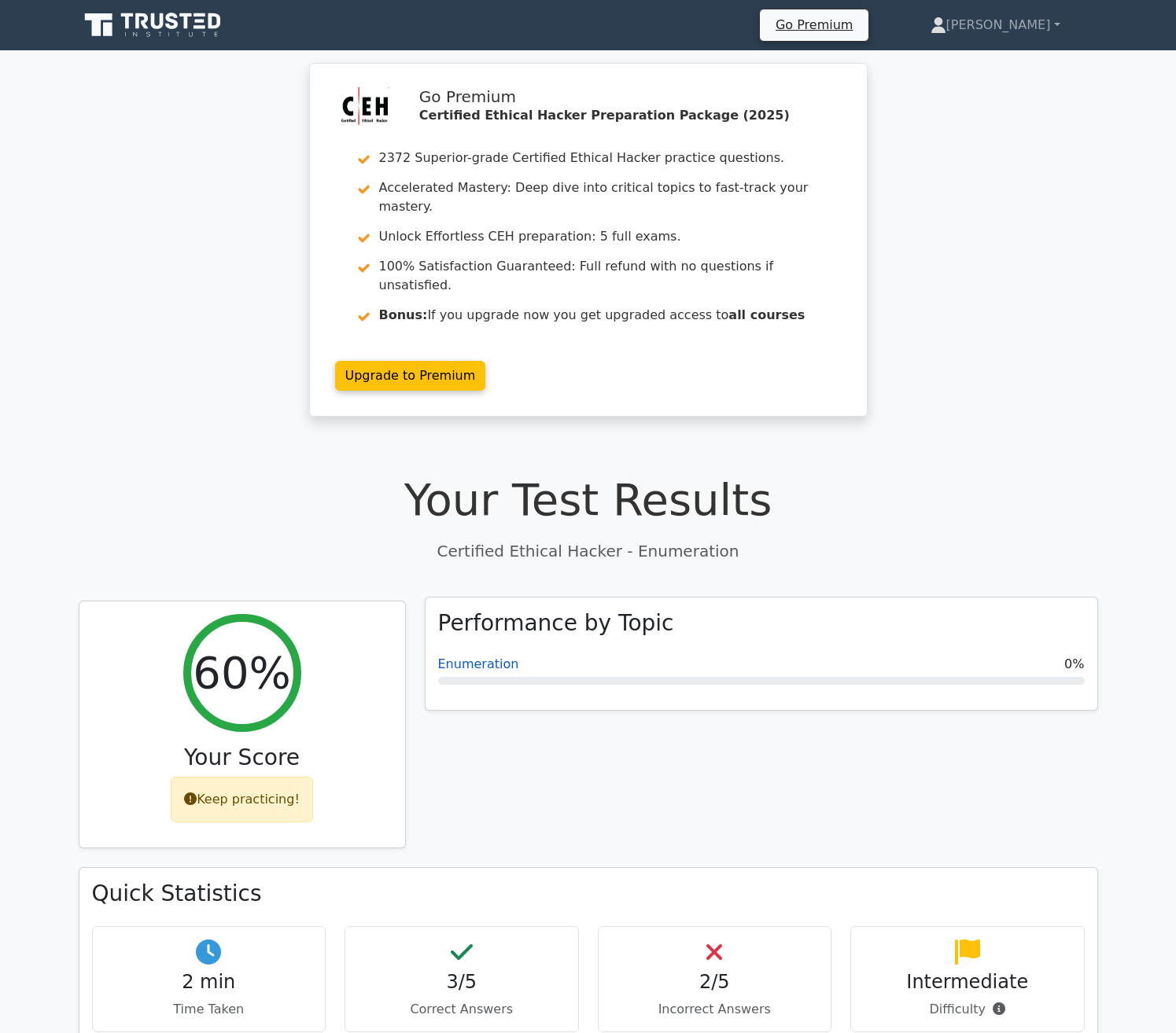
click at [454, 657] on link "Enumeration" at bounding box center [478, 664] width 81 height 15
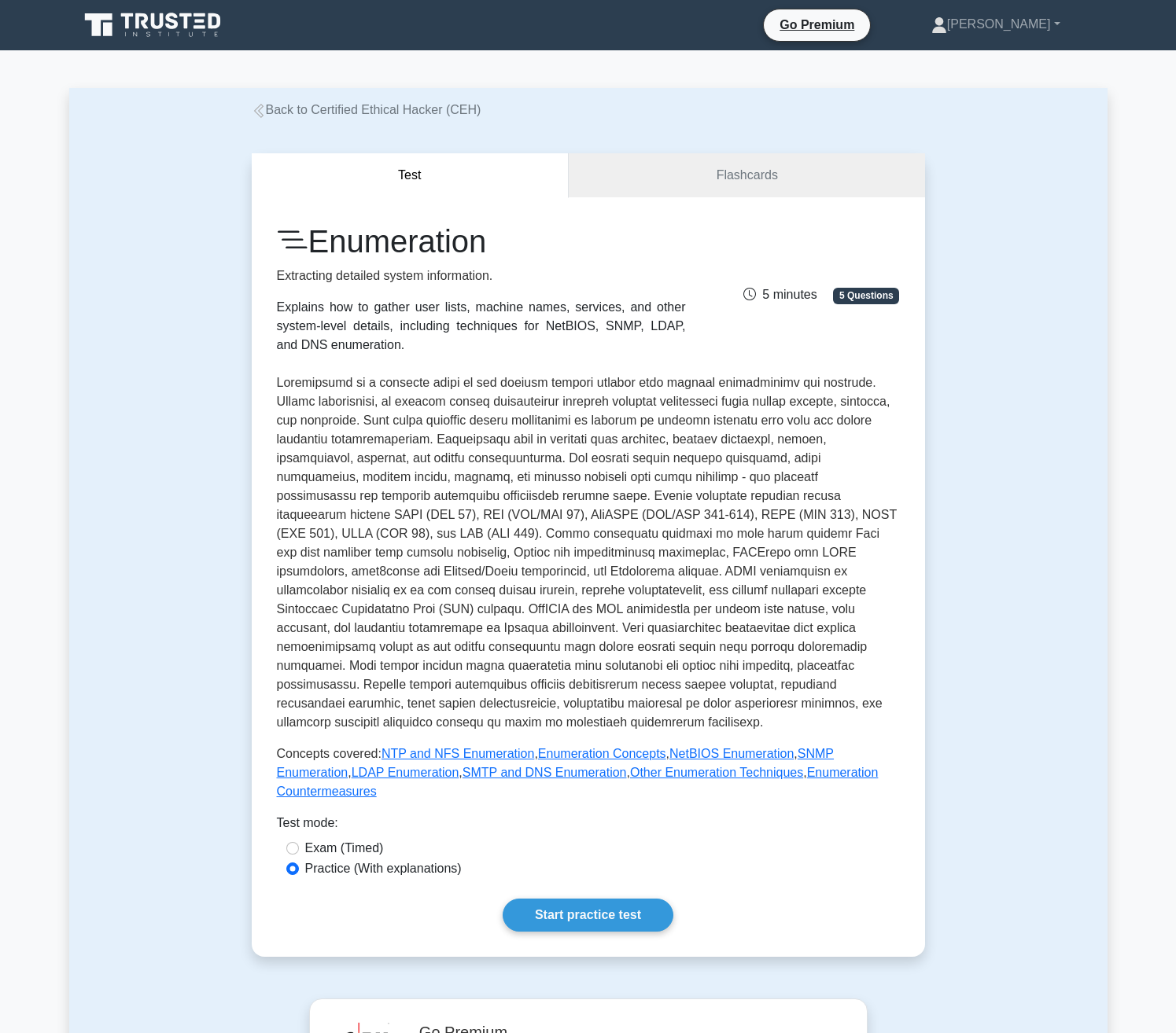
click at [820, 228] on div "Enumeration Extracting detailed system information. Explains how to gather user…" at bounding box center [588, 288] width 642 height 132
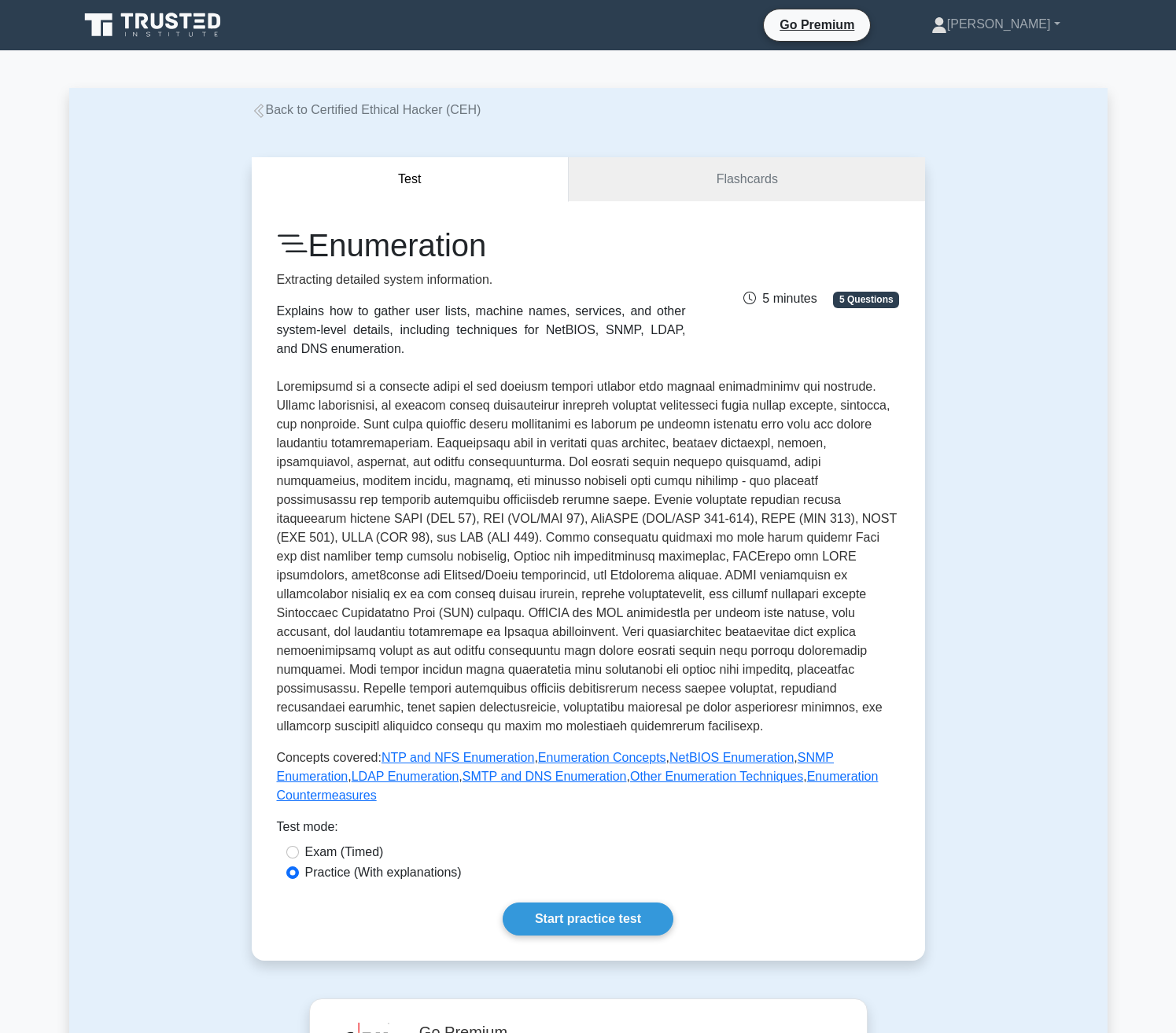
click at [704, 149] on div "Test Flashcards Enumeration Extracting detailed system information. Explains ho…" at bounding box center [589, 559] width 692 height 879
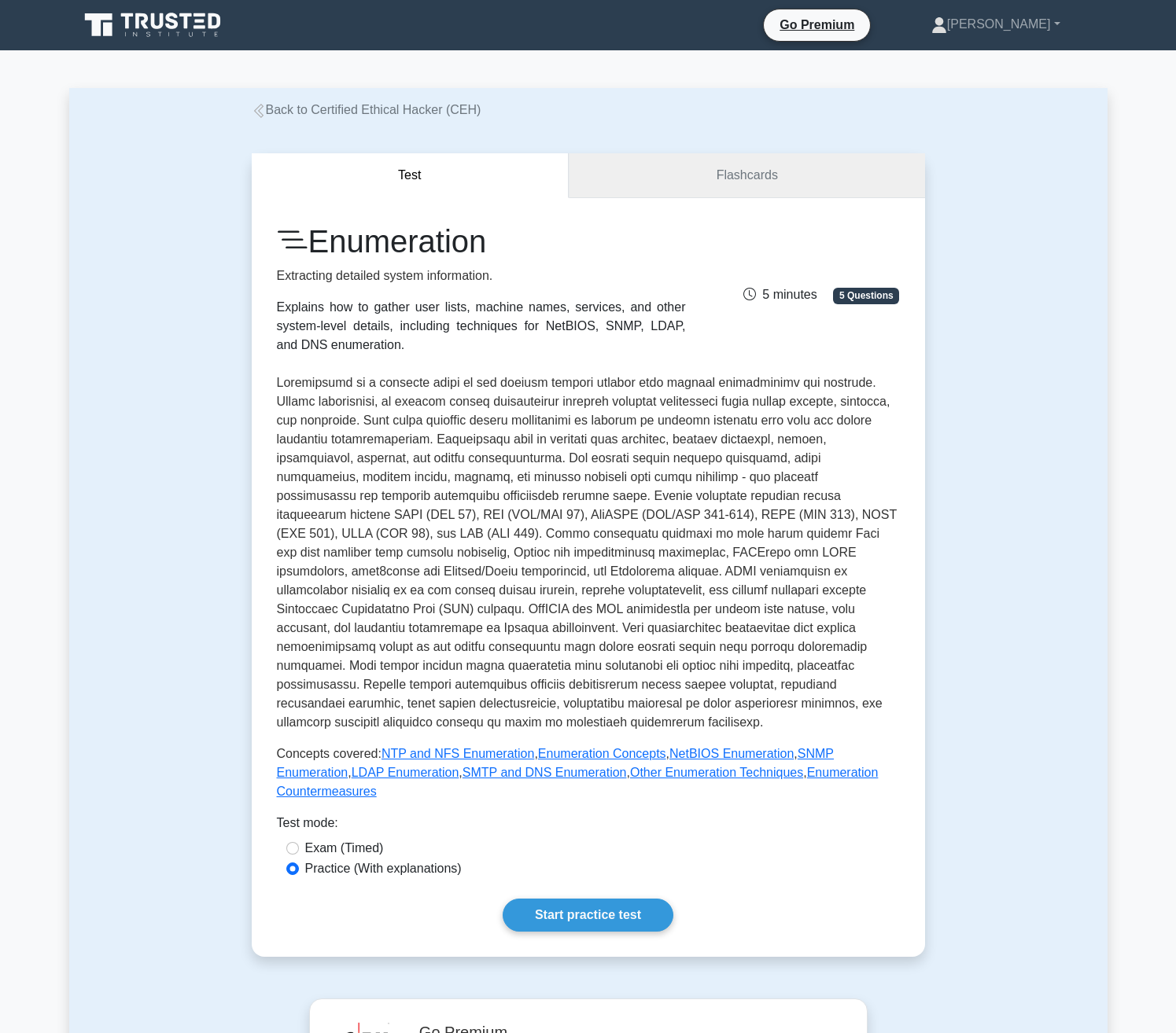
click at [711, 175] on link "Flashcards" at bounding box center [746, 175] width 356 height 45
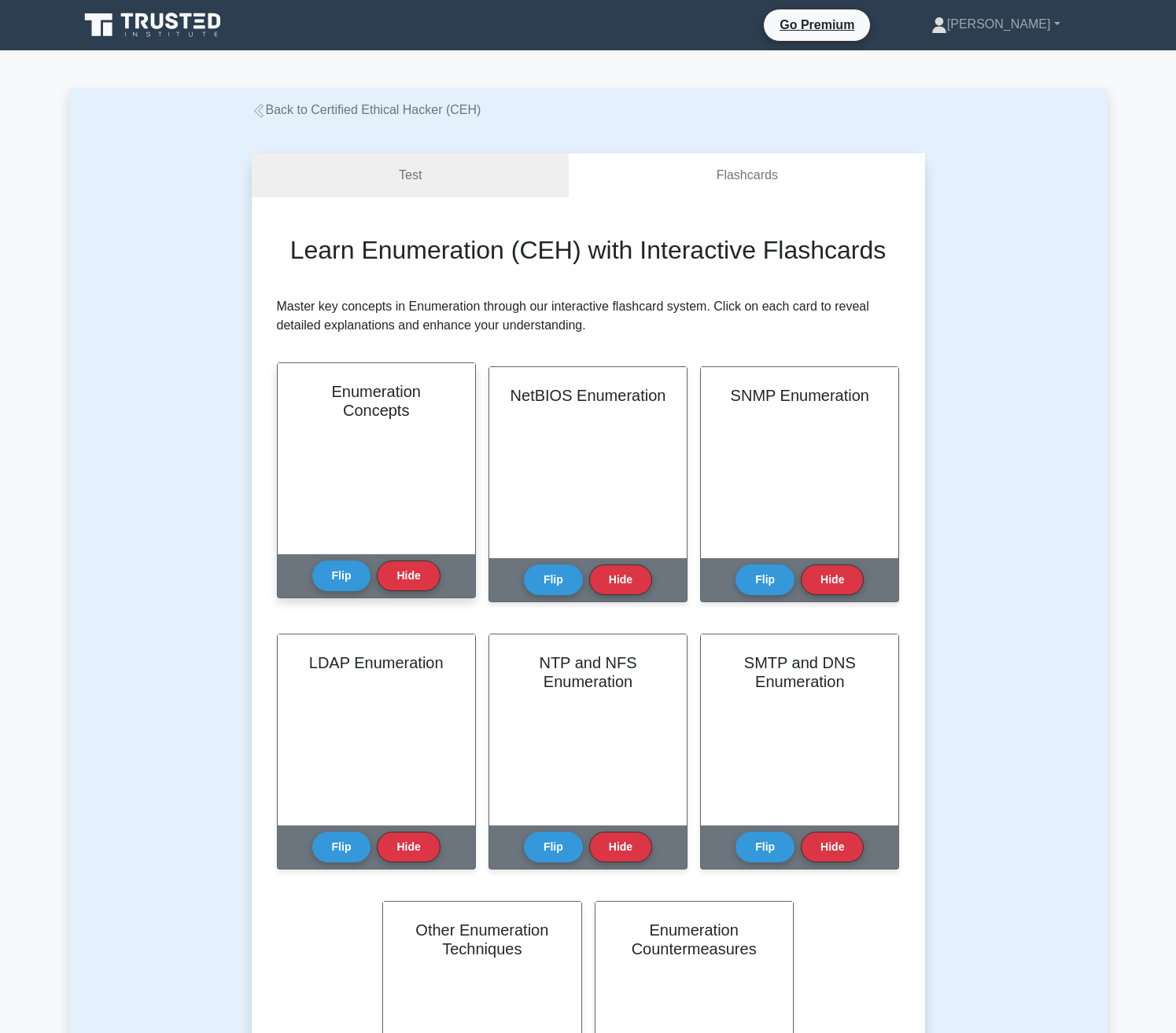
click at [399, 449] on div "Enumeration Concepts" at bounding box center [376, 458] width 197 height 191
click at [334, 566] on button "Flip" at bounding box center [341, 576] width 59 height 31
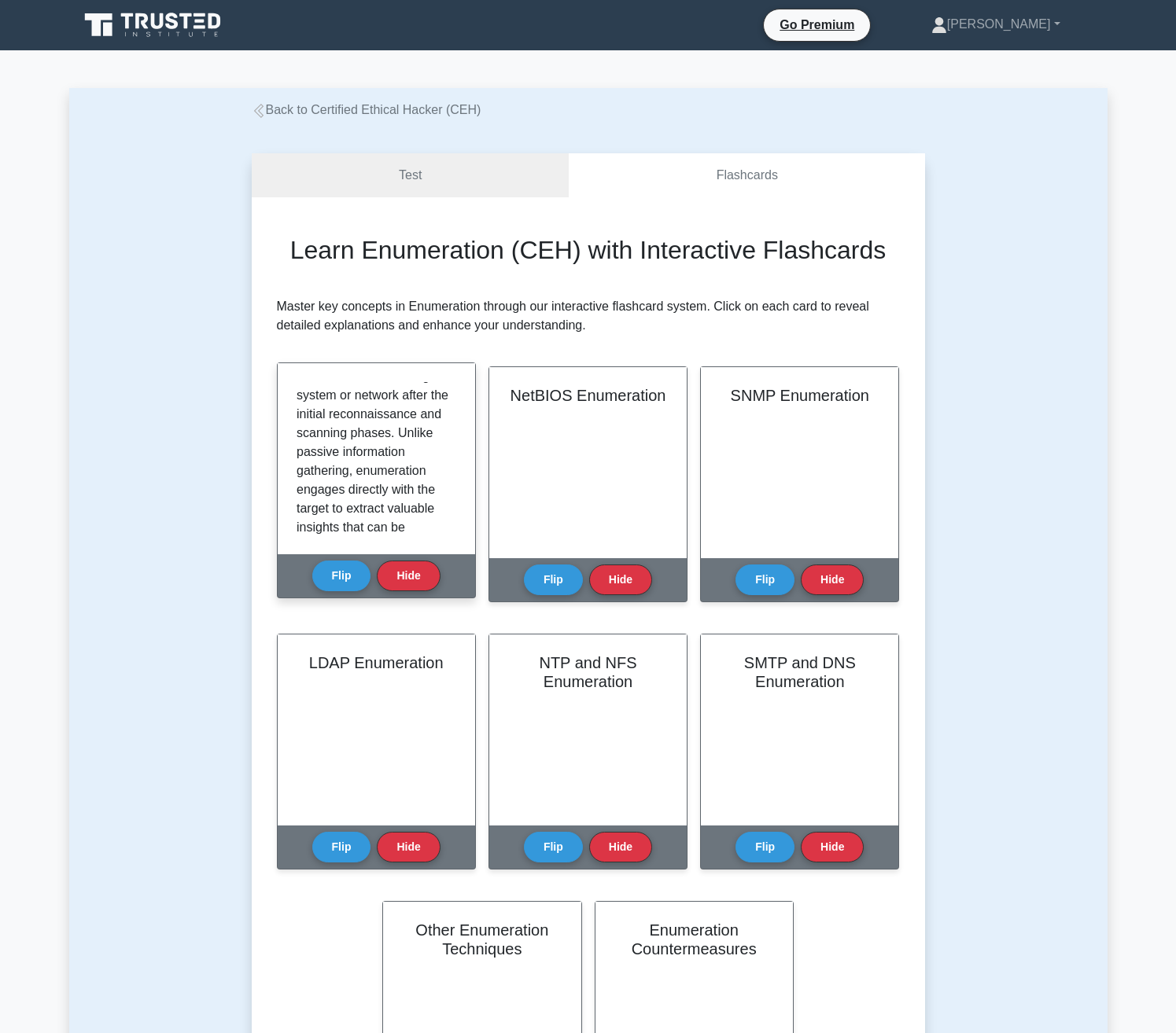
click at [358, 463] on p "In the context of Certified Ethical Hacker (CEH) training, enumeration is a cri…" at bounding box center [373, 405] width 153 height 339
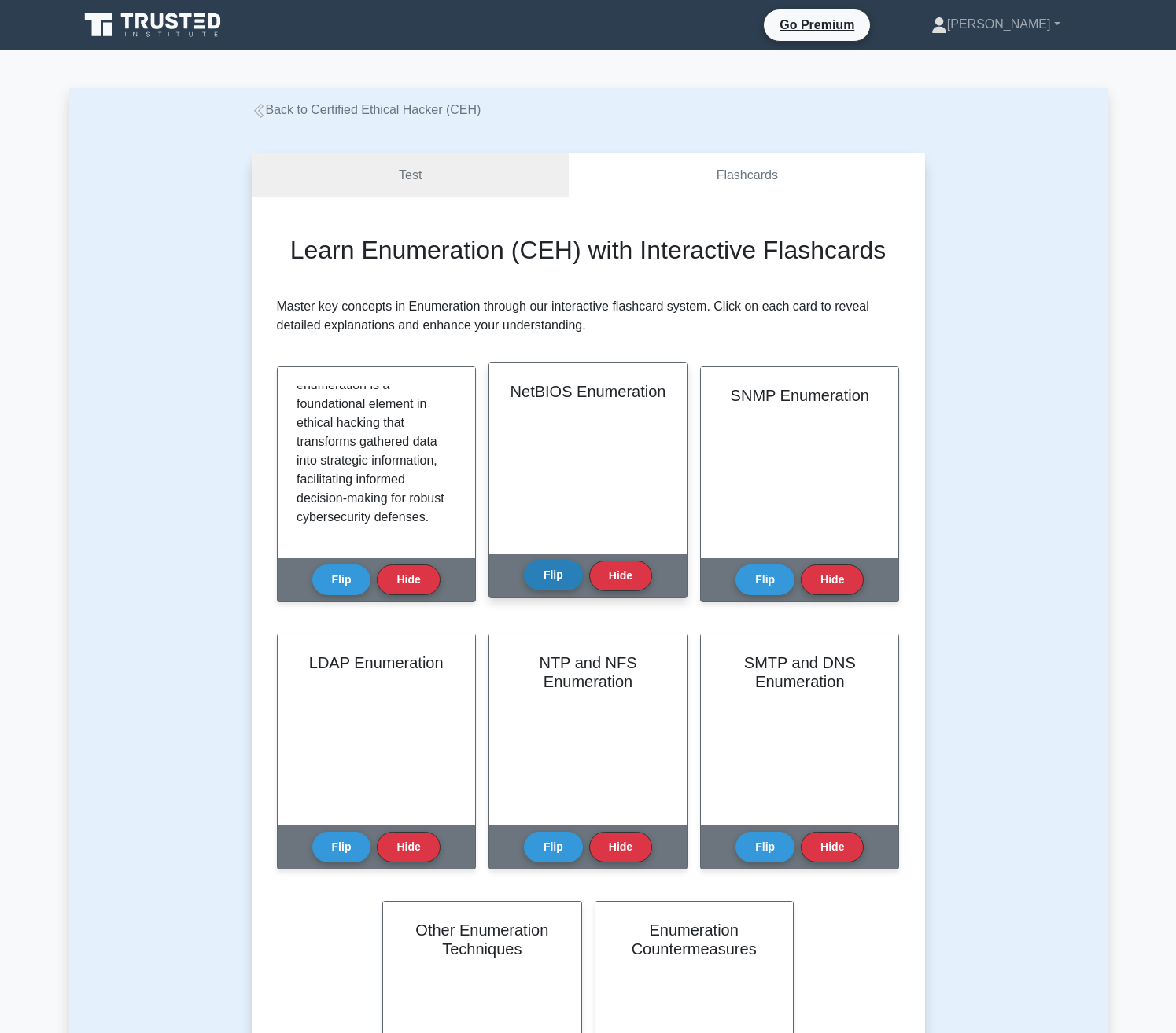
click at [559, 583] on button "Flip" at bounding box center [553, 576] width 59 height 31
click at [660, 529] on div at bounding box center [588, 458] width 160 height 153
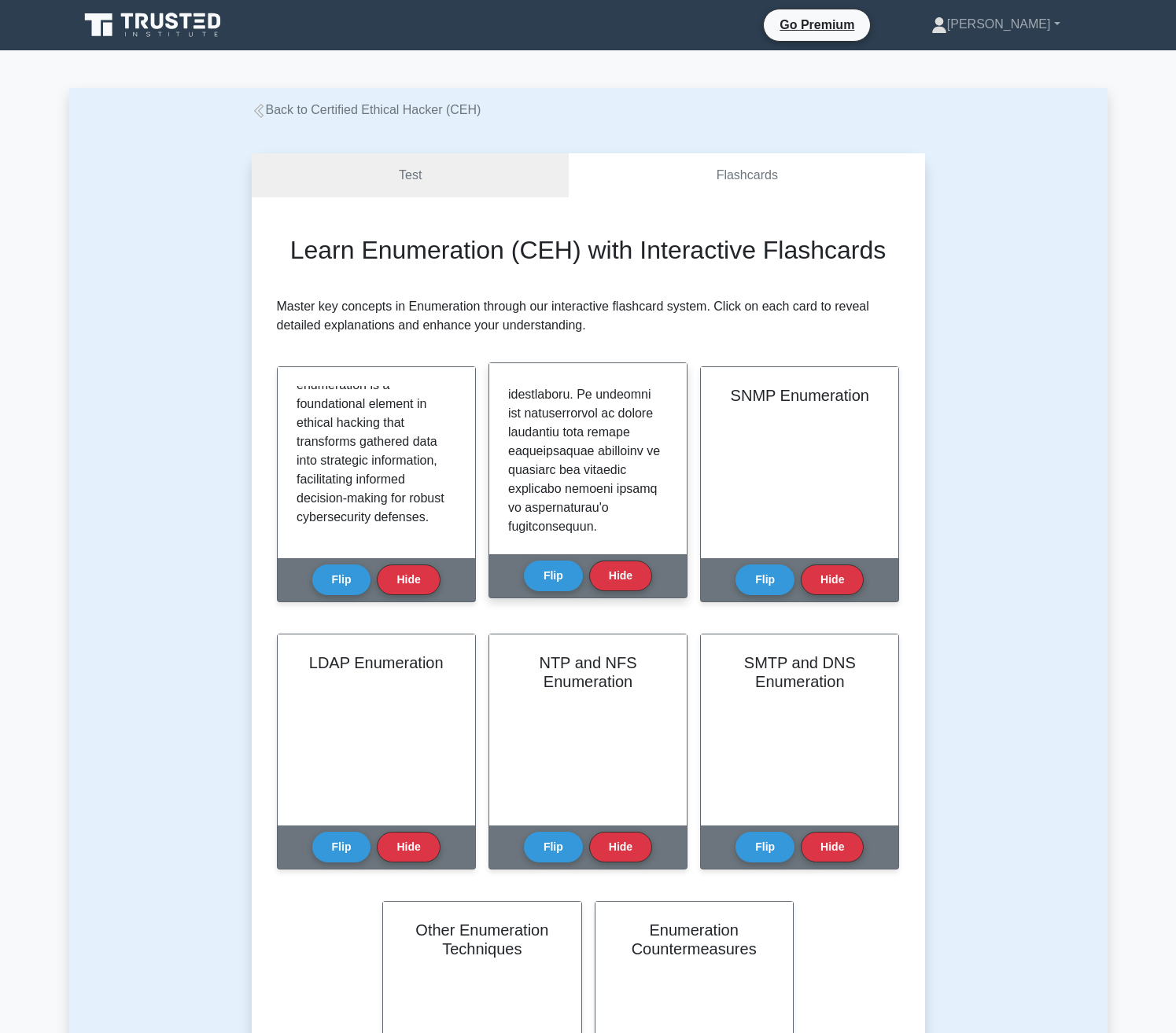
scroll to position [1841, 0]
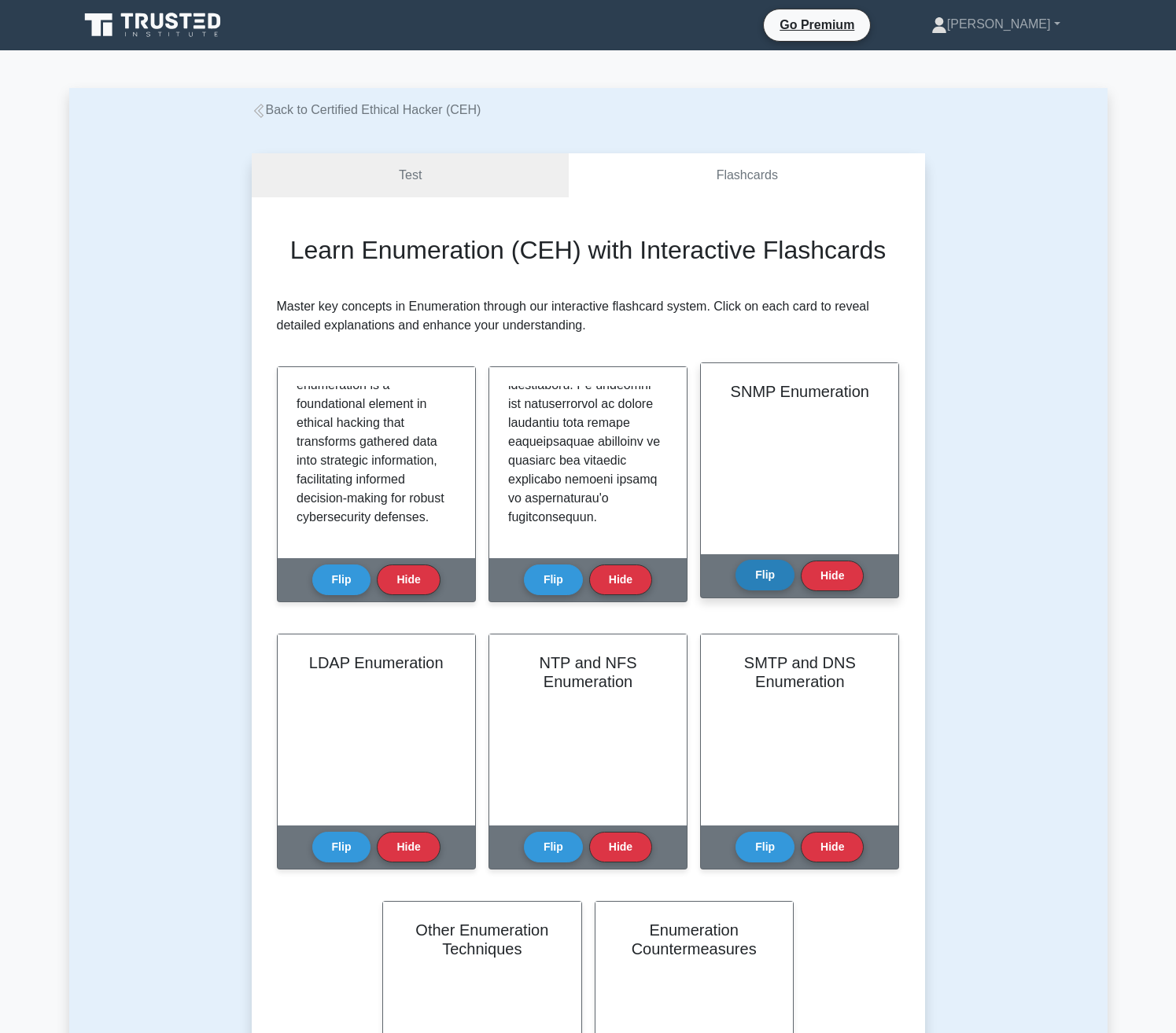
click at [777, 569] on button "Flip" at bounding box center [765, 576] width 59 height 31
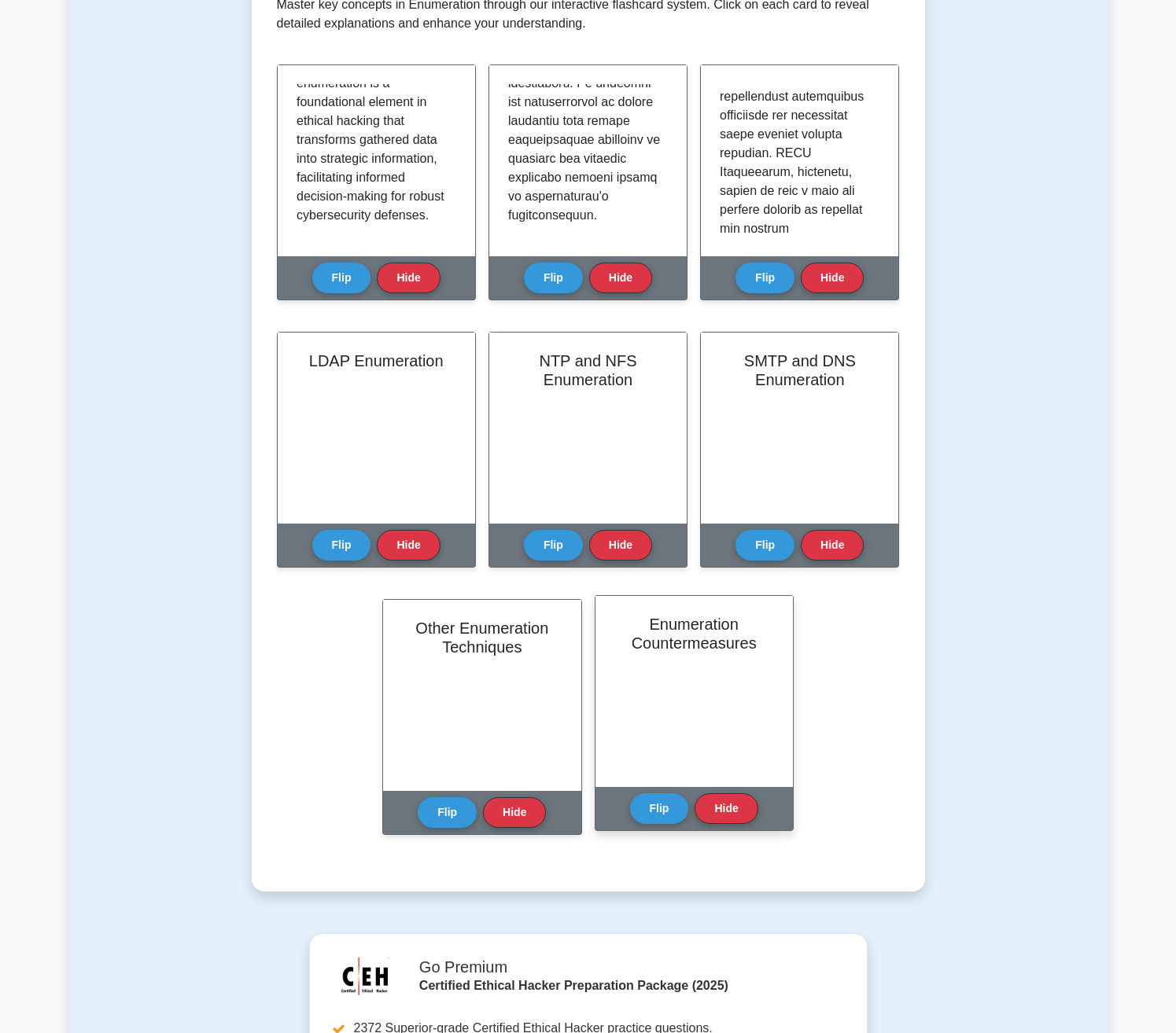
scroll to position [314, 0]
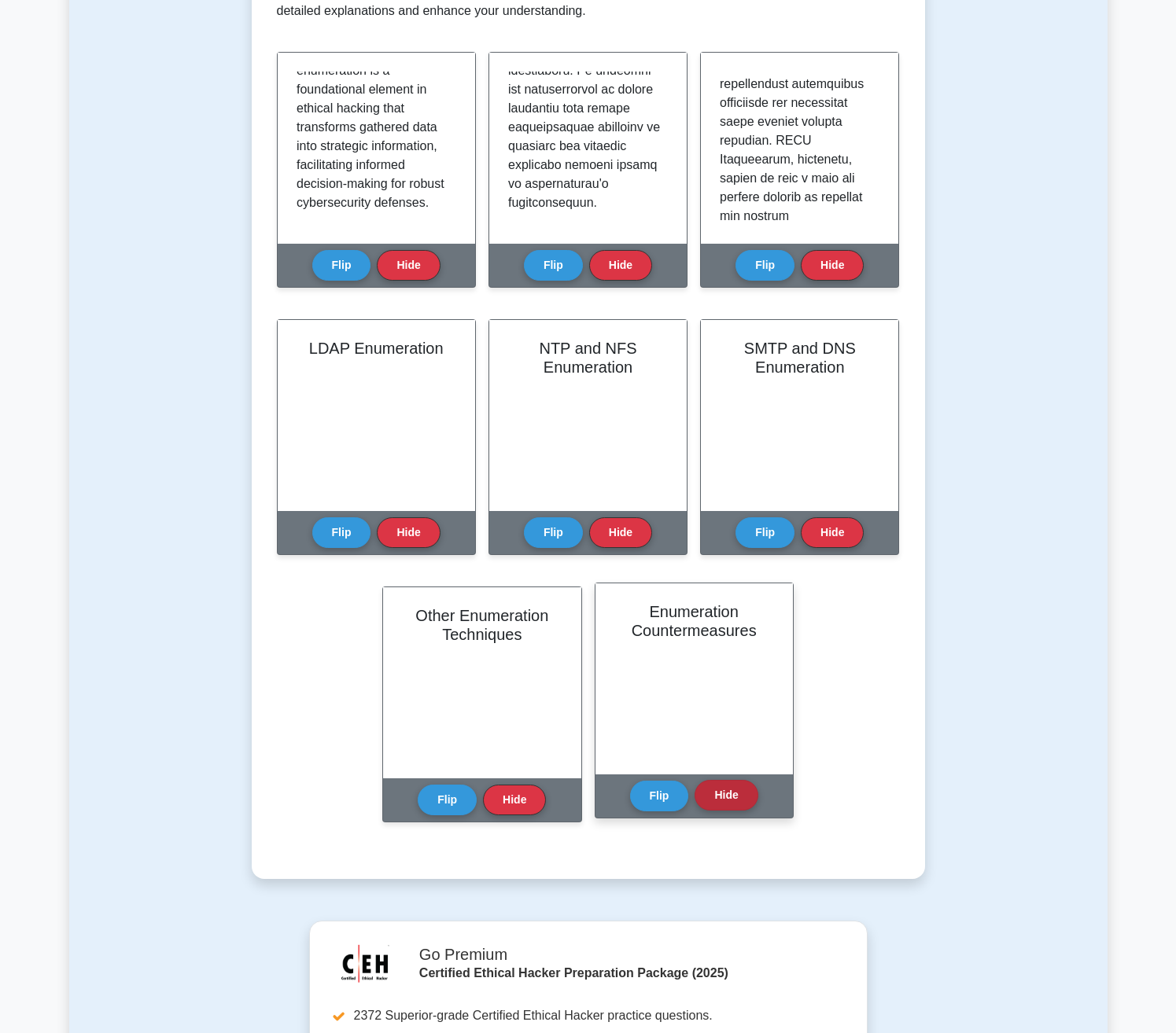
click at [696, 800] on div "Flip Hide" at bounding box center [694, 795] width 128 height 43
click at [659, 794] on button "Flip" at bounding box center [660, 795] width 59 height 31
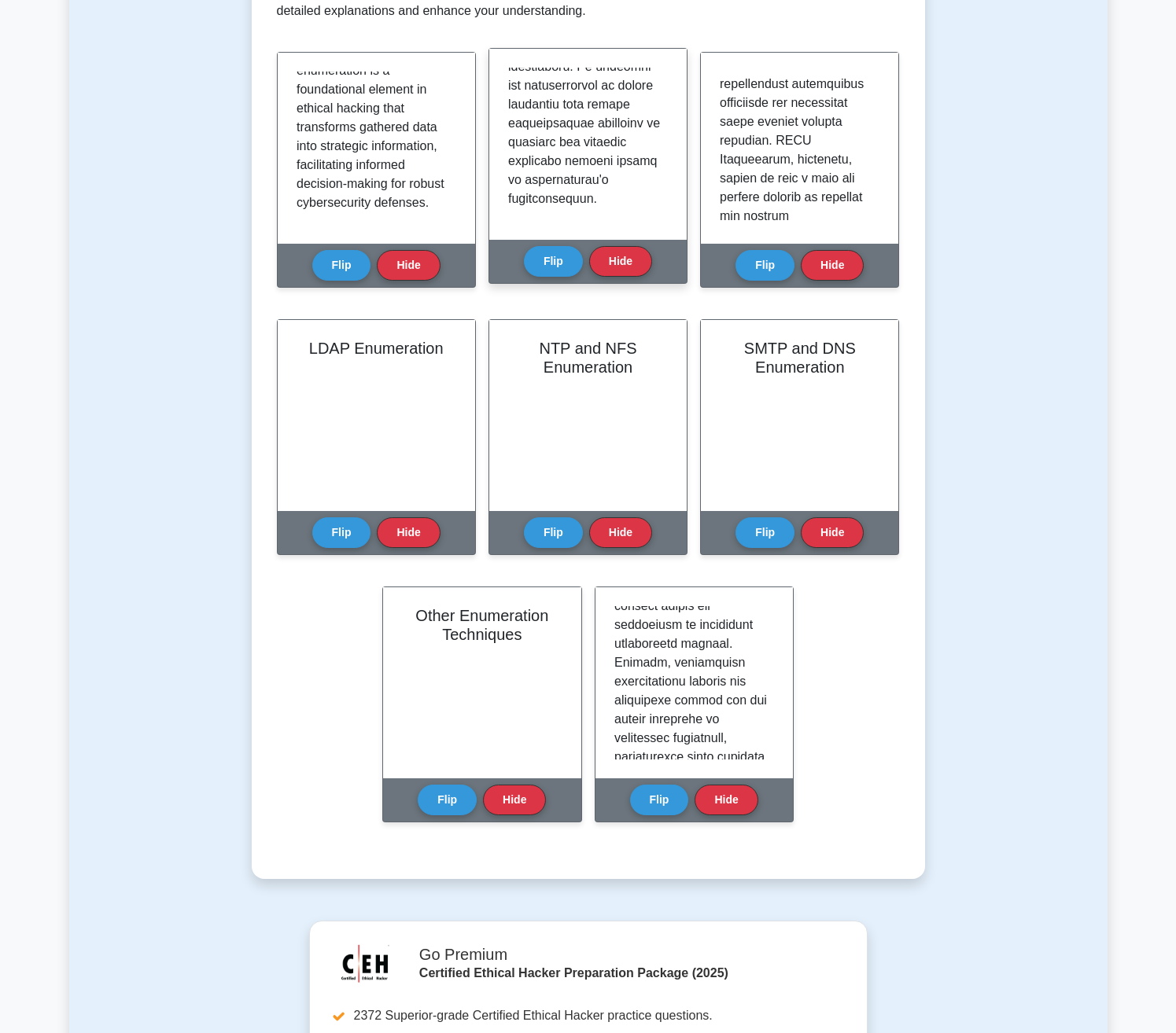
click at [627, 237] on div "NetBIOS Enumeration Flip Hide" at bounding box center [588, 166] width 199 height 236
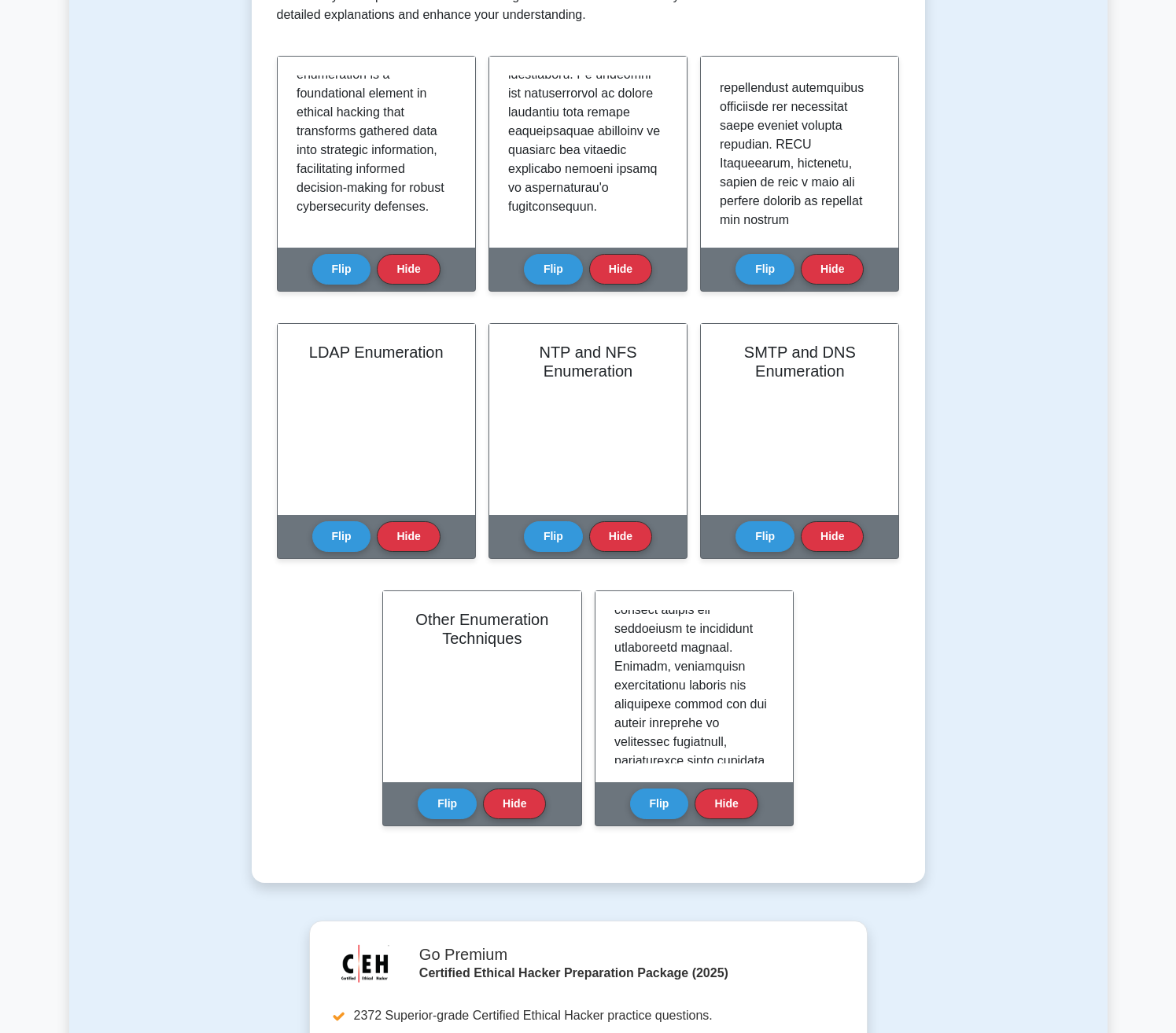
drag, startPoint x: 1169, startPoint y: 431, endPoint x: 1218, endPoint y: 358, distance: 87.9
click at [1175, 358] on html "Go Premium Francy" at bounding box center [588, 667] width 1176 height 1963
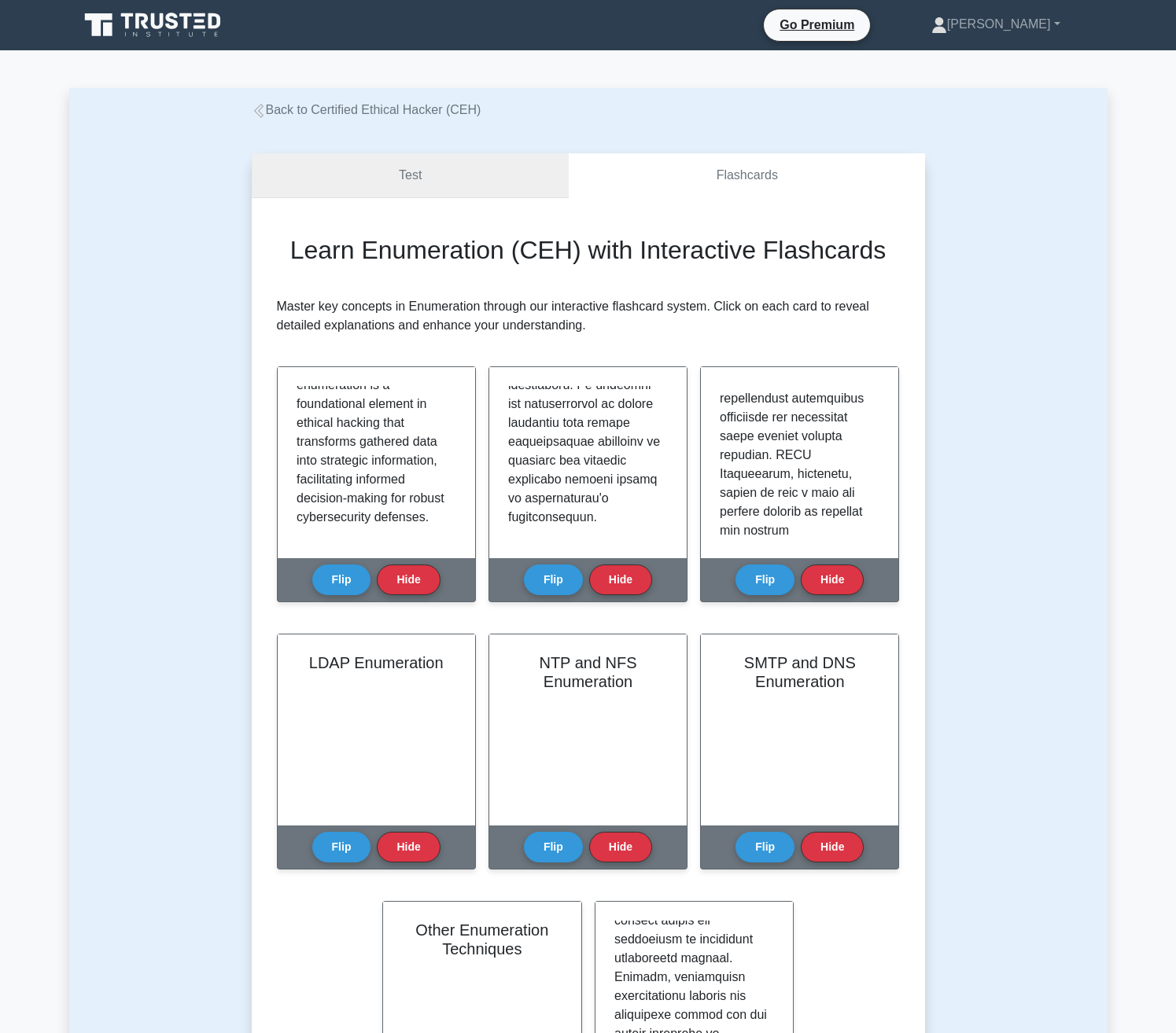
click at [377, 181] on link "Test" at bounding box center [410, 175] width 318 height 45
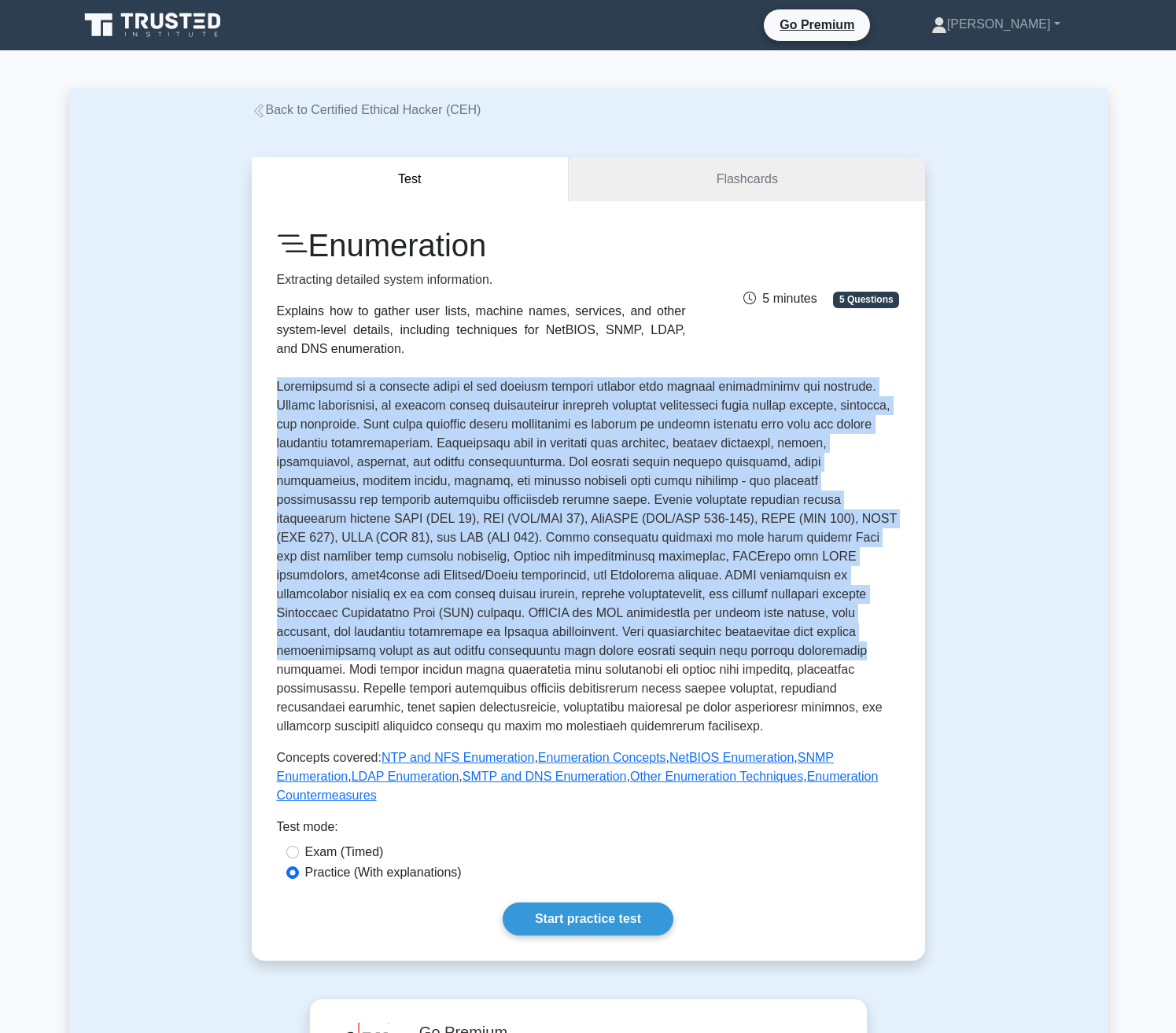
drag, startPoint x: 1174, startPoint y: 350, endPoint x: 1110, endPoint y: 637, distance: 294.0
click at [1110, 637] on main "Back to Certified Ethical Hacker (CEH) Test Flashcards Enumeration Extracting d…" at bounding box center [588, 804] width 1176 height 1508
drag, startPoint x: 1110, startPoint y: 637, endPoint x: 1144, endPoint y: 427, distance: 212.7
click at [1144, 427] on main "Back to Certified Ethical Hacker (CEH) Test Flashcards Enumeration Extracting d…" at bounding box center [588, 804] width 1176 height 1508
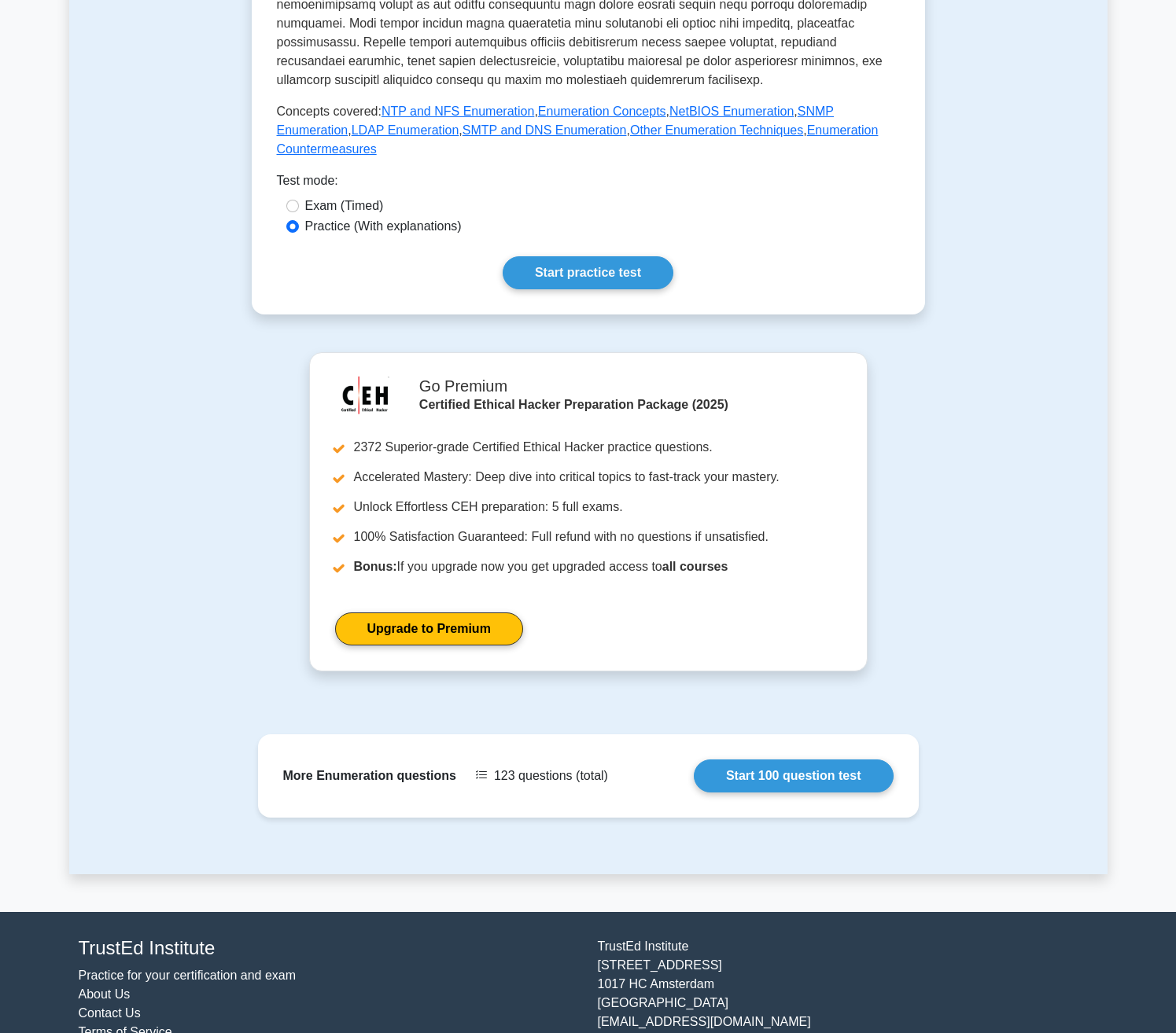
scroll to position [661, 0]
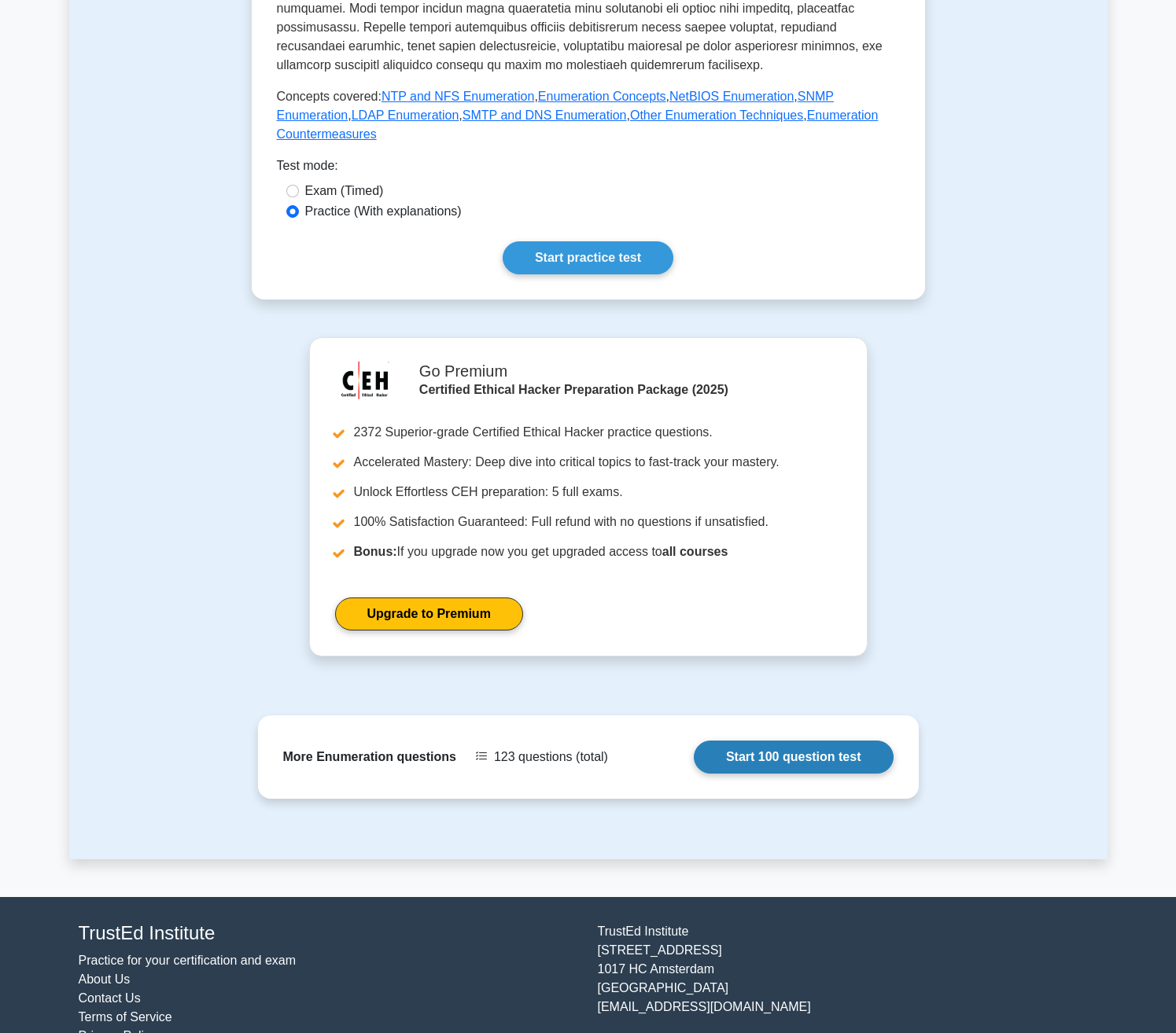
click at [774, 741] on link "Start 100 question test" at bounding box center [793, 757] width 200 height 33
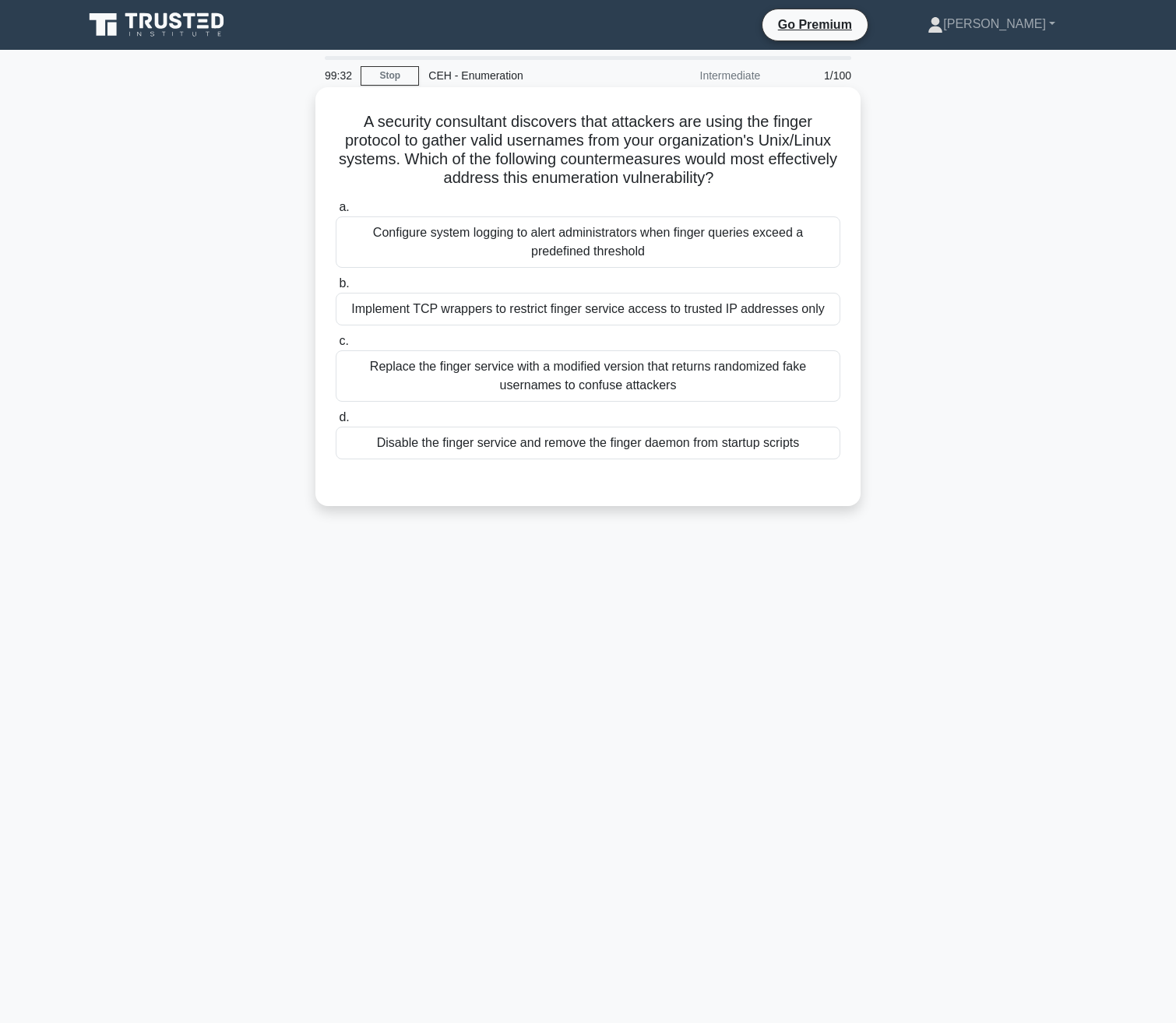
click at [717, 371] on div "Replace the finger service with a modified version that returns randomized fake…" at bounding box center [588, 376] width 505 height 52
click at [335, 347] on input "c. Replace the finger service with a modified version that returns randomized f…" at bounding box center [335, 341] width 0 height 10
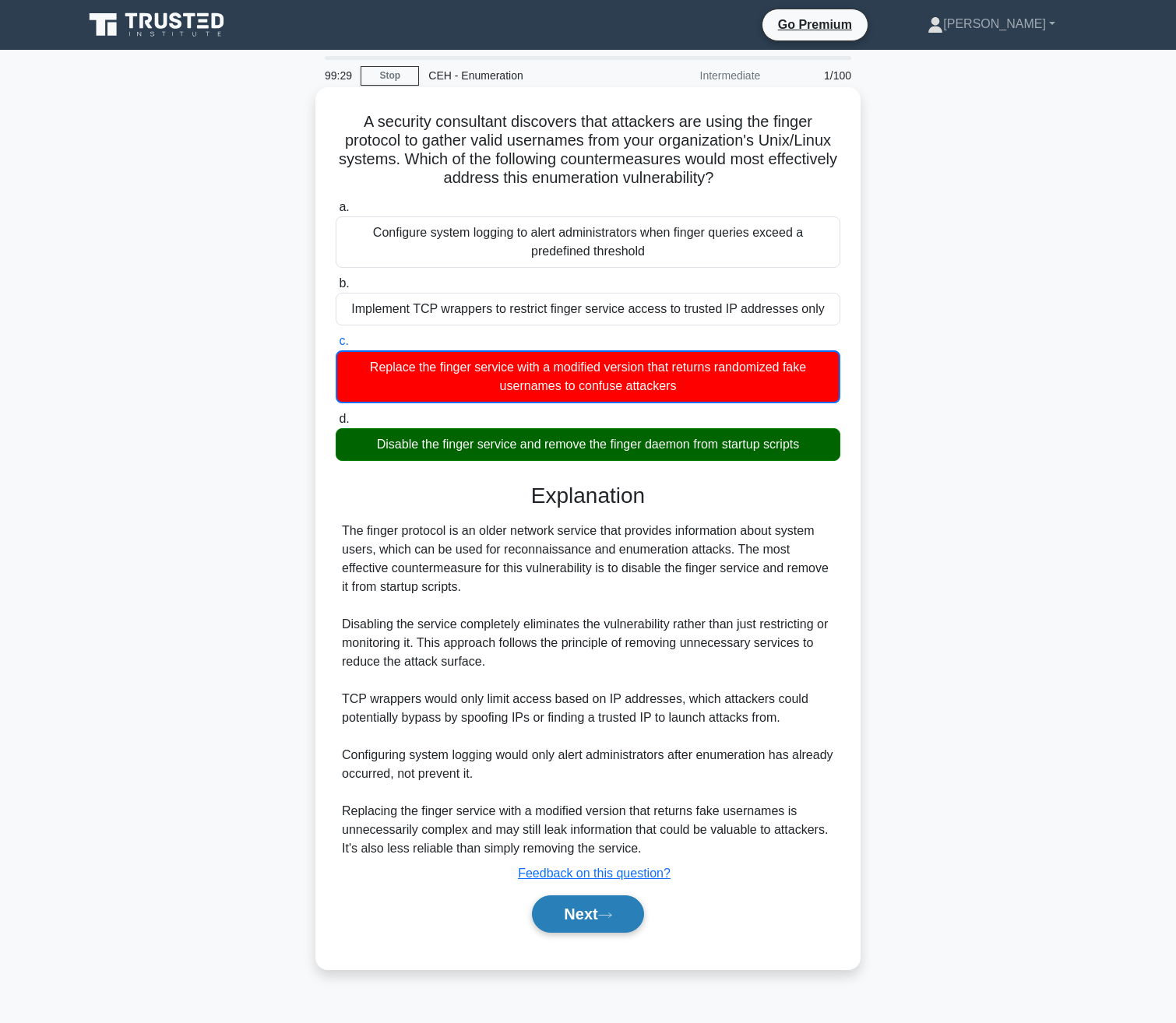
click at [568, 923] on button "Next" at bounding box center [588, 914] width 111 height 37
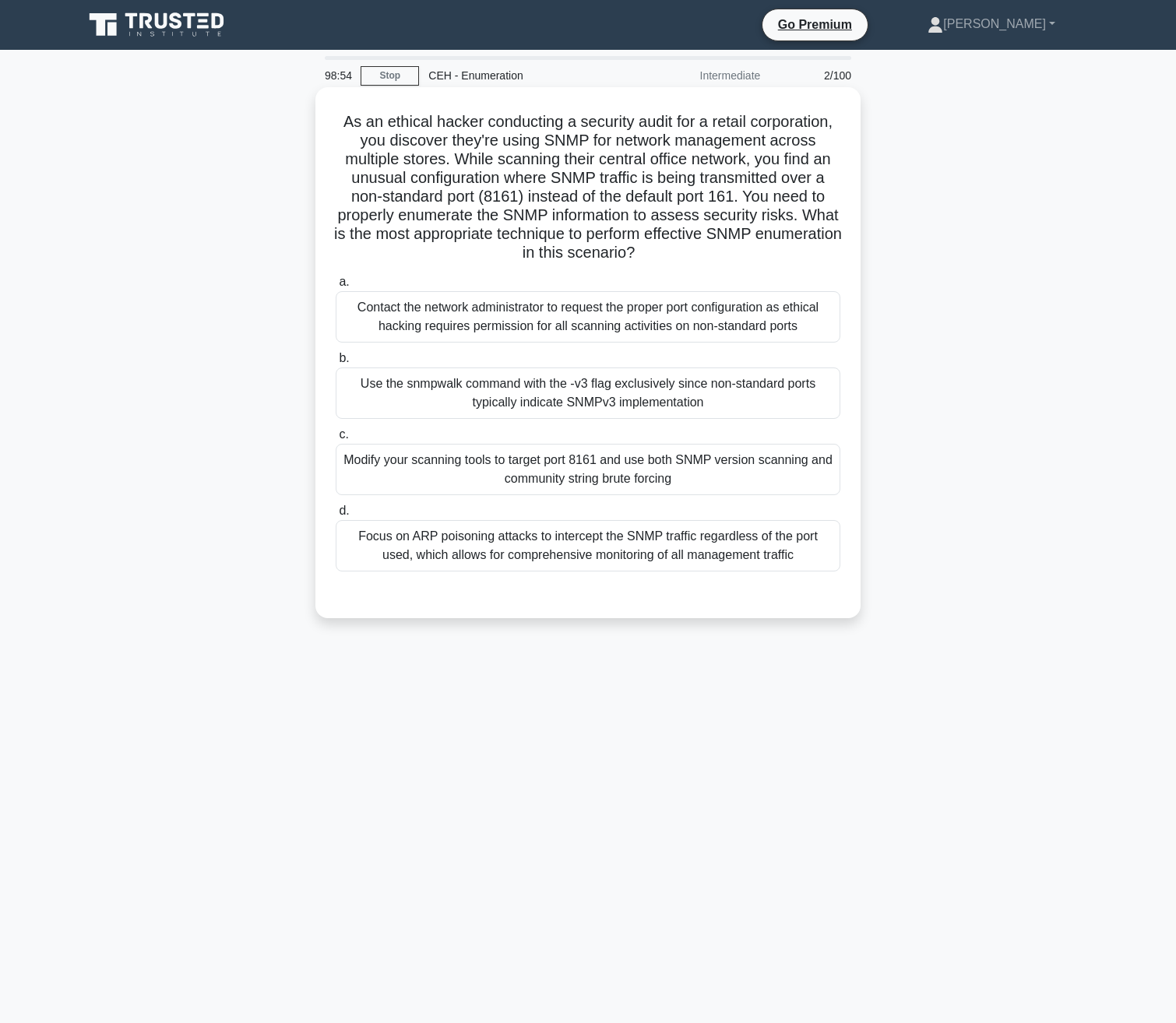
click at [651, 401] on div "Use the snmpwalk command with the -v3 flag exclusively since non-standard ports…" at bounding box center [588, 393] width 505 height 52
click at [335, 364] on input "b. Use the snmpwalk command with the -v3 flag exclusively since non-standard po…" at bounding box center [335, 359] width 0 height 10
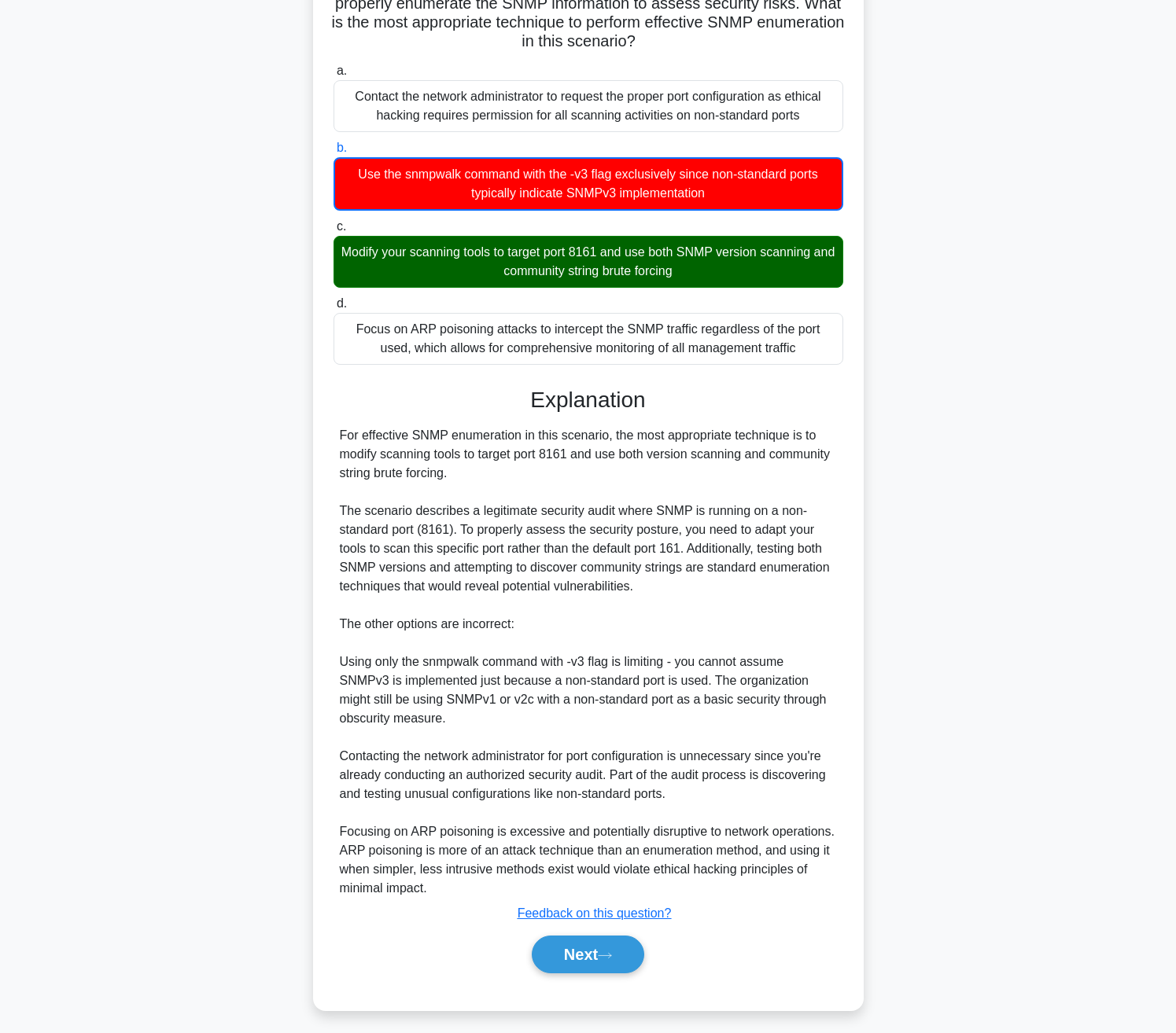
scroll to position [221, 0]
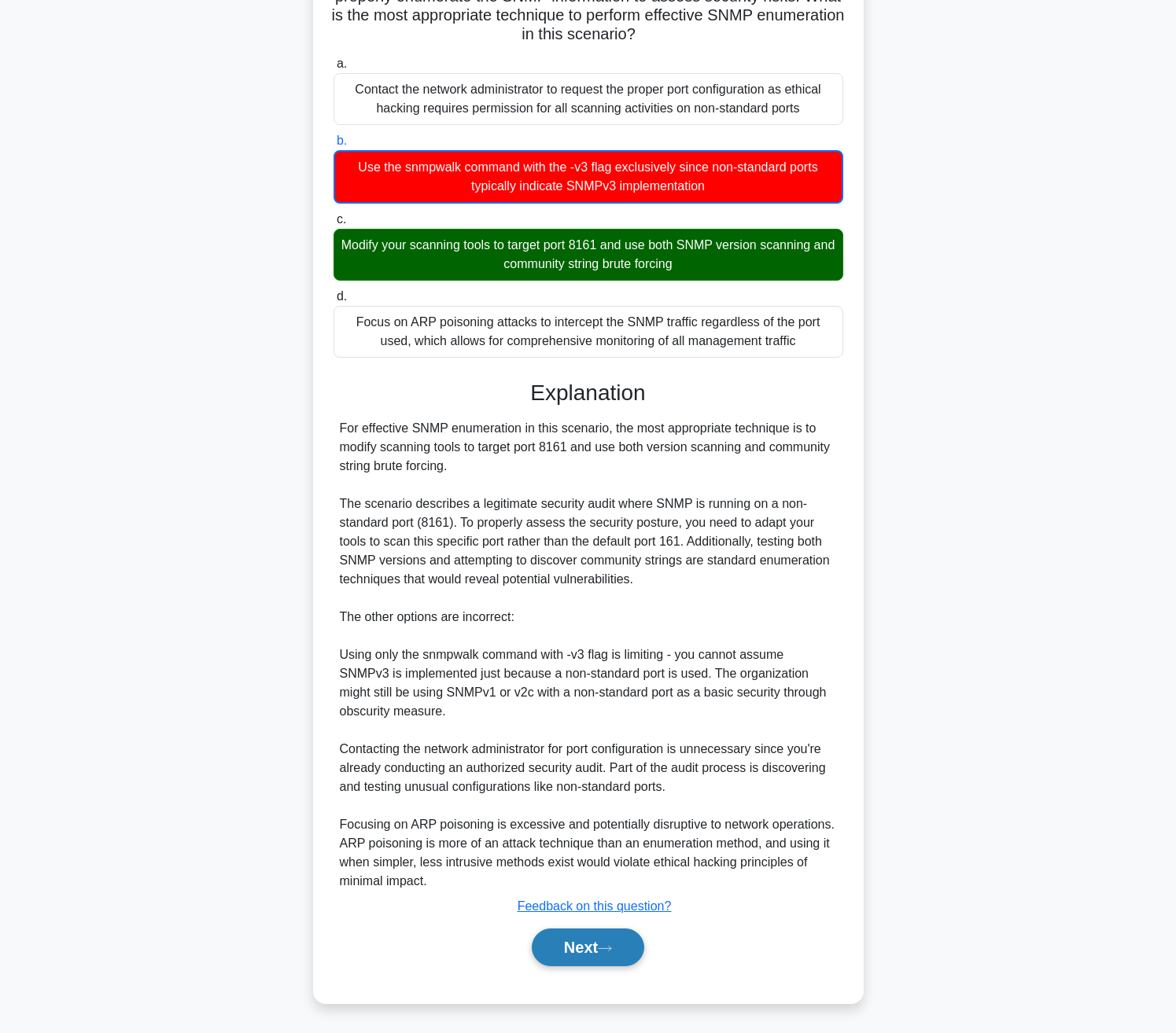
click at [541, 935] on button "Next" at bounding box center [588, 948] width 112 height 37
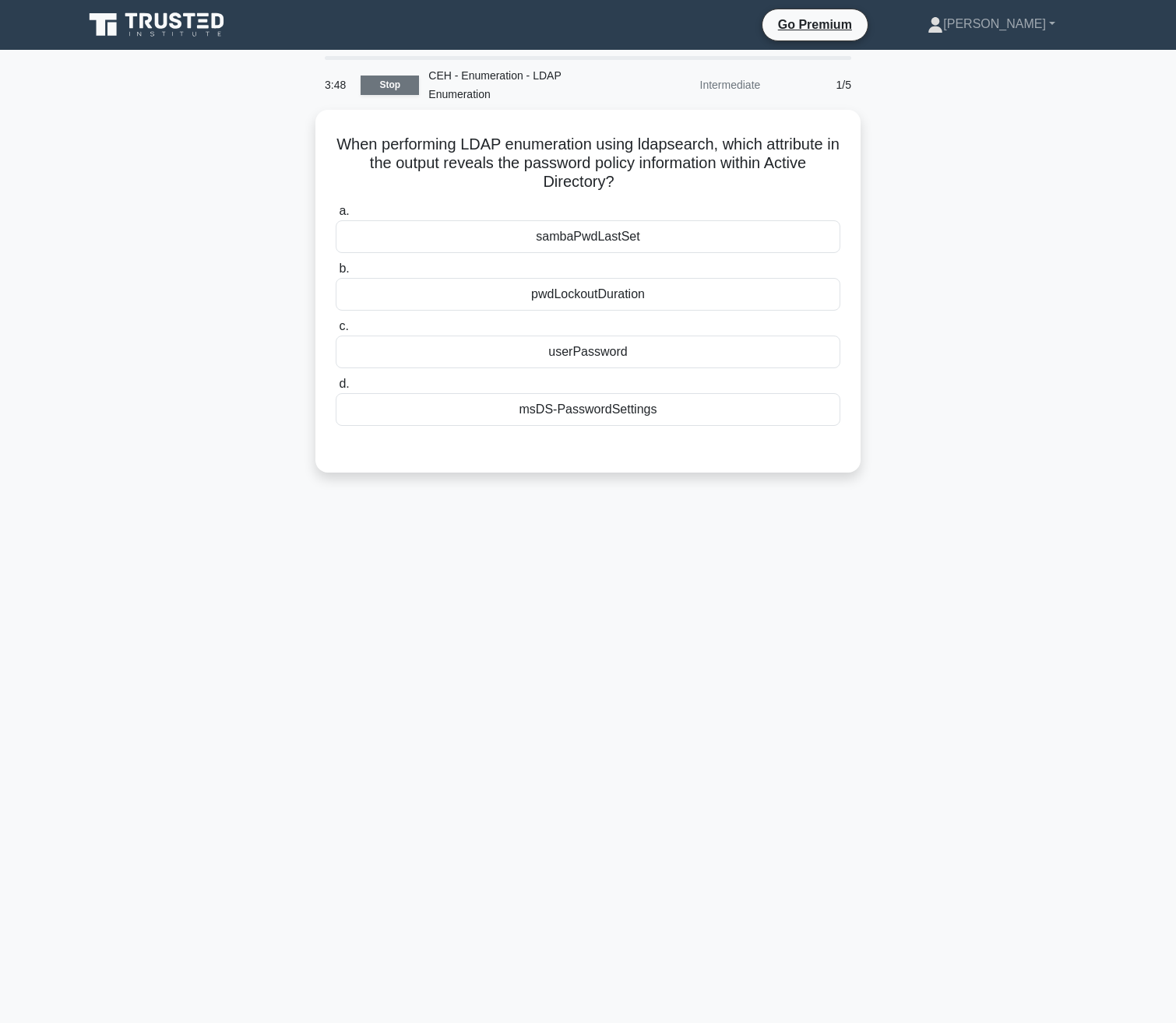
click at [361, 76] on link "Stop" at bounding box center [389, 85] width 58 height 19
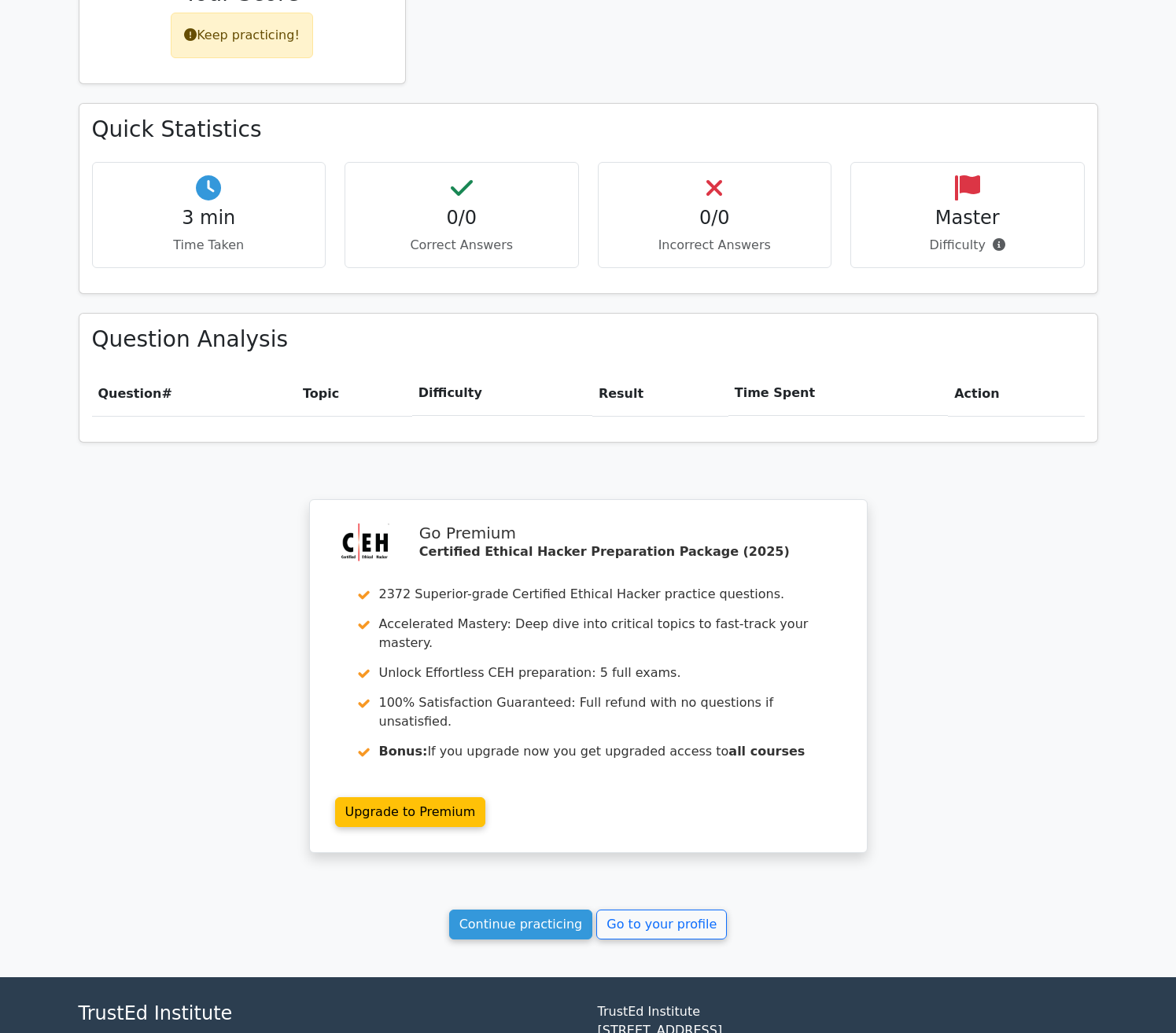
scroll to position [819, 0]
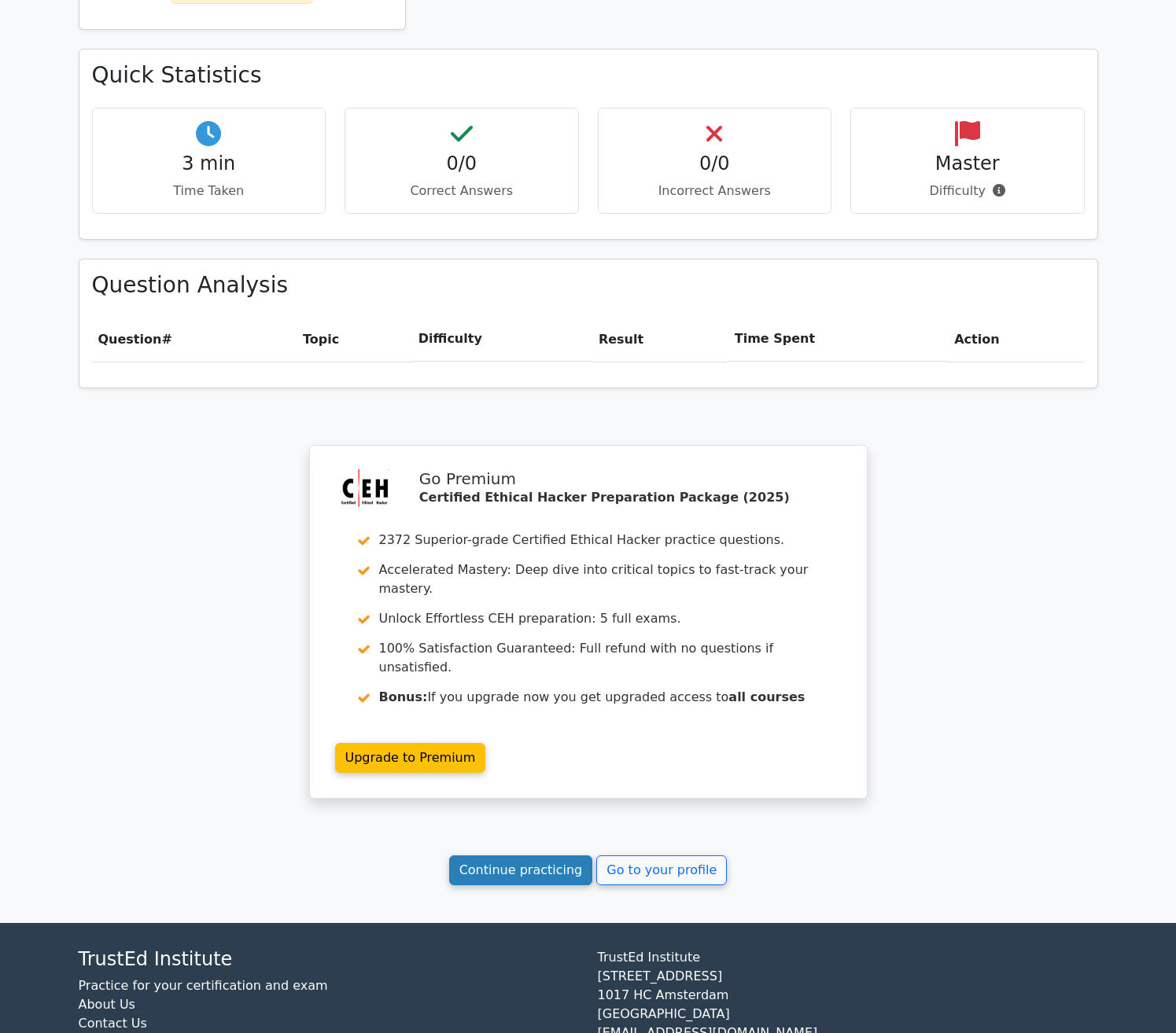
click at [525, 856] on link "Continue practicing" at bounding box center [521, 870] width 144 height 30
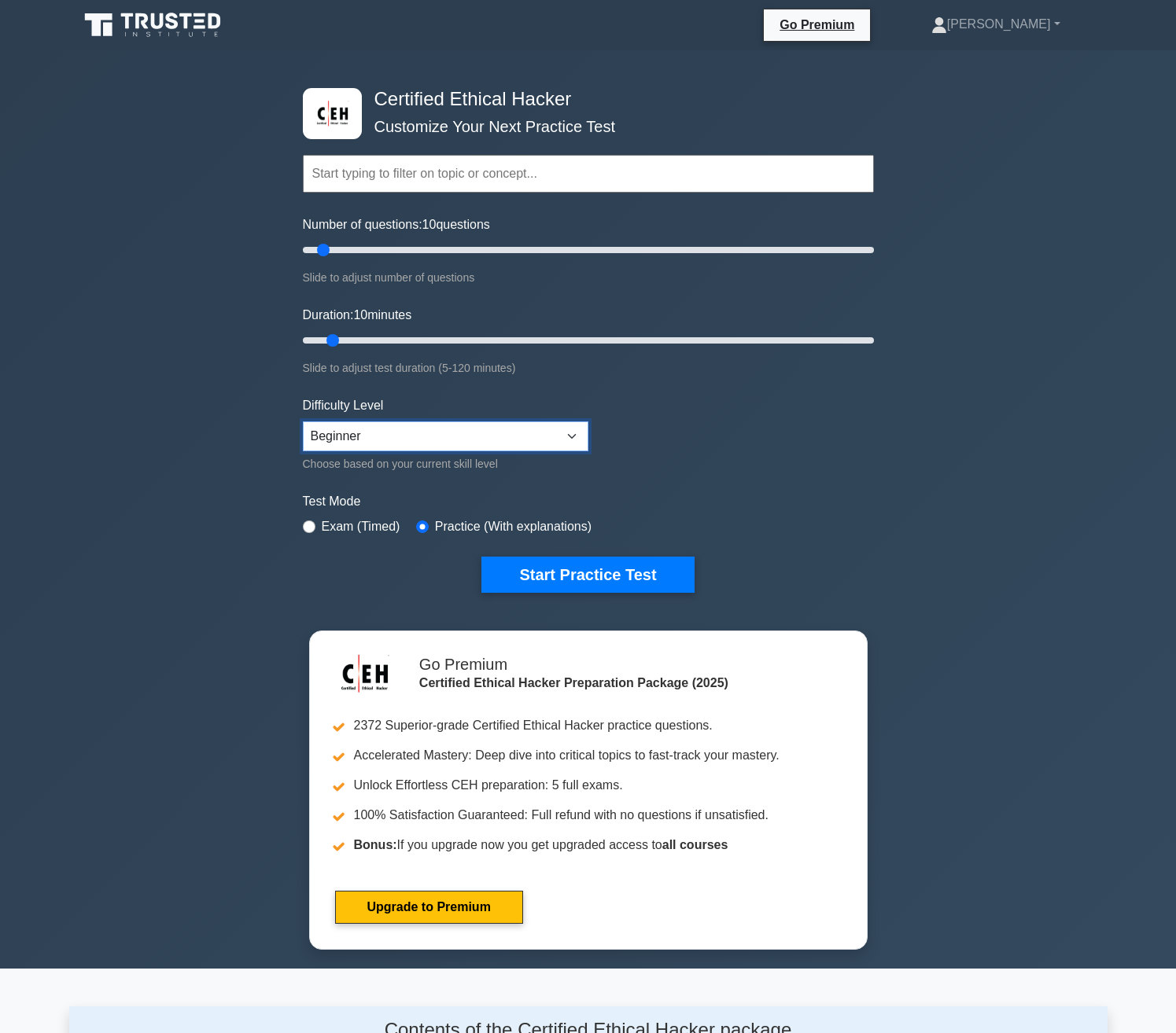
click at [352, 431] on select "Beginner Intermediate Expert" at bounding box center [445, 436] width 286 height 30
click at [372, 177] on input "text" at bounding box center [588, 173] width 571 height 37
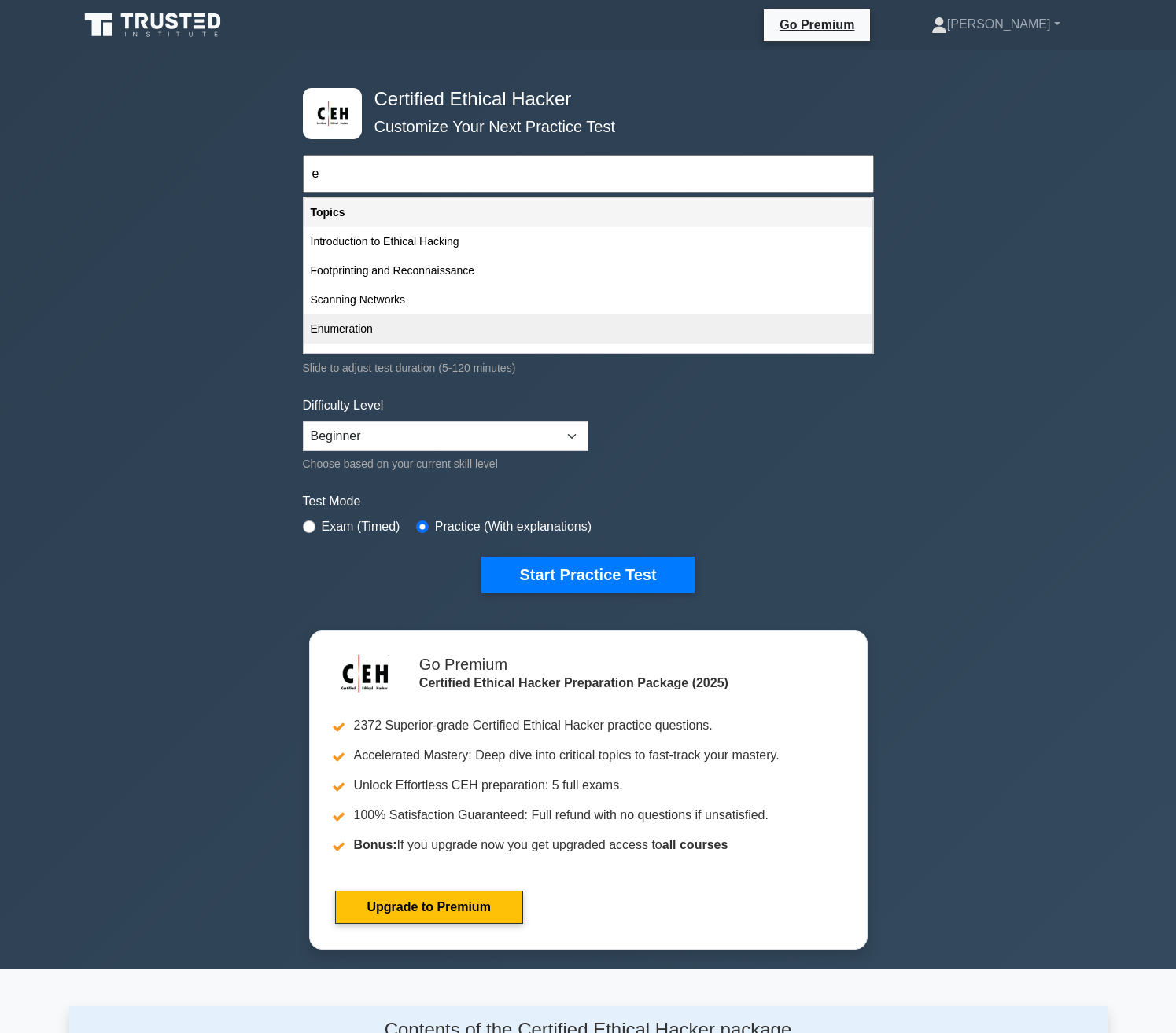
click at [352, 324] on div "Enumeration" at bounding box center [588, 329] width 568 height 29
type input "Enumeration"
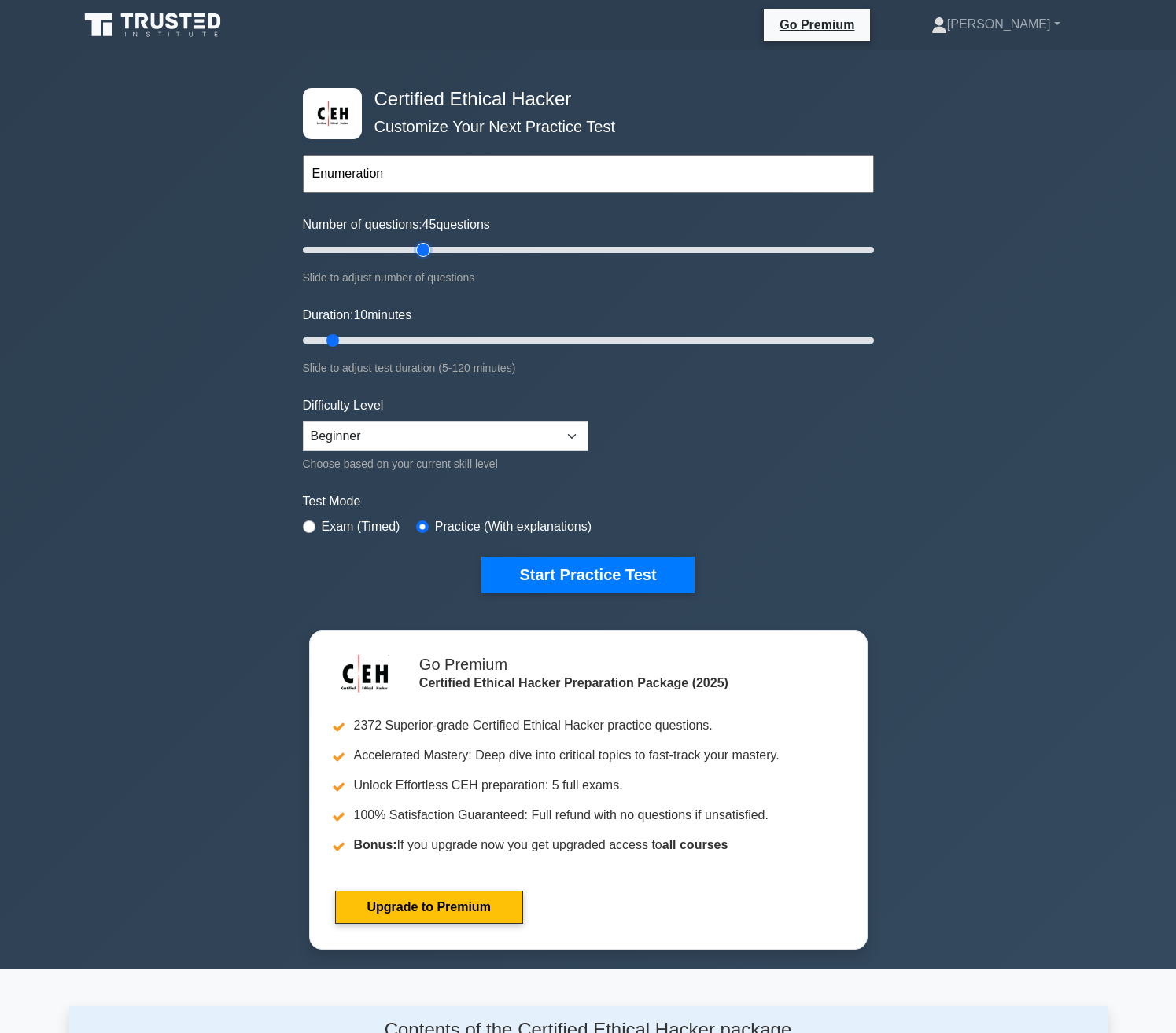
drag, startPoint x: 321, startPoint y: 252, endPoint x: 420, endPoint y: 276, distance: 101.9
type input "45"
click at [420, 260] on input "Number of questions: 45 questions" at bounding box center [588, 250] width 571 height 19
drag, startPoint x: 328, startPoint y: 335, endPoint x: 442, endPoint y: 399, distance: 130.7
type input "40"
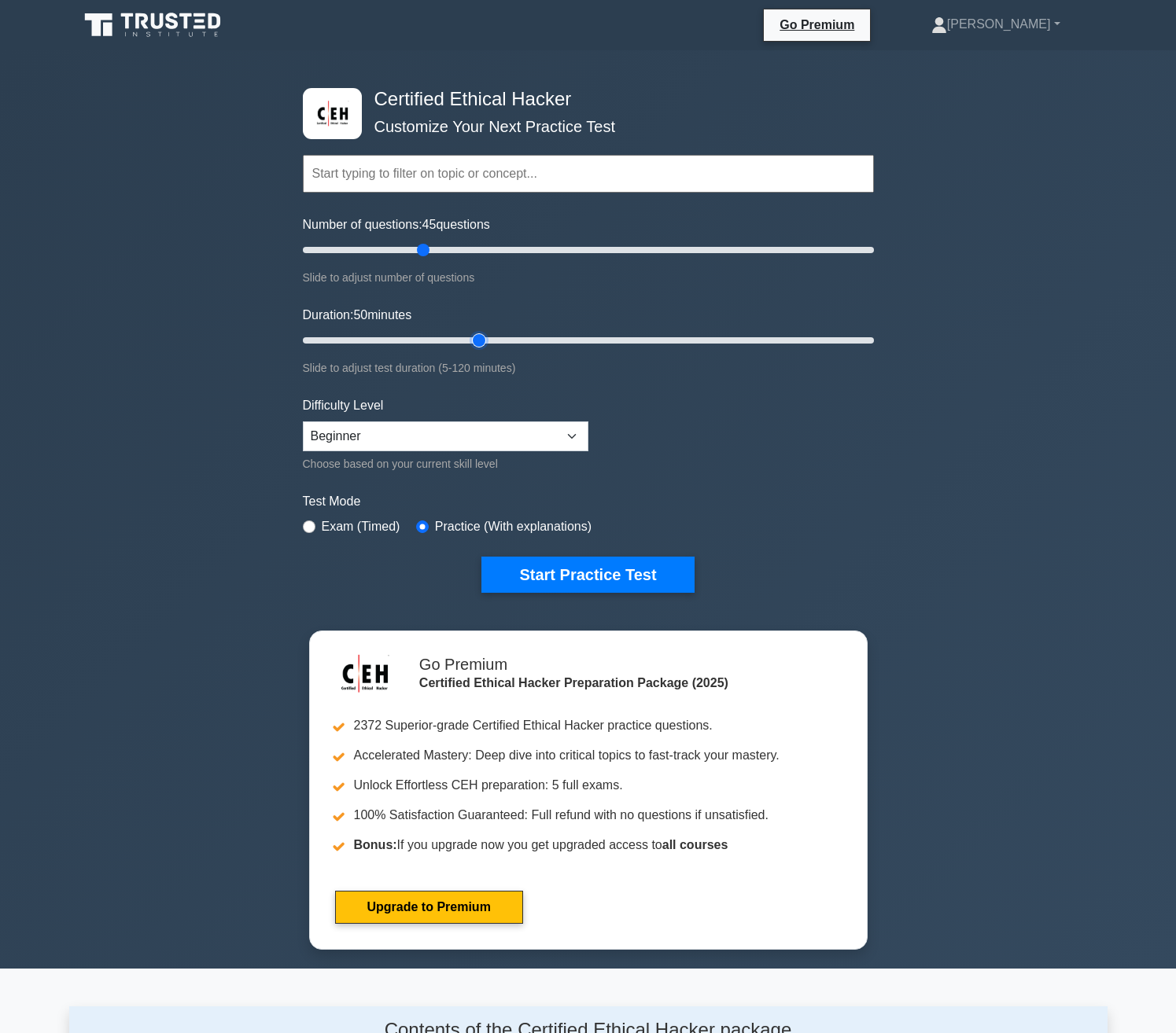
click at [490, 350] on input "Duration: 50 minutes" at bounding box center [588, 340] width 571 height 19
click at [359, 527] on label "Exam (Timed)" at bounding box center [361, 527] width 79 height 19
click at [309, 518] on div "Exam (Timed)" at bounding box center [352, 527] width 98 height 19
click at [309, 522] on input "radio" at bounding box center [309, 526] width 12 height 12
radio input "true"
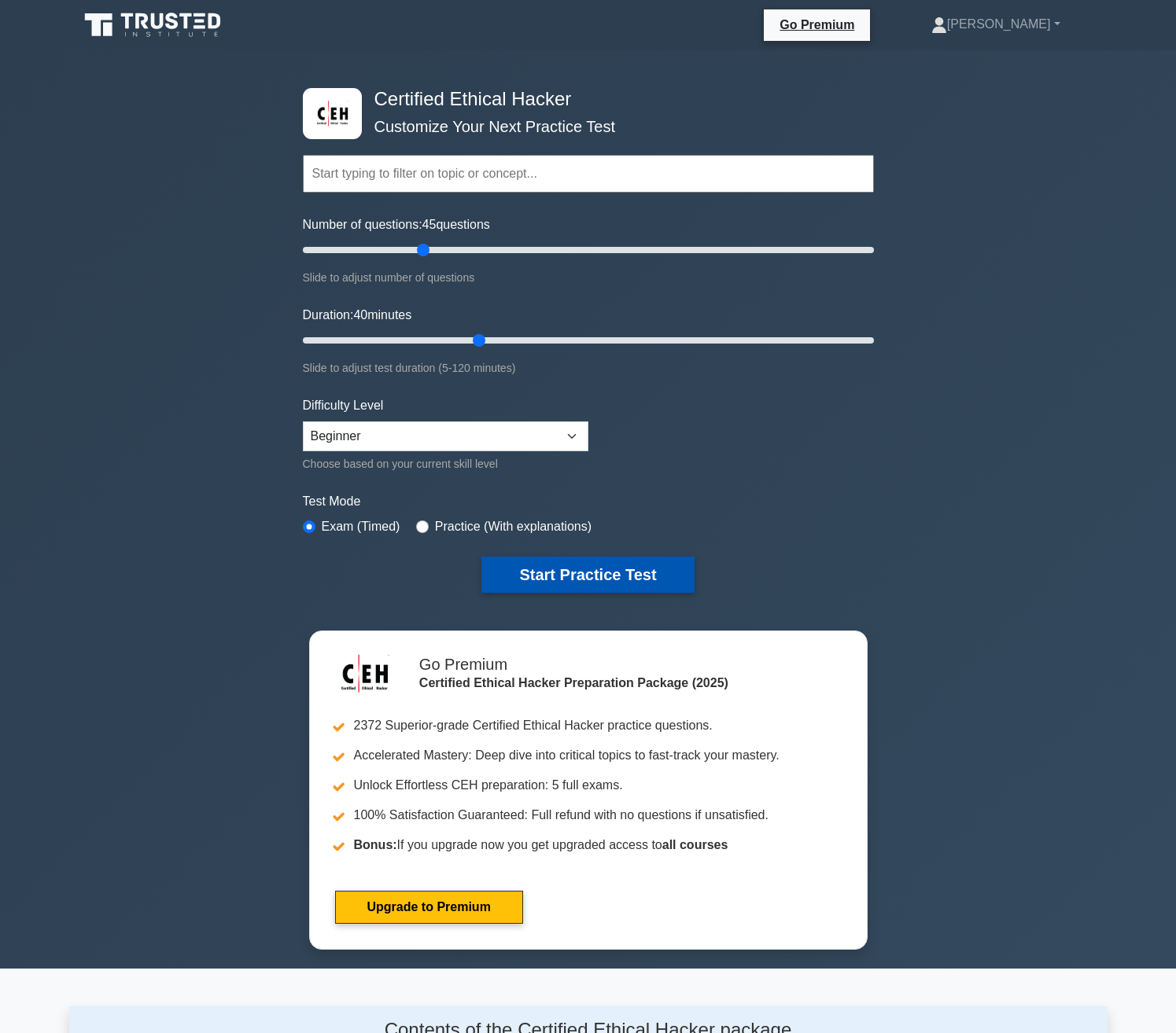
click at [526, 563] on button "Start Practice Test" at bounding box center [587, 575] width 213 height 36
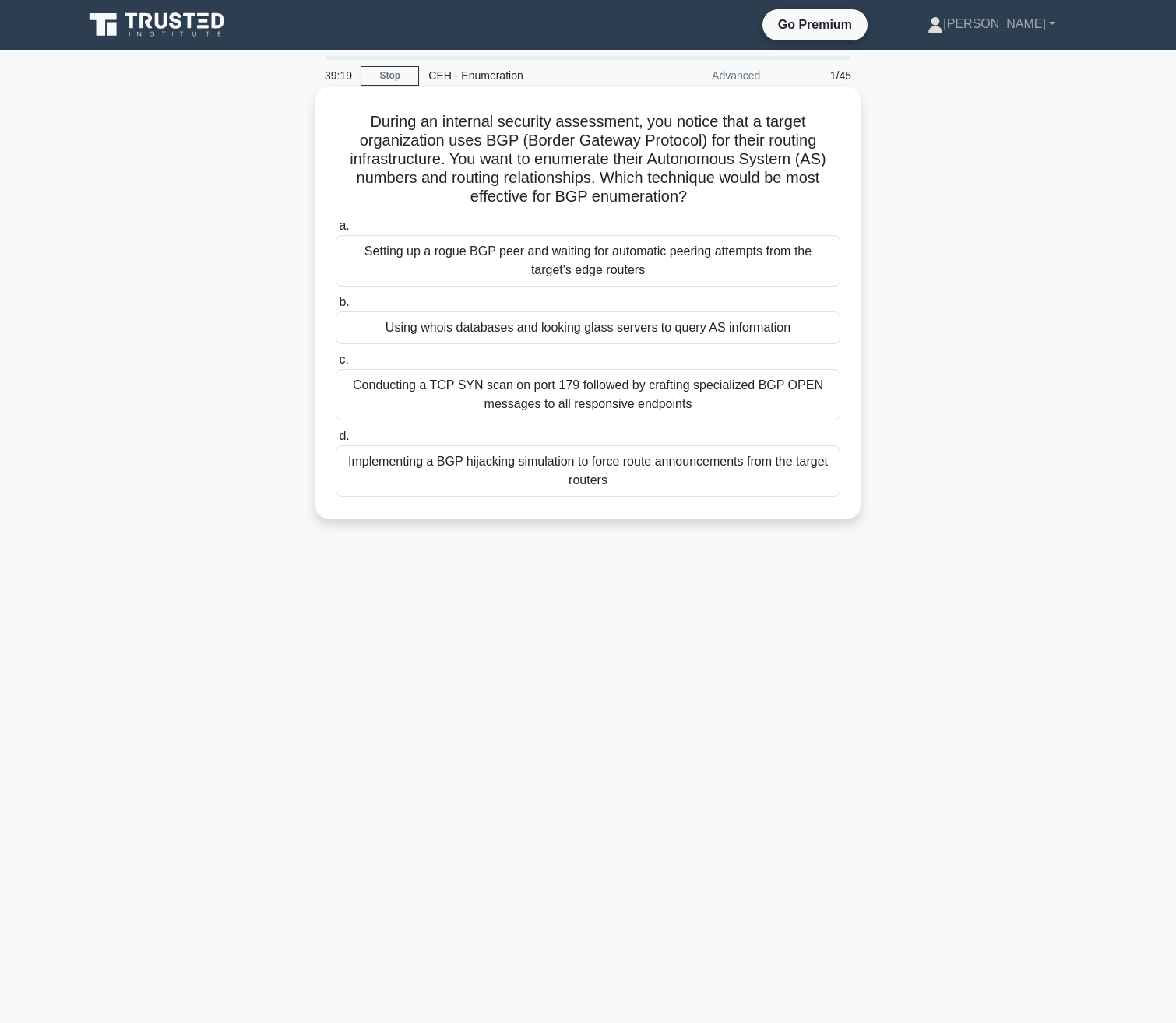
click at [612, 381] on div "Conducting a TCP SYN scan on port 179 followed by crafting specialized BGP OPEN…" at bounding box center [588, 395] width 505 height 52
click at [335, 365] on input "c. Conducting a TCP SYN scan on port 179 followed by crafting specialized BGP O…" at bounding box center [335, 360] width 0 height 10
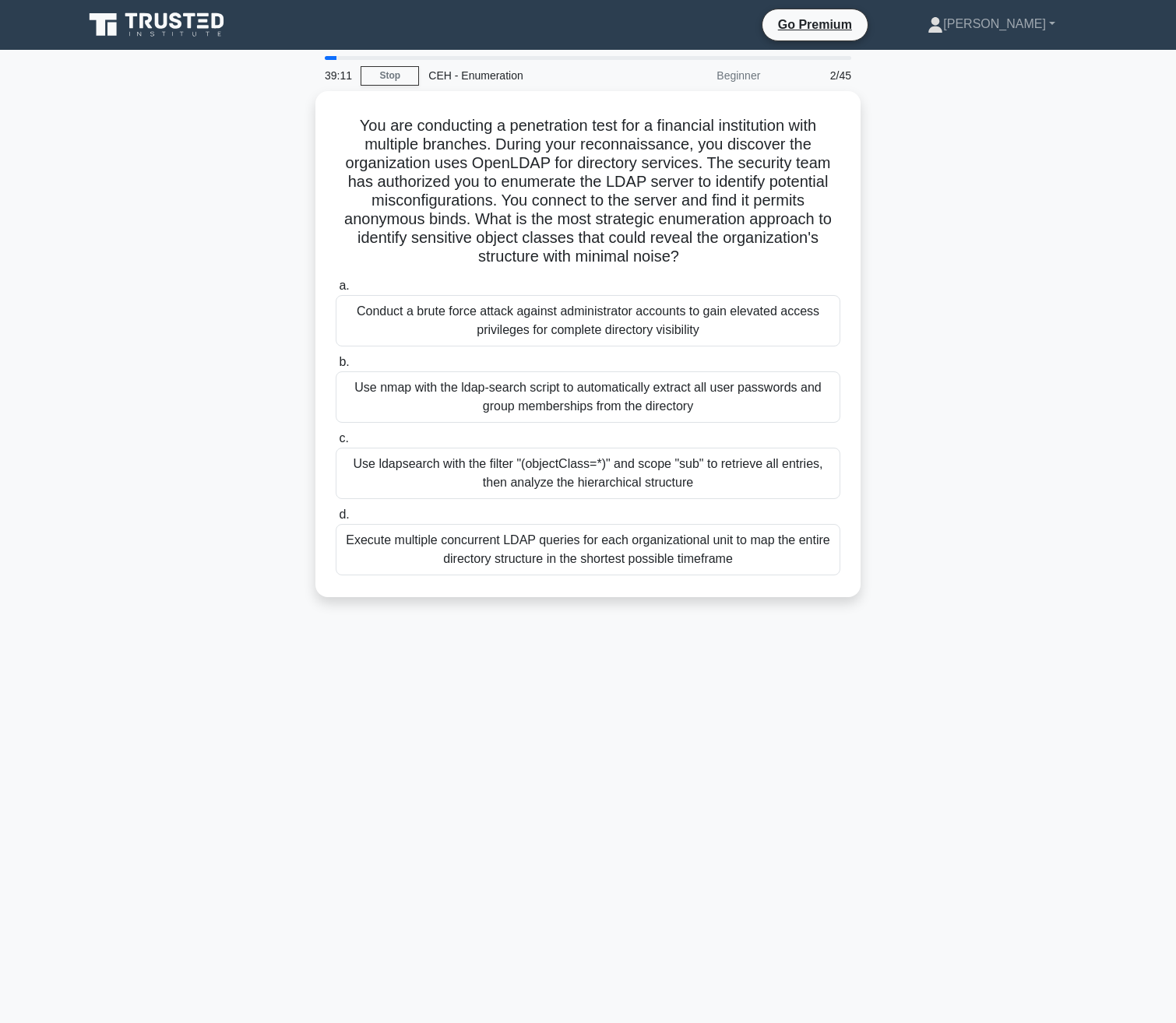
click at [385, 60] on div "39:11 Stop CEH - Enumeration Beginner 2/45" at bounding box center [588, 73] width 545 height 35
drag, startPoint x: 385, startPoint y: 60, endPoint x: 377, endPoint y: 79, distance: 20.6
click at [377, 79] on link "Stop" at bounding box center [389, 76] width 58 height 19
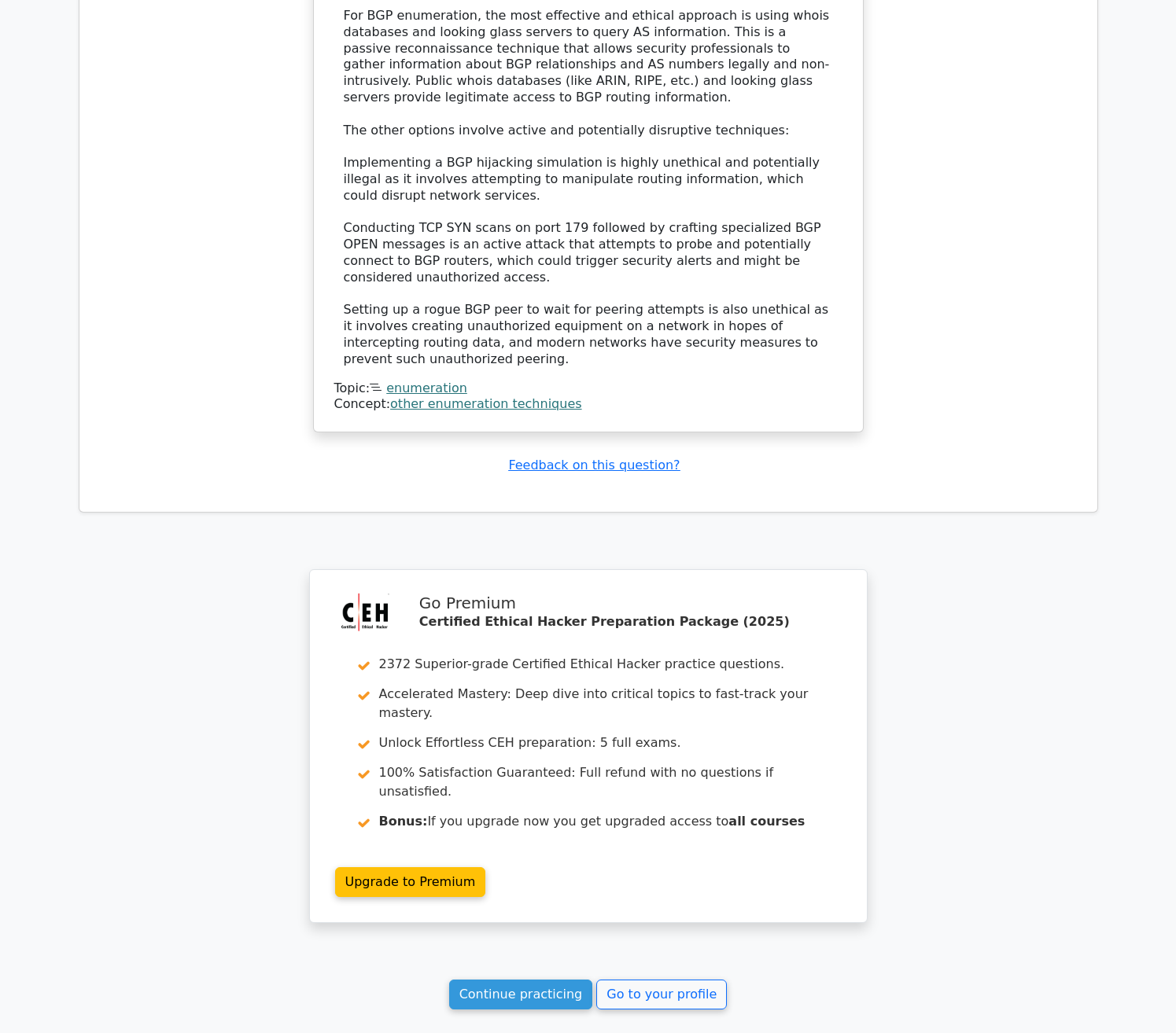
scroll to position [1784, 0]
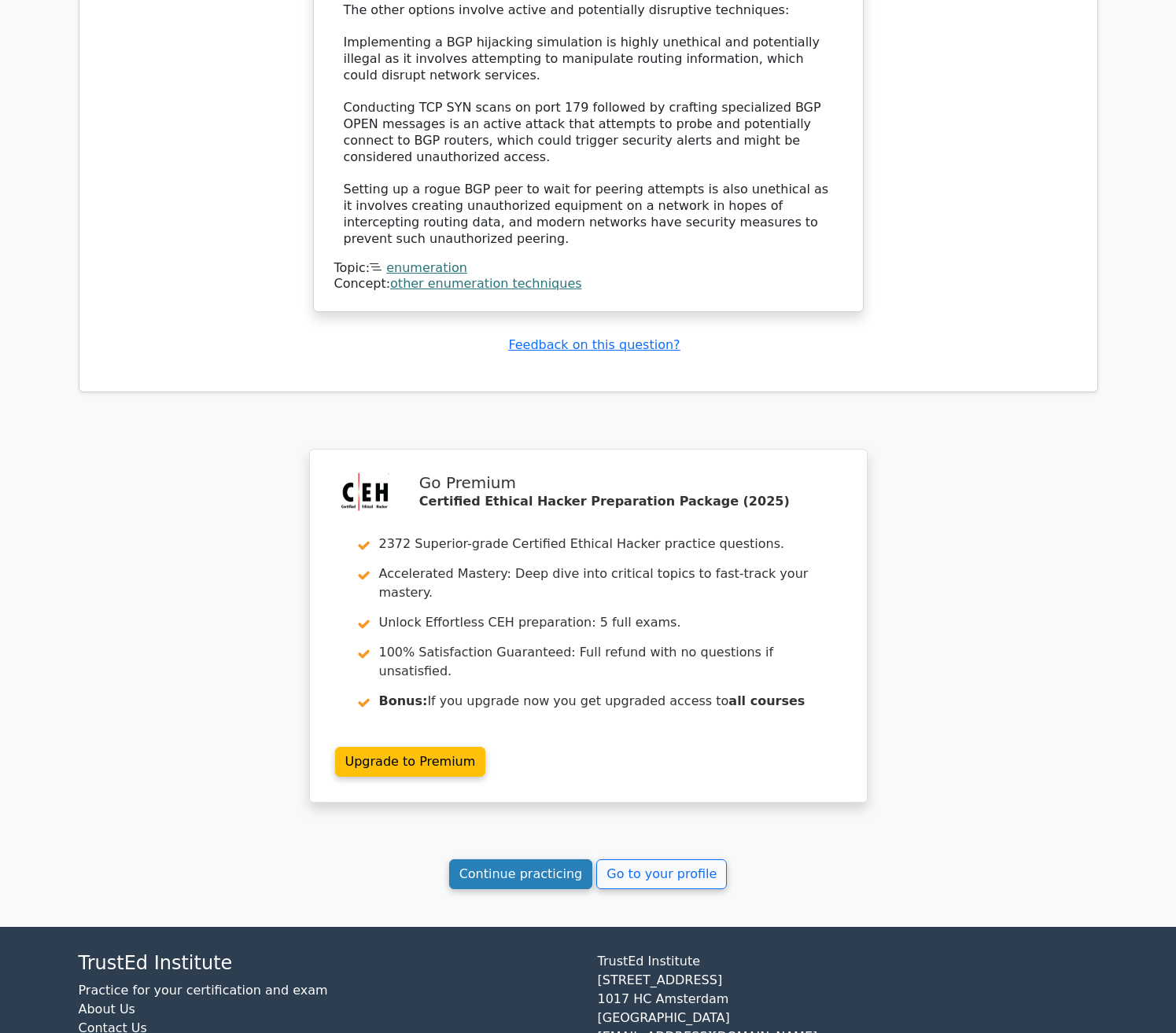
click at [568, 860] on link "Continue practicing" at bounding box center [521, 874] width 144 height 30
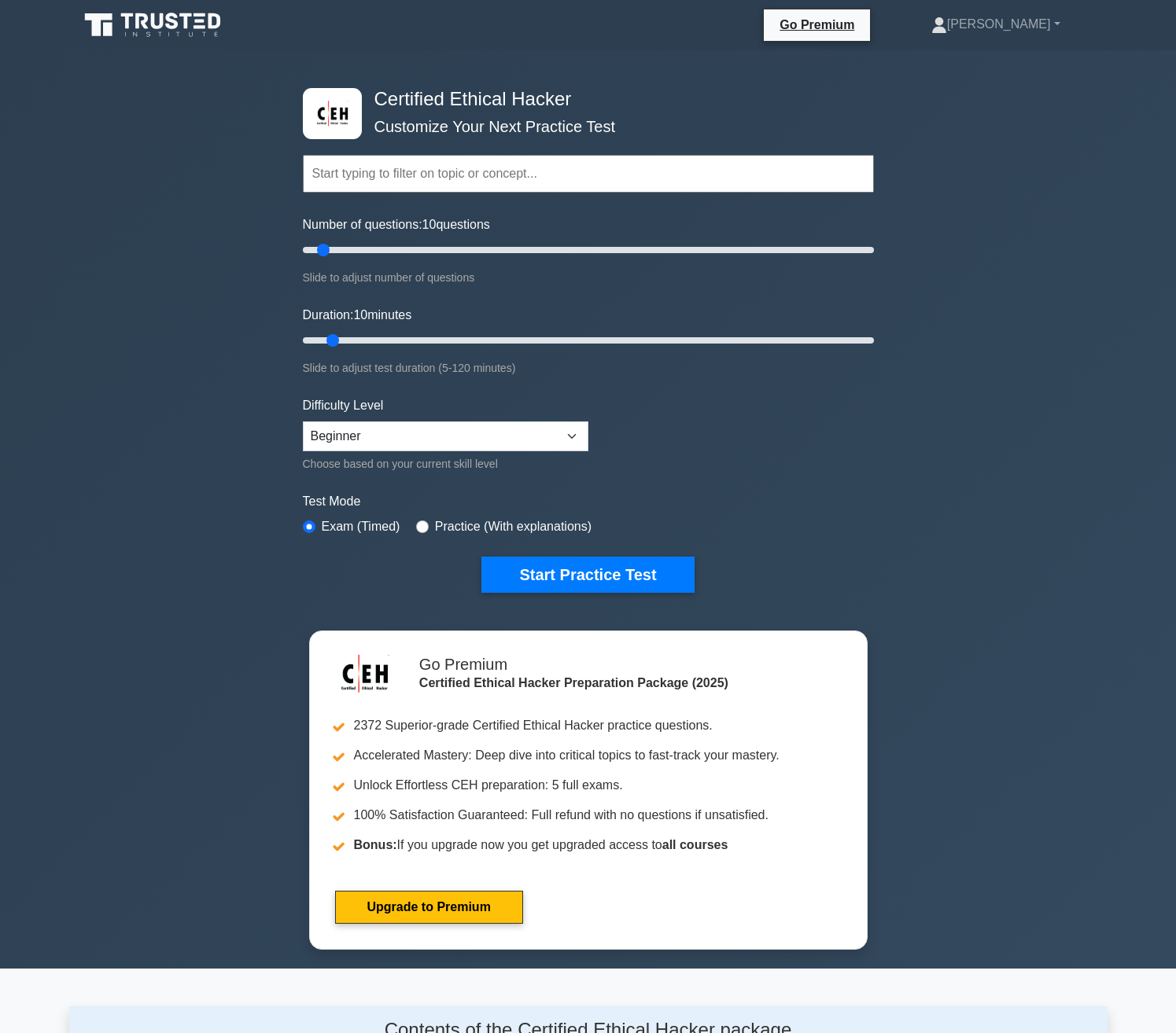
click at [448, 520] on label "Practice (With explanations)" at bounding box center [513, 527] width 156 height 19
click at [460, 527] on label "Practice (With explanations)" at bounding box center [513, 527] width 156 height 19
click at [423, 528] on input "radio" at bounding box center [422, 526] width 12 height 12
radio input "true"
click at [553, 568] on button "Start Practice Test" at bounding box center [587, 575] width 213 height 36
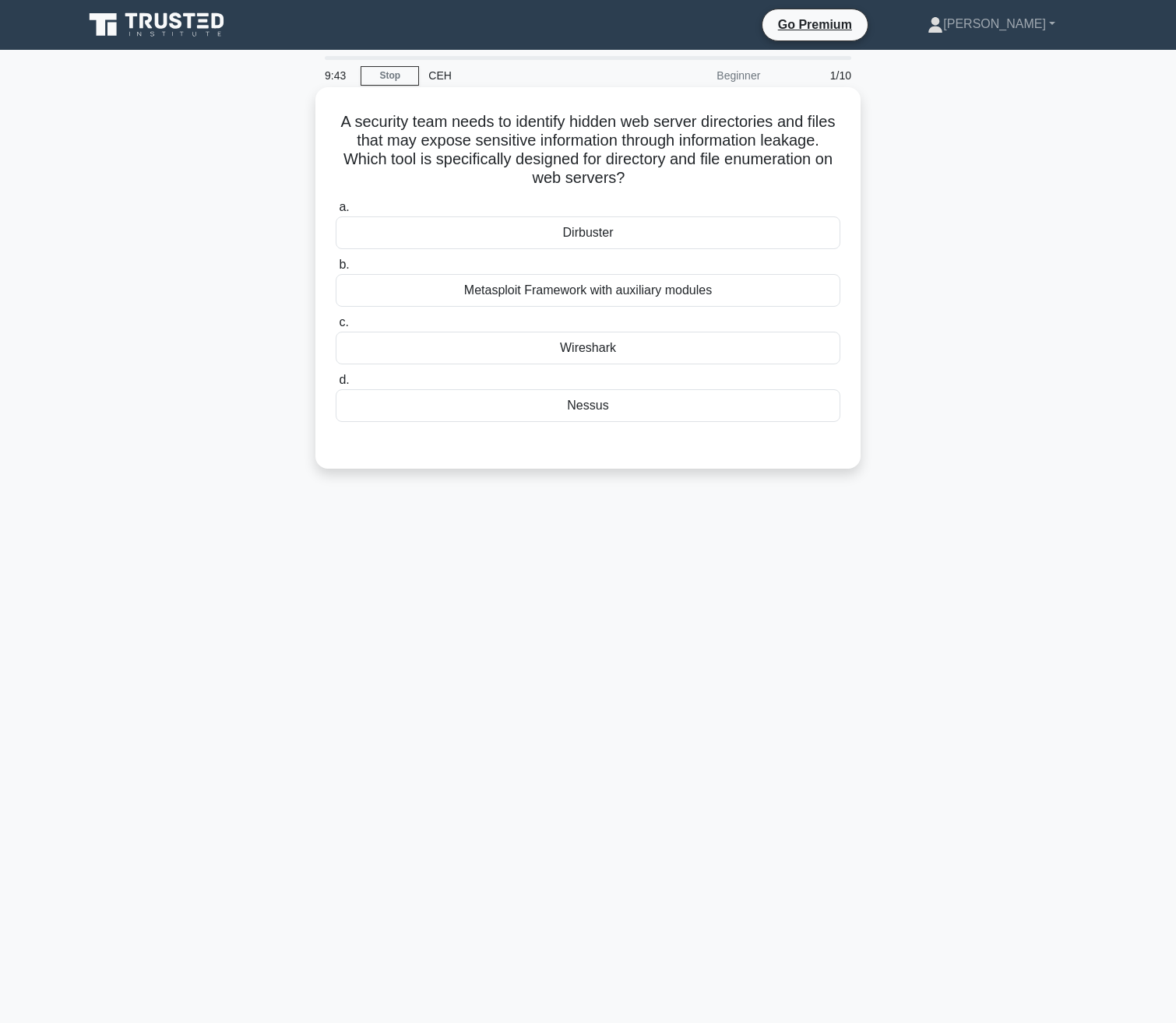
click at [629, 222] on div "Dirbuster" at bounding box center [588, 233] width 505 height 33
click at [335, 213] on input "a. Dirbuster" at bounding box center [335, 207] width 0 height 10
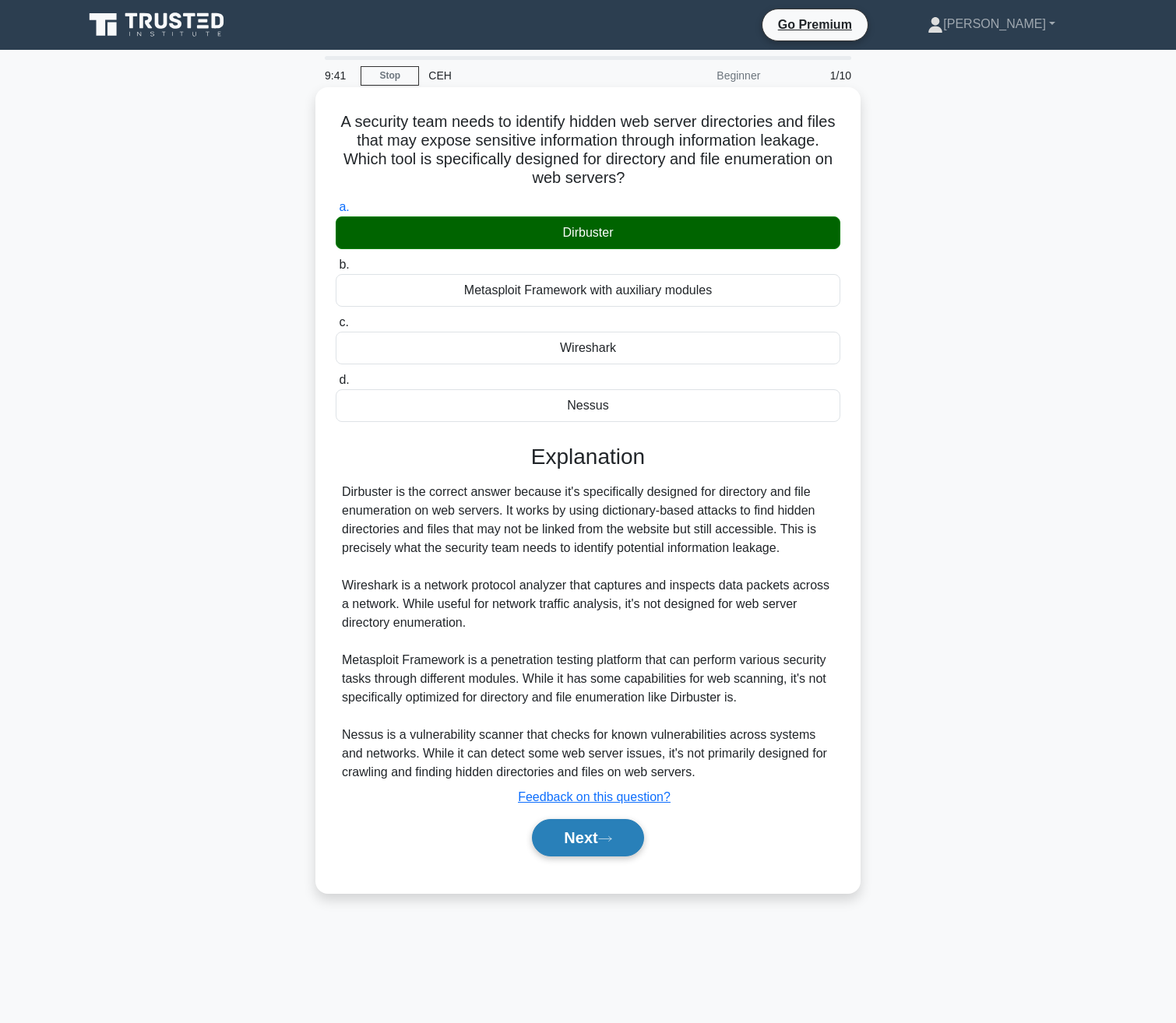
click at [561, 844] on button "Next" at bounding box center [588, 838] width 111 height 37
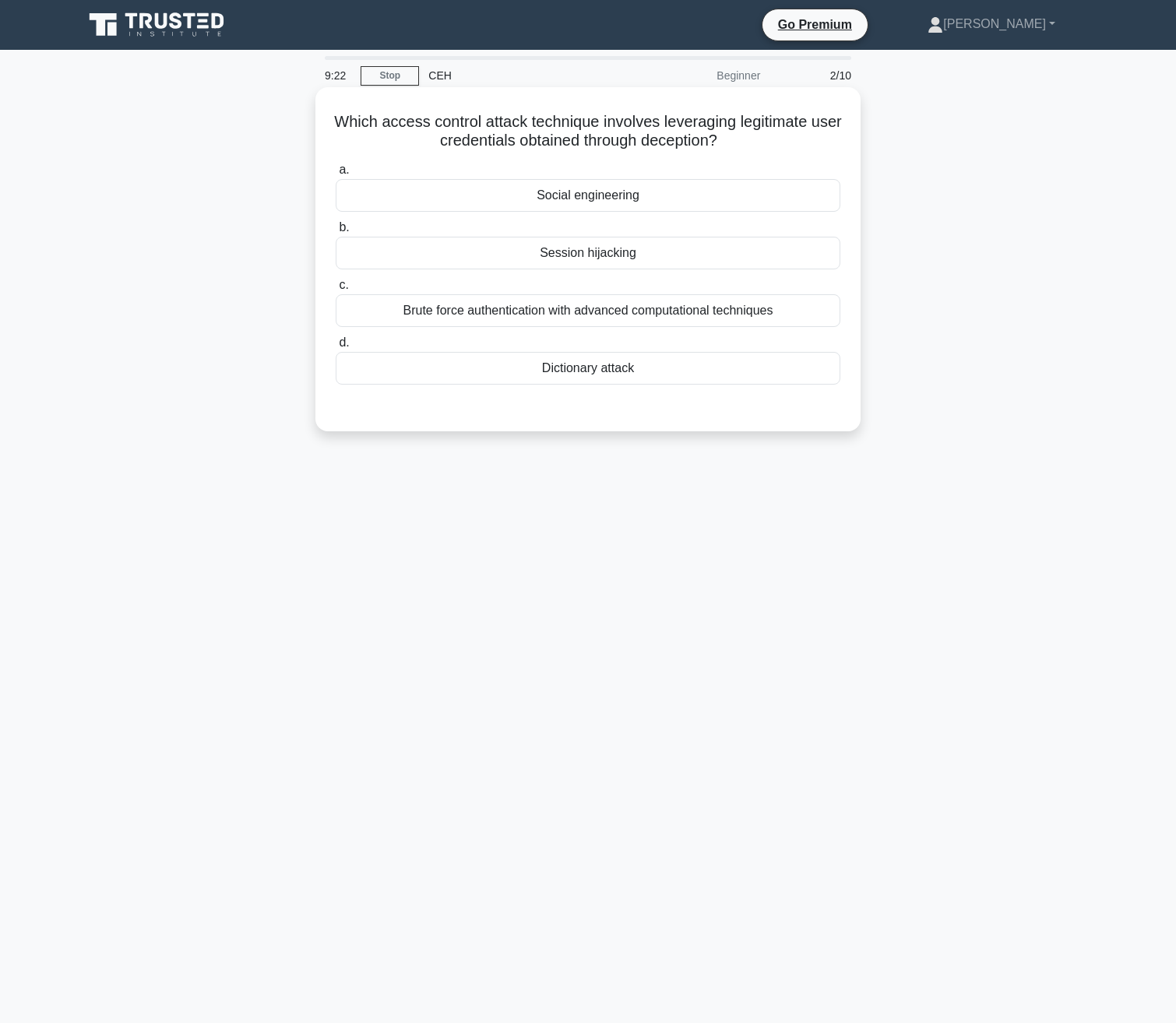
click at [674, 204] on div "Social engineering" at bounding box center [588, 195] width 505 height 33
click at [335, 175] on input "a. Social engineering" at bounding box center [335, 170] width 0 height 10
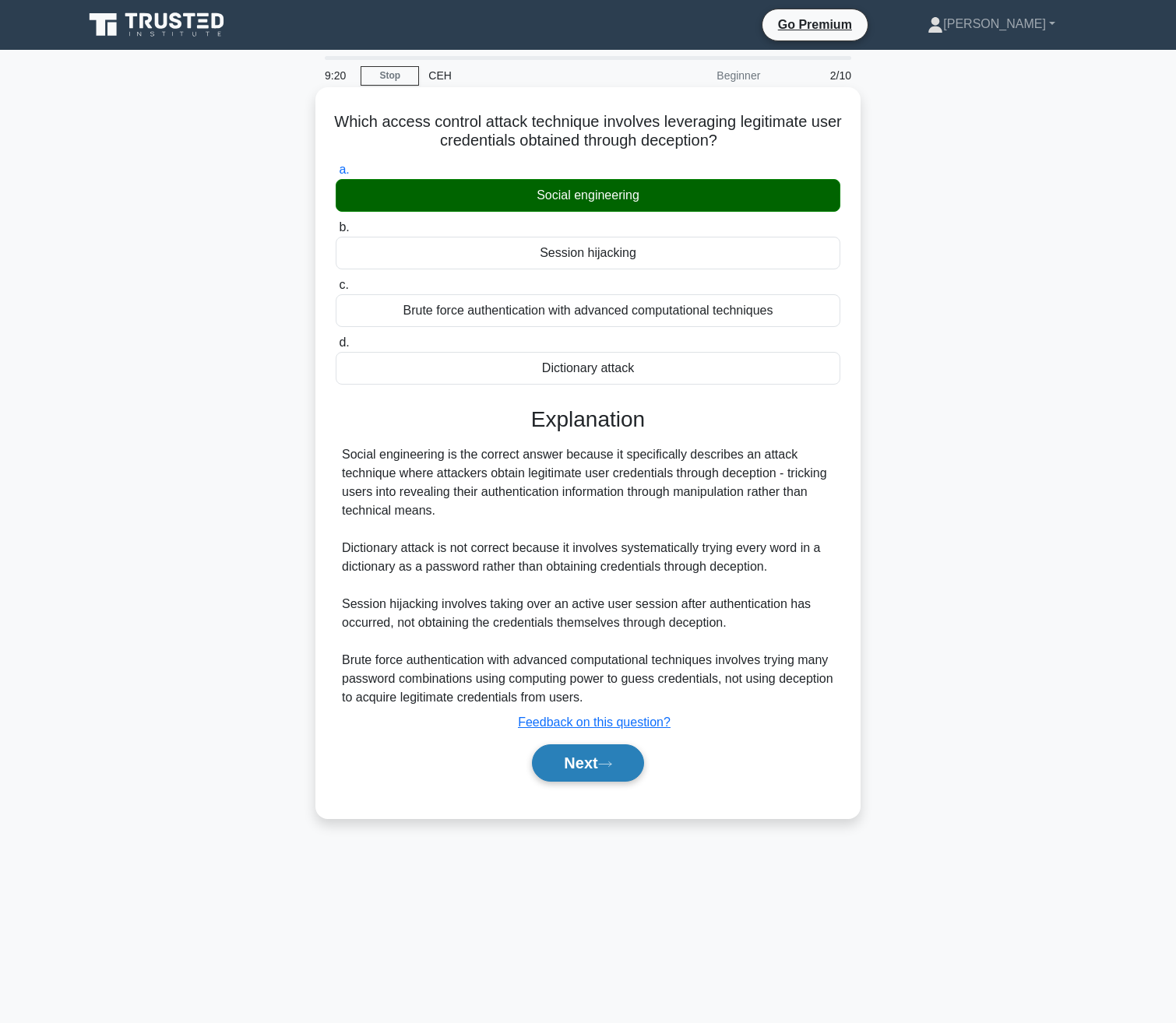
click at [595, 759] on button "Next" at bounding box center [588, 763] width 111 height 37
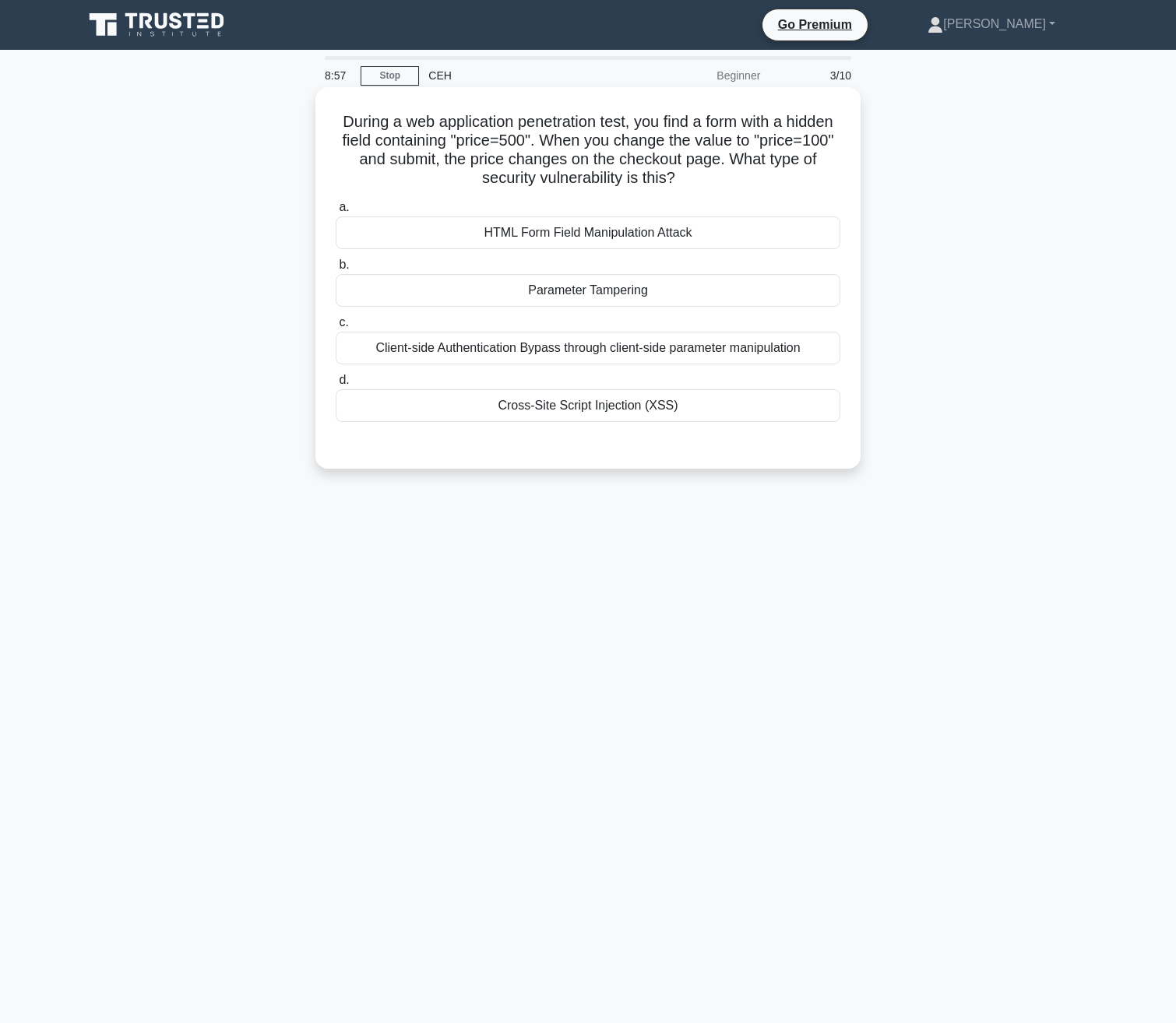
click at [592, 289] on div "Parameter Tampering" at bounding box center [588, 290] width 505 height 33
click at [335, 270] on input "b. Parameter Tampering" at bounding box center [335, 265] width 0 height 10
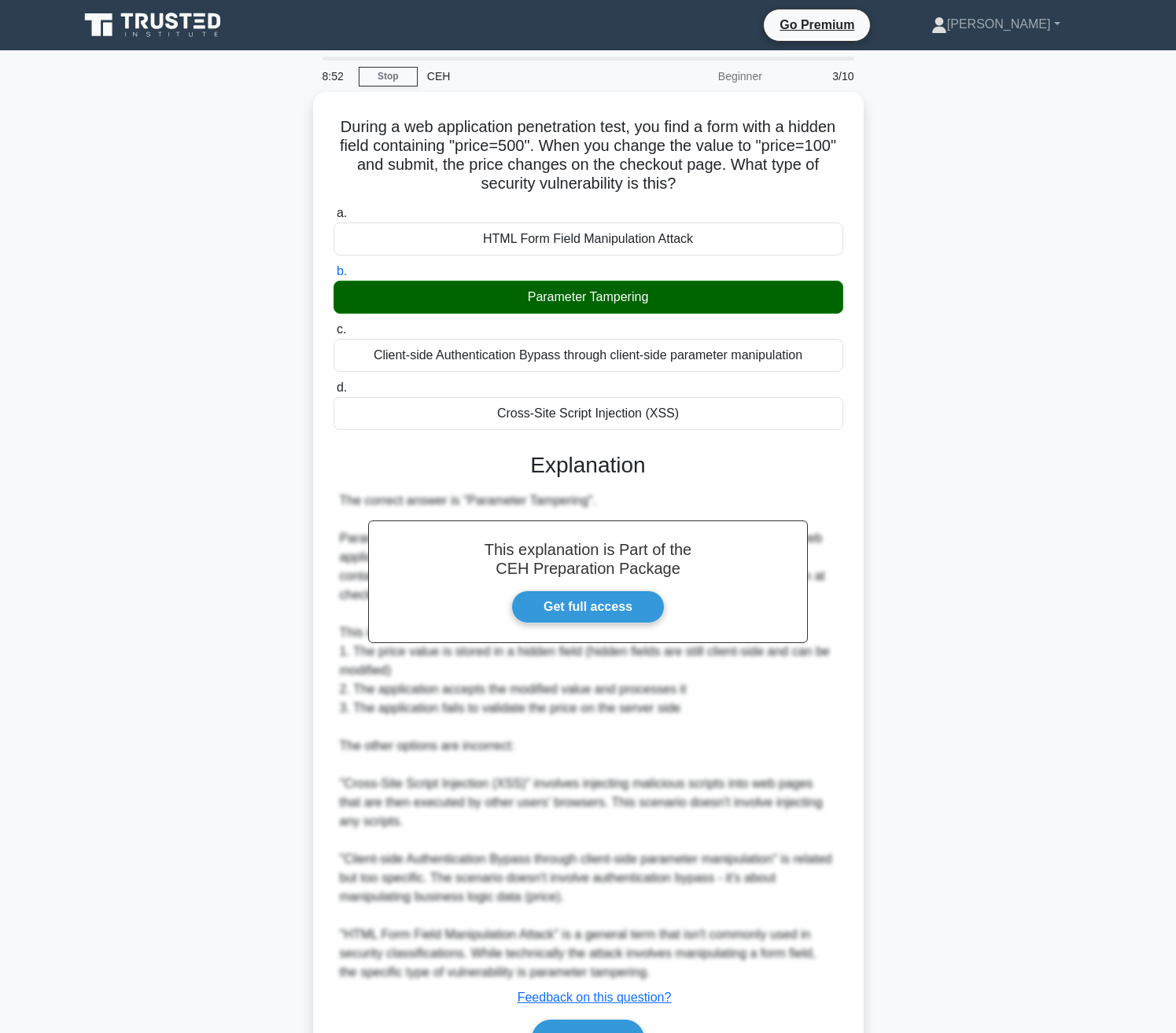
scroll to position [88, 0]
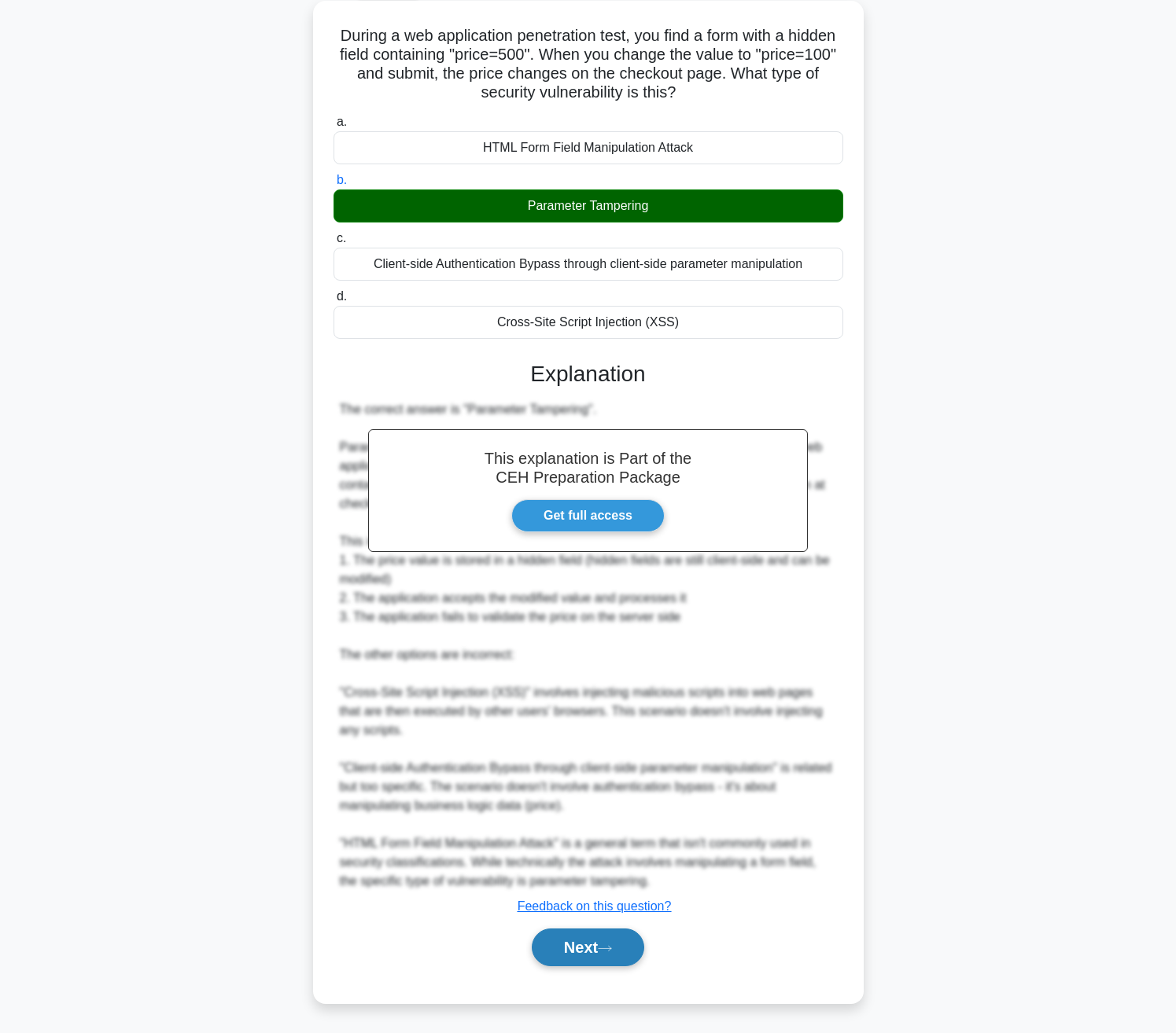
click at [594, 957] on button "Next" at bounding box center [588, 948] width 112 height 37
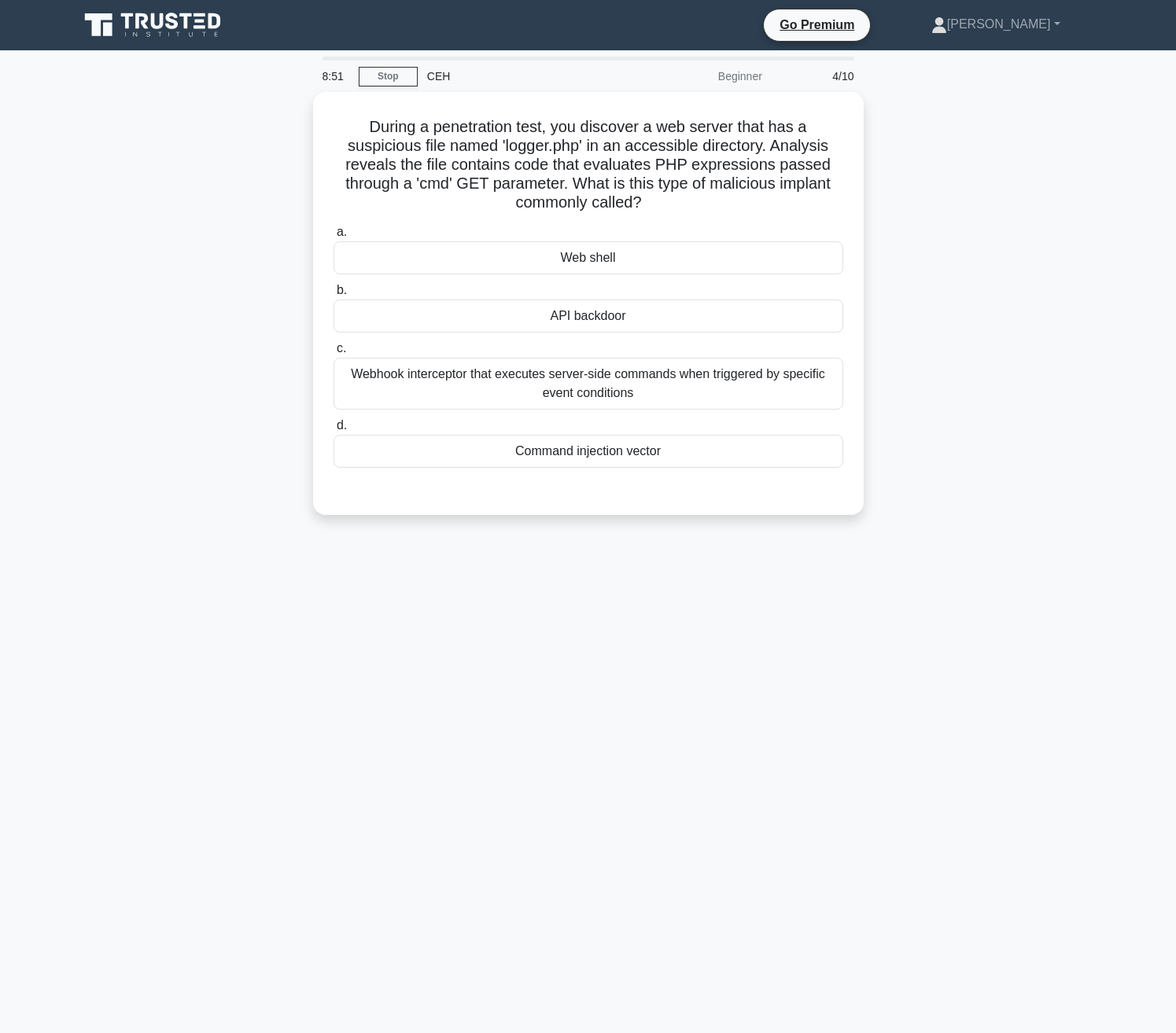
scroll to position [0, 0]
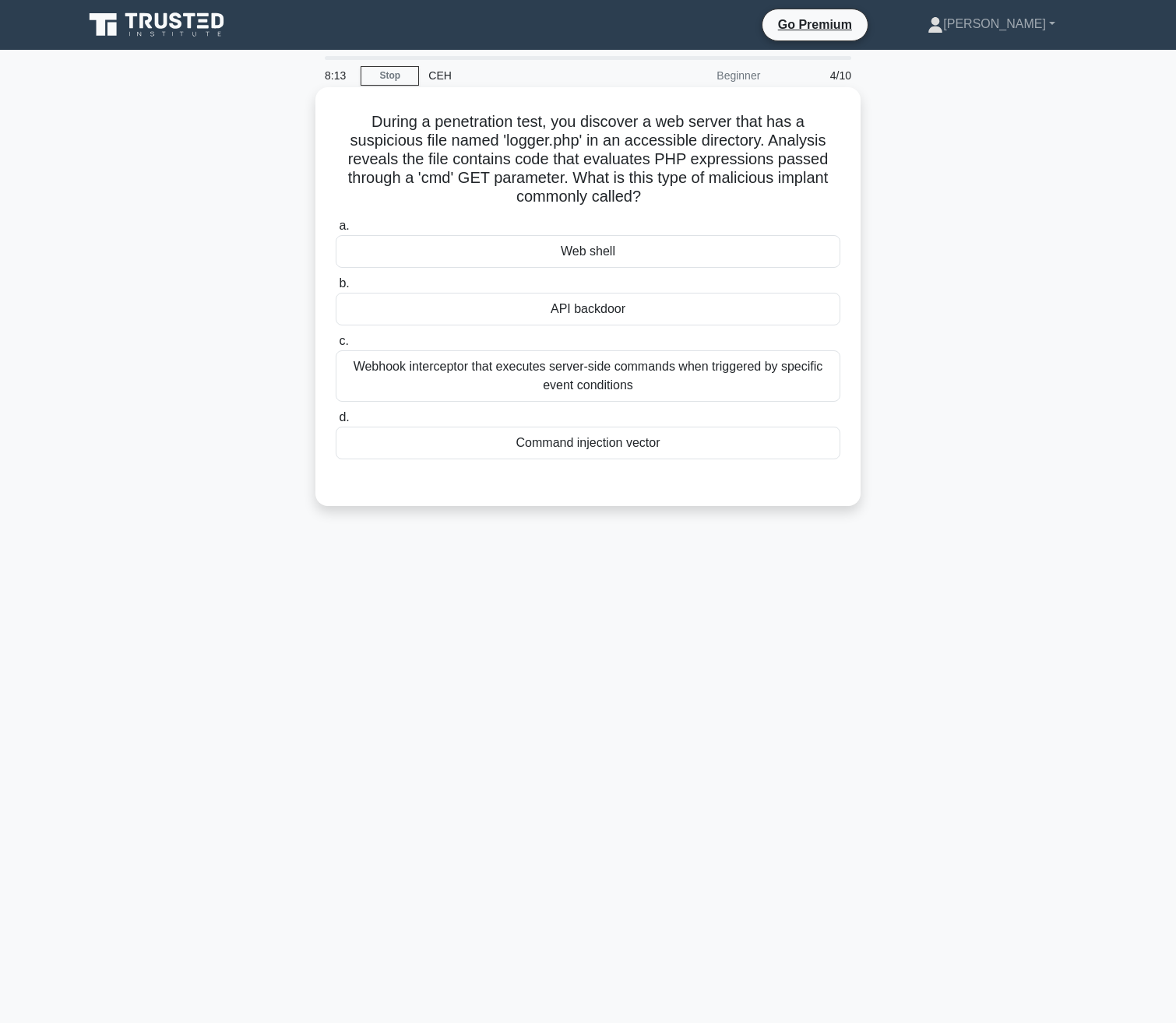
click at [536, 172] on h5 "During a penetration test, you discover a web server that has a suspicious file…" at bounding box center [588, 160] width 508 height 95
click at [674, 256] on div "Web shell" at bounding box center [588, 252] width 505 height 33
click at [335, 231] on input "a. Web shell" at bounding box center [335, 226] width 0 height 10
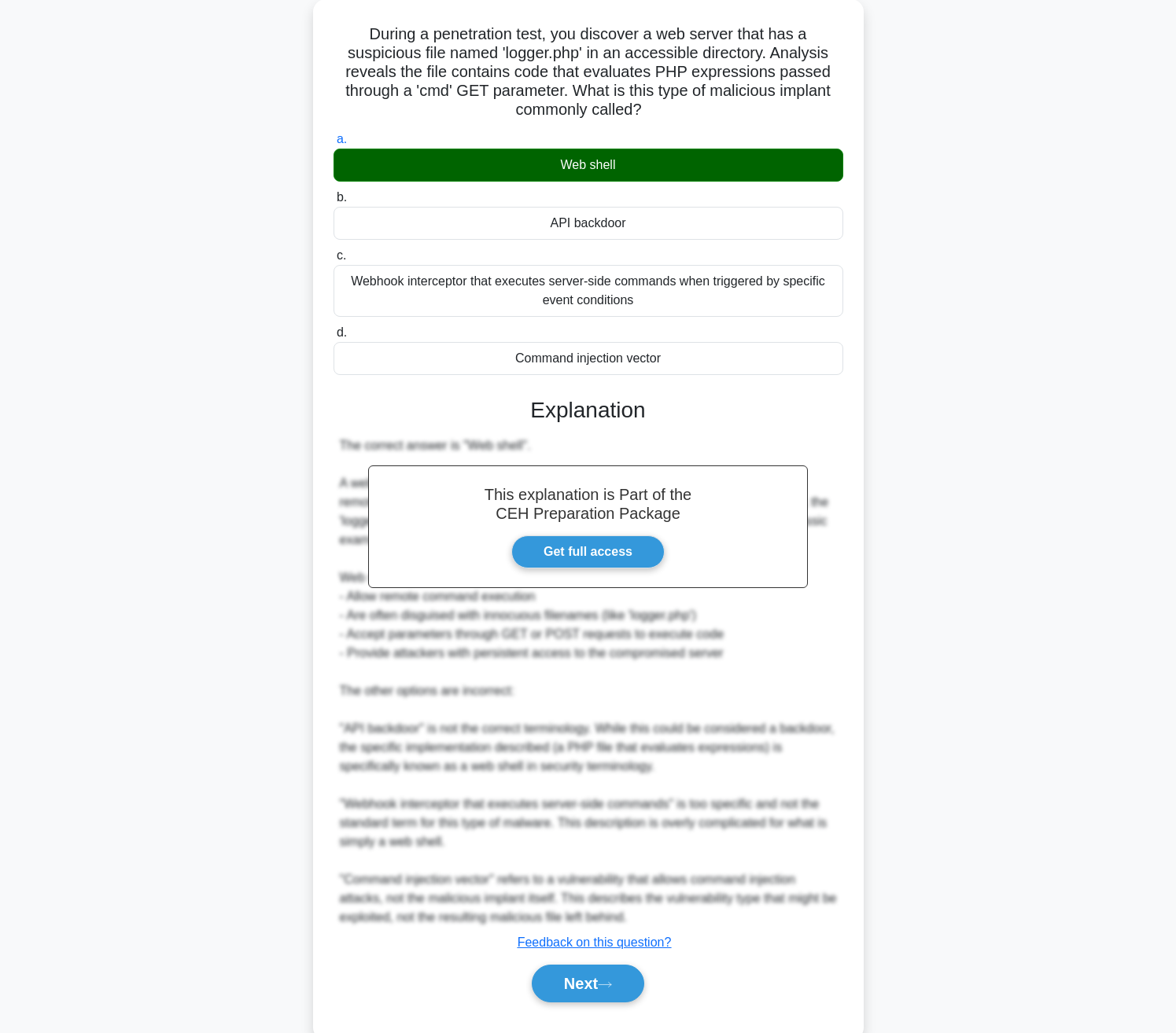
scroll to position [126, 0]
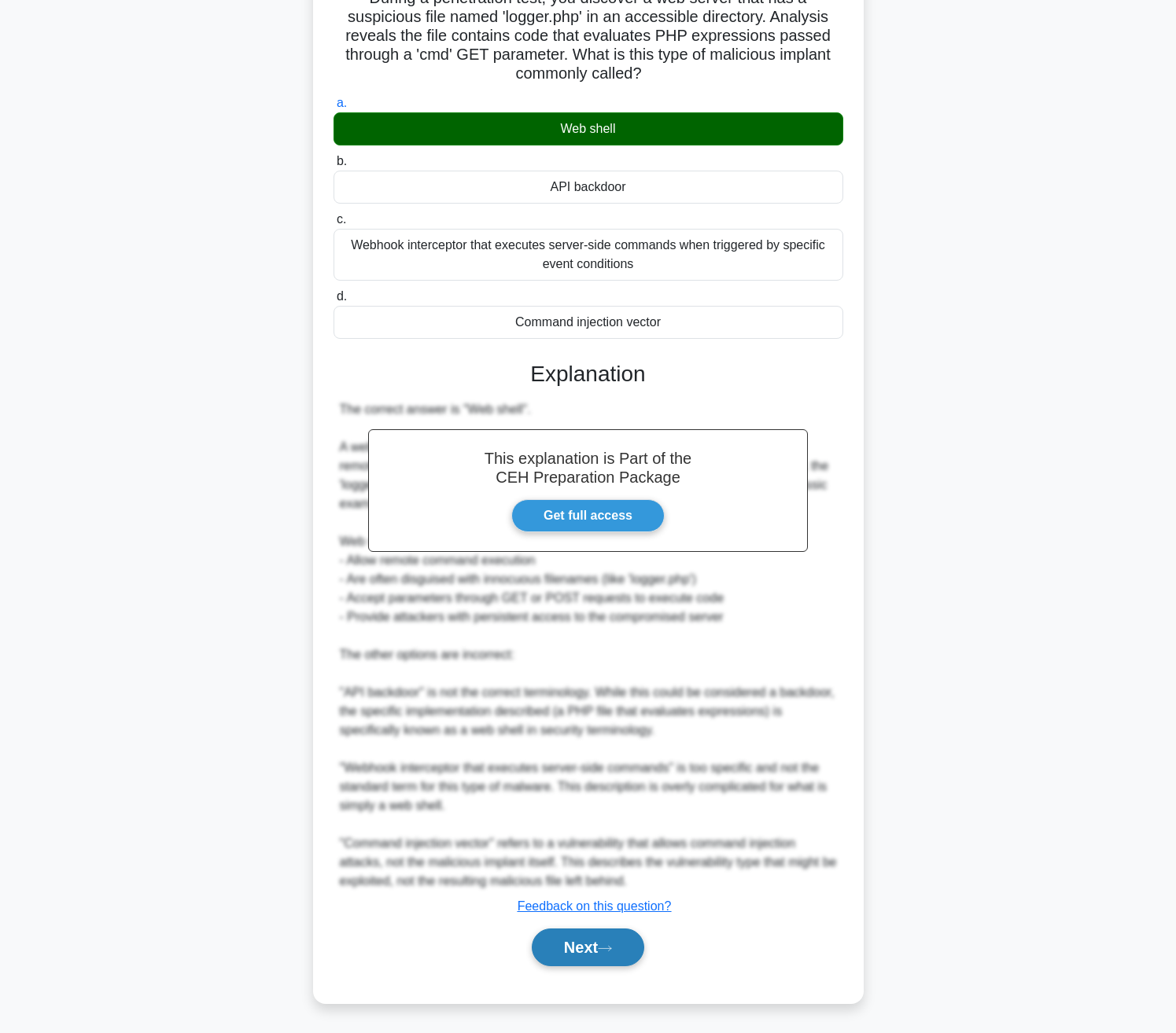
click at [586, 938] on button "Next" at bounding box center [588, 948] width 112 height 37
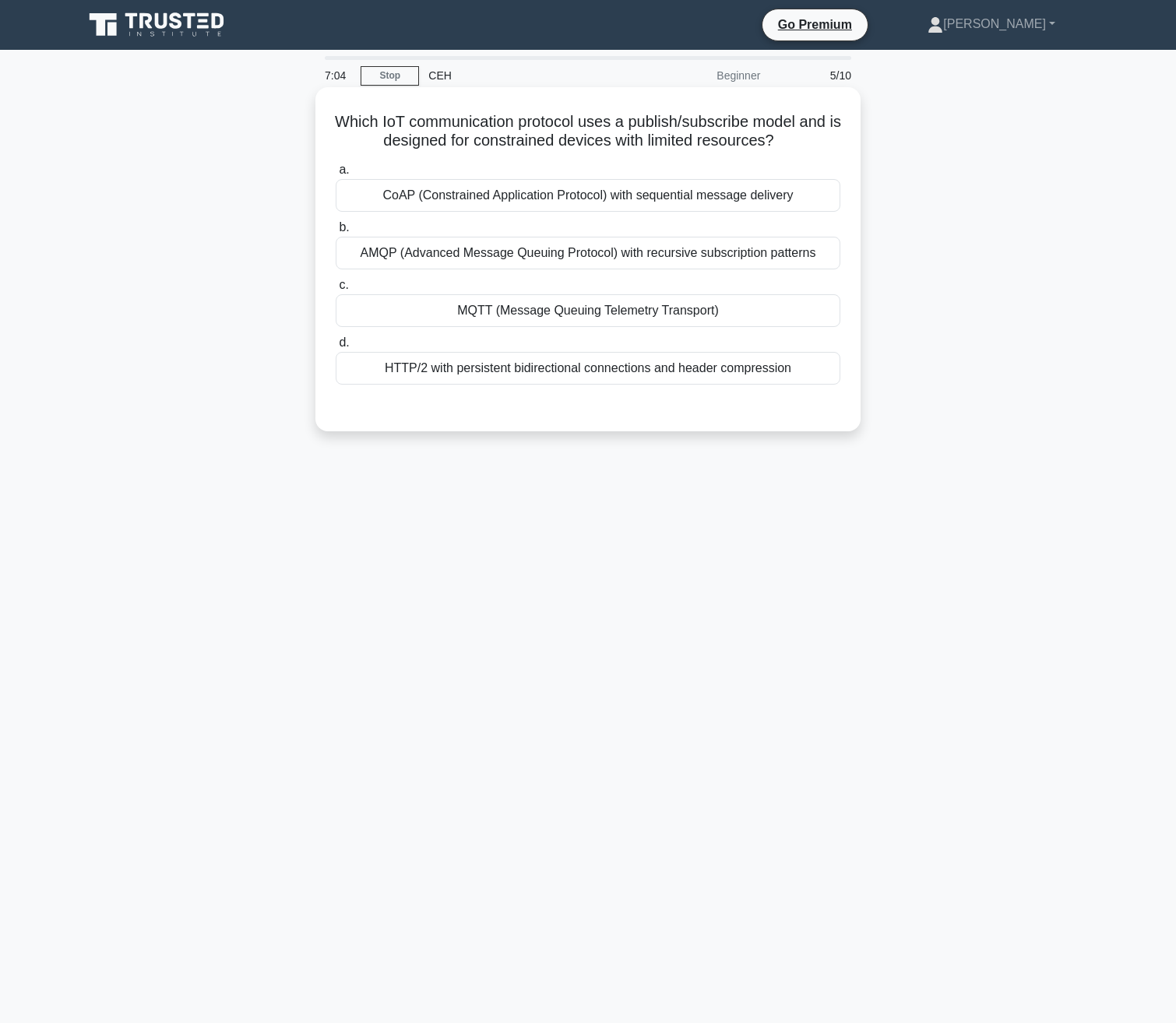
click at [713, 202] on div "CoAP (Constrained Application Protocol) with sequential message delivery" at bounding box center [588, 195] width 505 height 33
click at [335, 175] on input "a. CoAP (Constrained Application Protocol) with sequential message delivery" at bounding box center [335, 170] width 0 height 10
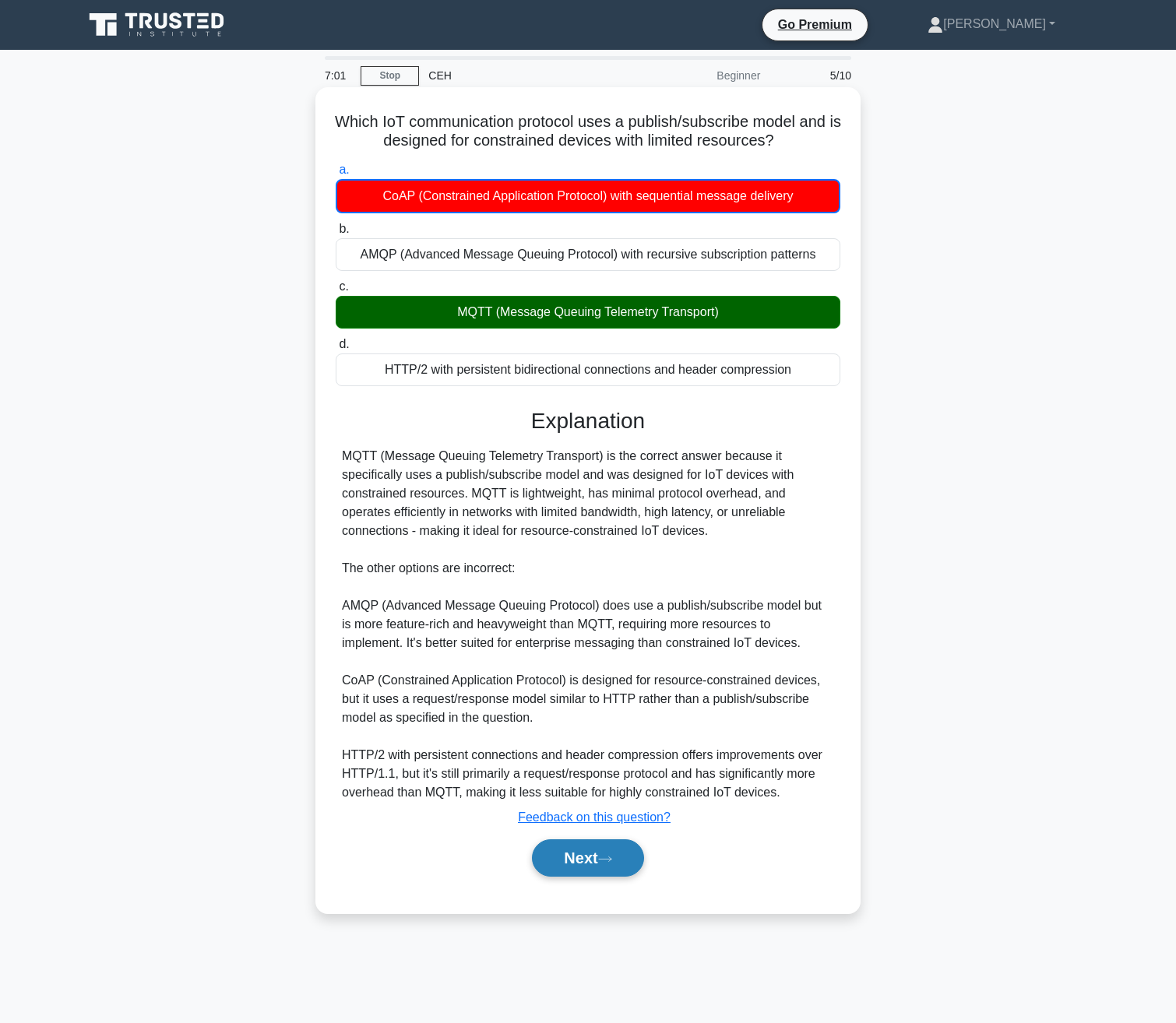
click at [538, 855] on button "Next" at bounding box center [588, 858] width 111 height 37
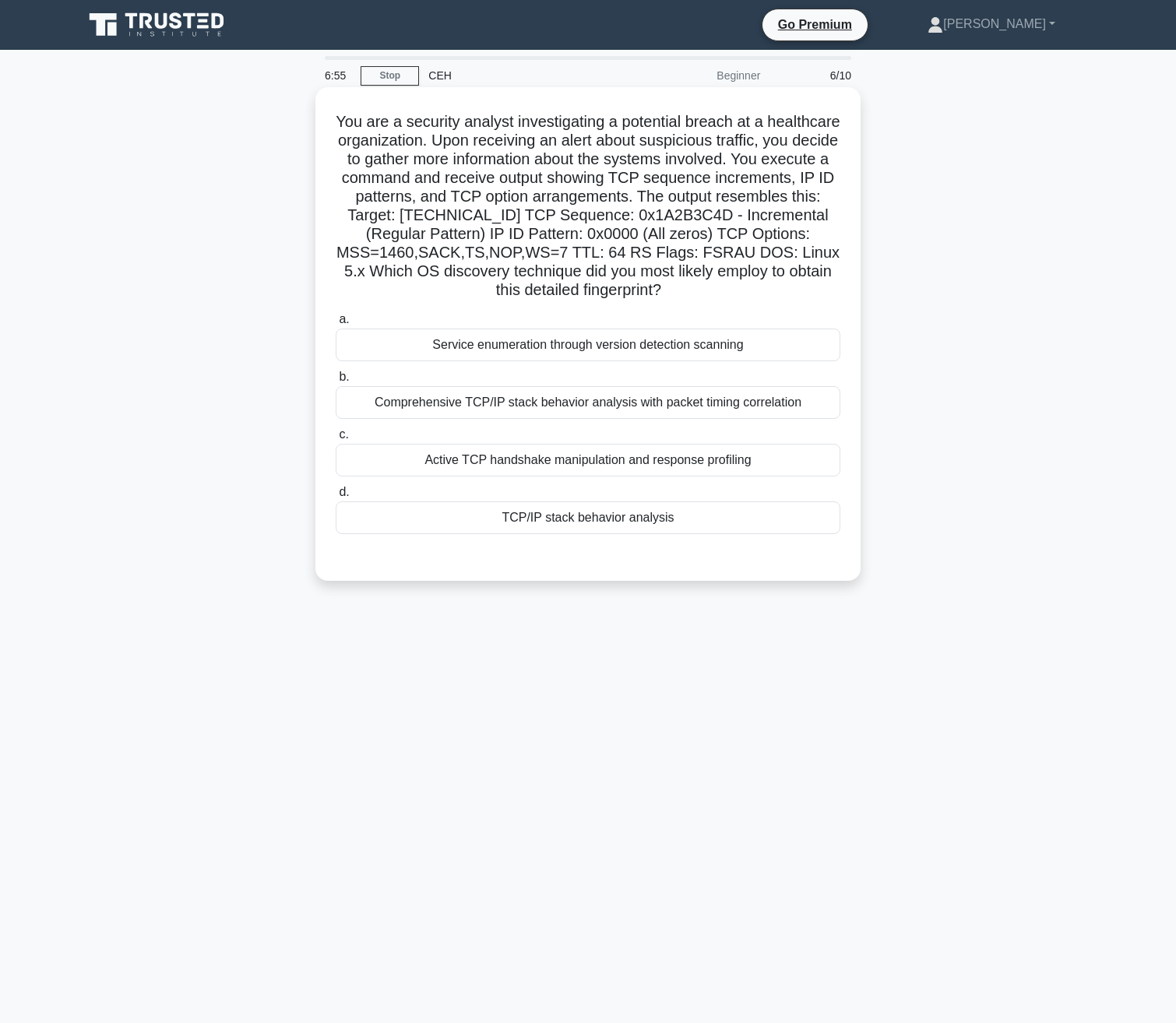
click at [491, 344] on div "Service enumeration through version detection scanning" at bounding box center [588, 345] width 505 height 33
click at [335, 325] on input "a. Service enumeration through version detection scanning" at bounding box center [335, 319] width 0 height 10
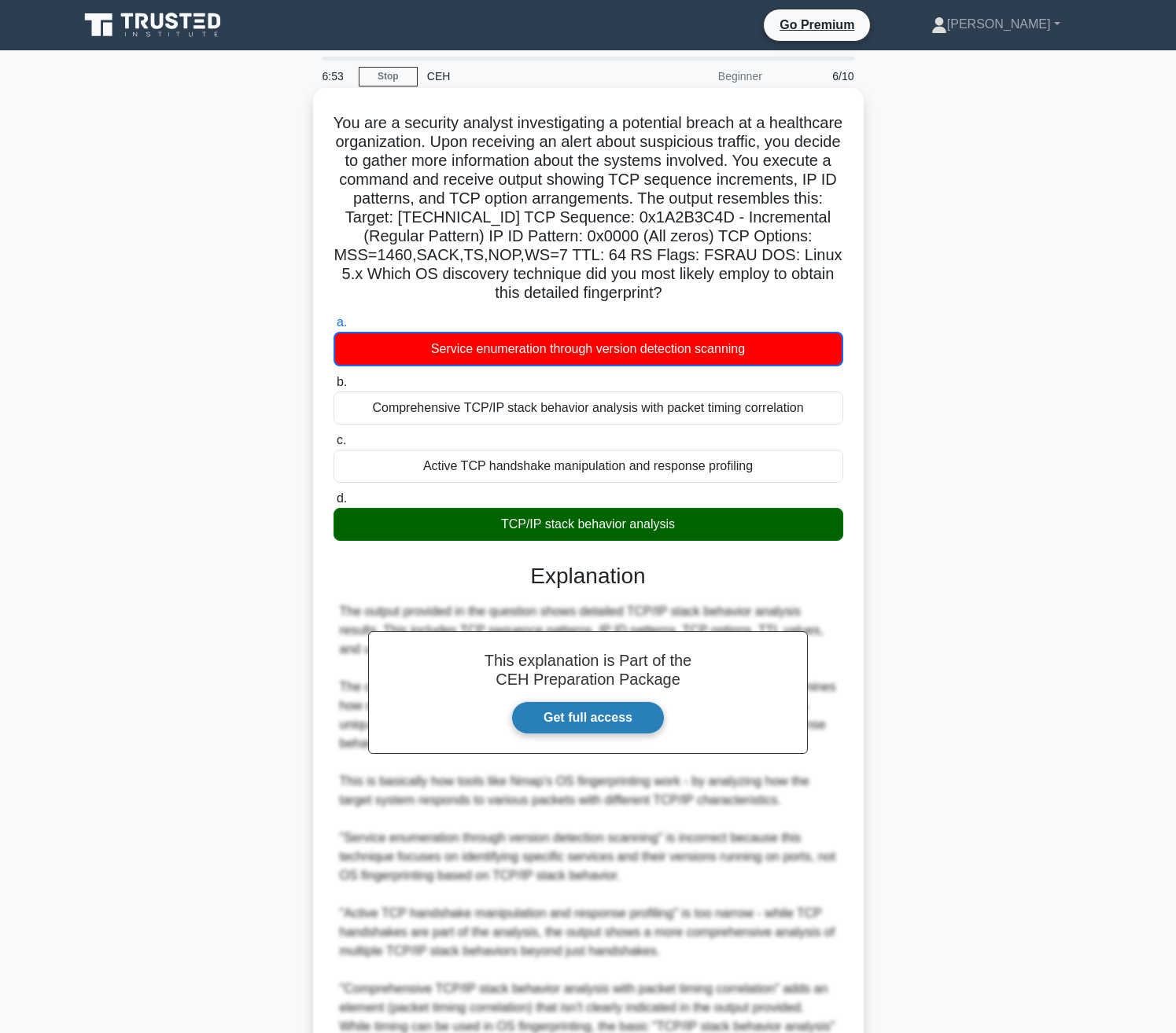
click at [588, 702] on link "Get full access" at bounding box center [588, 718] width 153 height 33
click at [541, 706] on link "Get full access" at bounding box center [588, 718] width 153 height 33
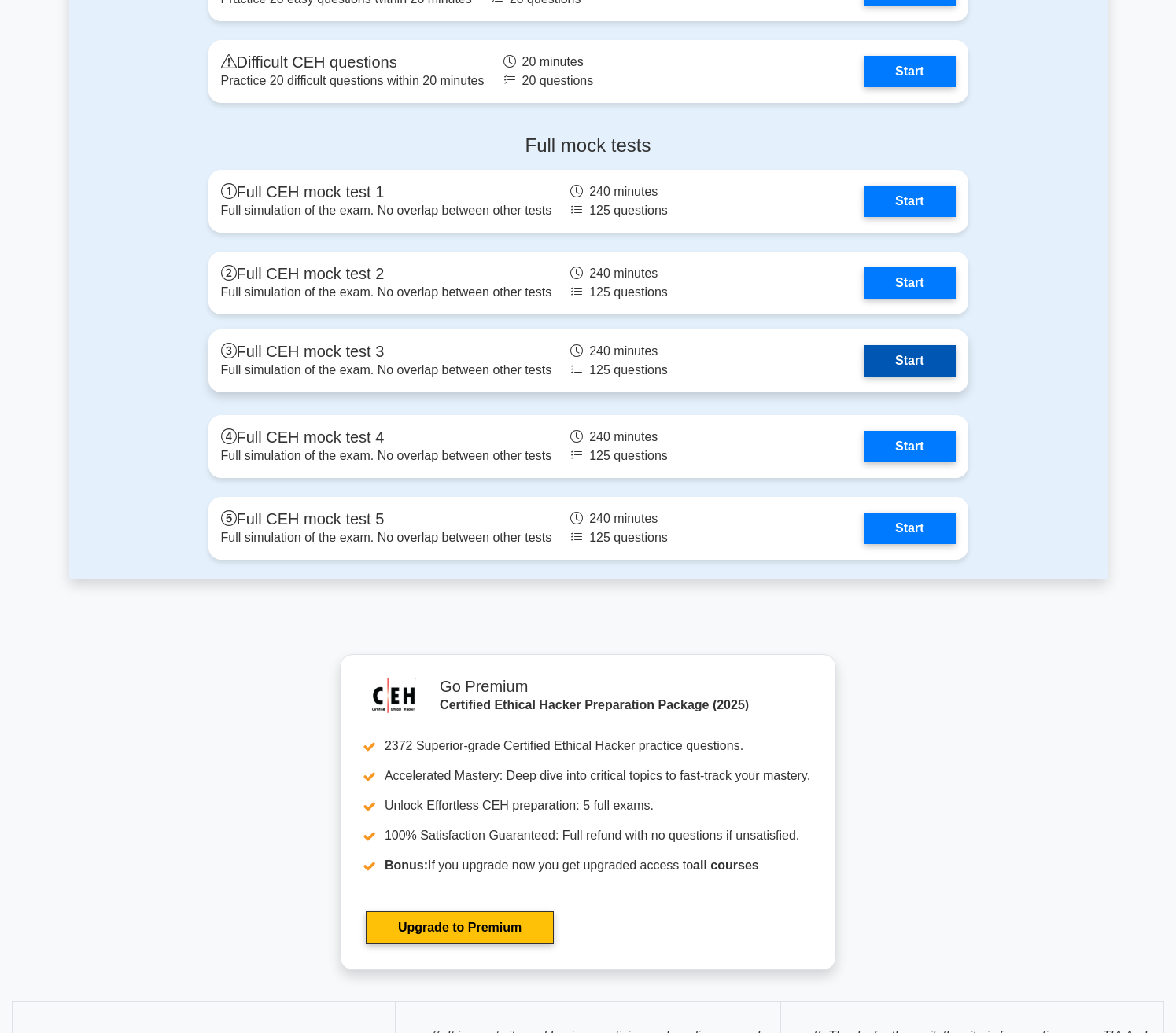
scroll to position [3617, 0]
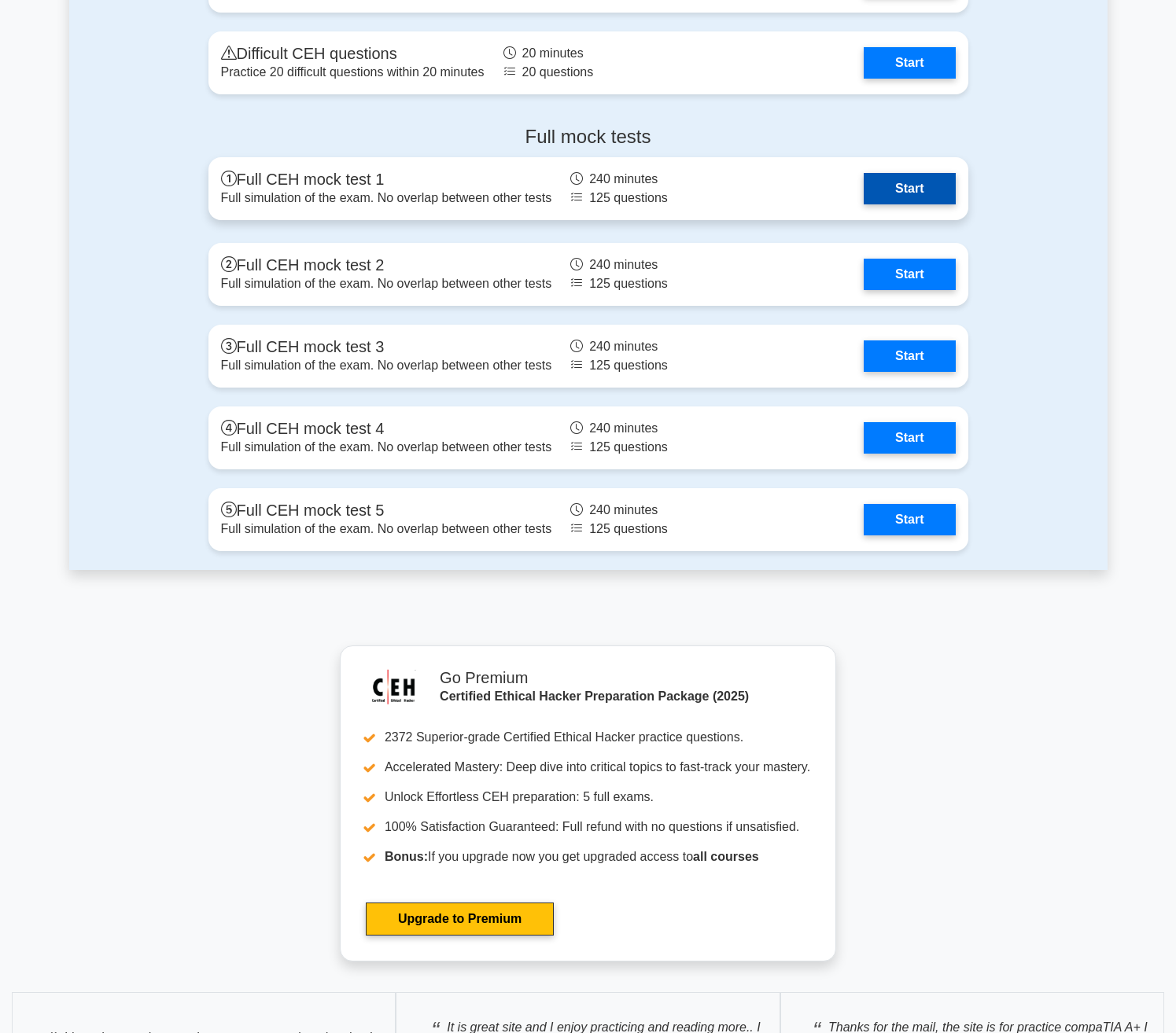
click at [900, 185] on link "Start" at bounding box center [910, 189] width 91 height 32
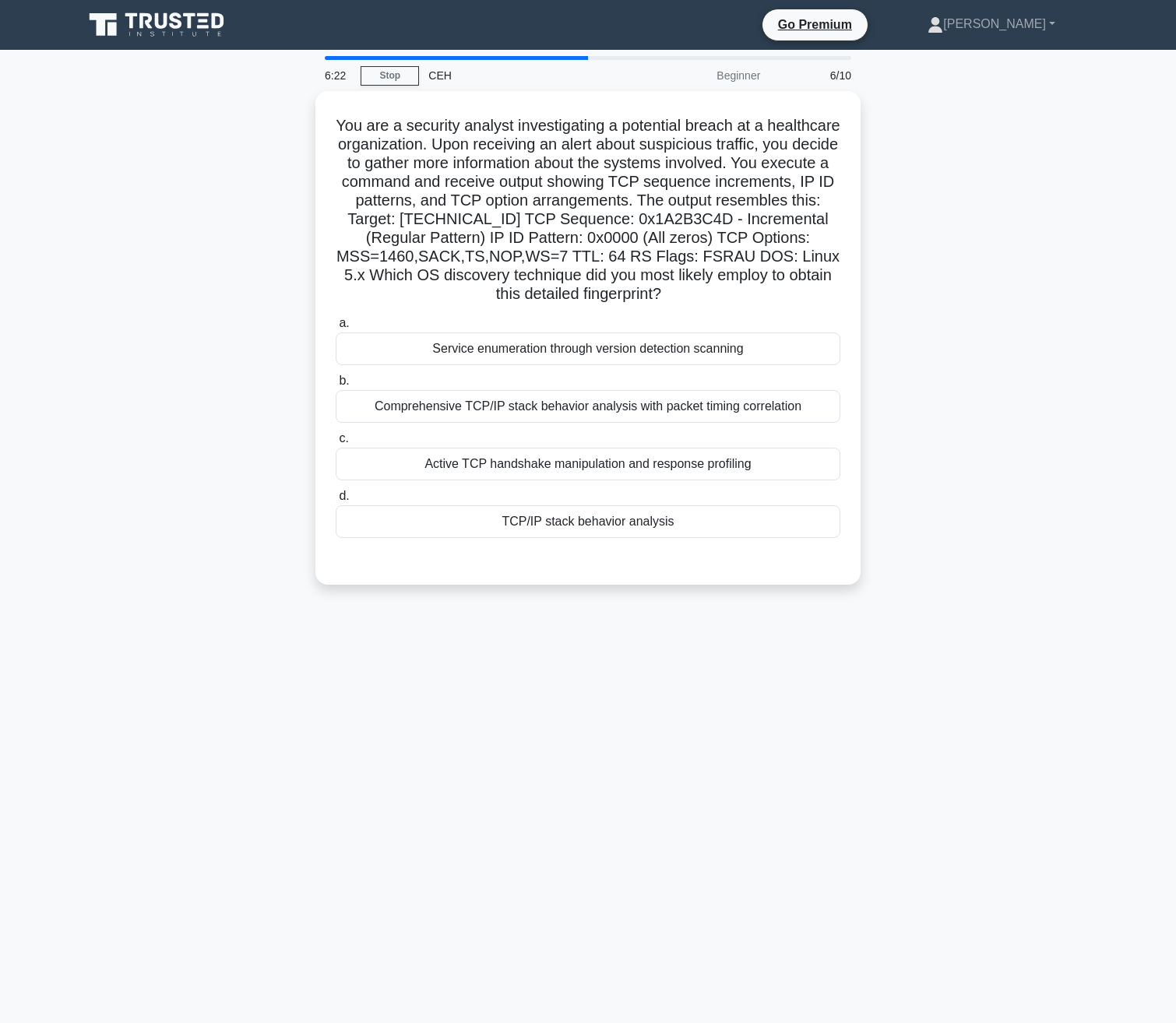
click at [334, 60] on div "6:22" at bounding box center [338, 75] width 45 height 31
click at [368, 77] on link "Stop" at bounding box center [389, 76] width 58 height 19
